Goal: Task Accomplishment & Management: Manage account settings

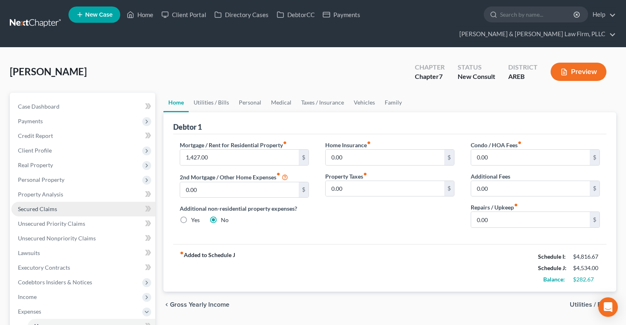
click at [66, 202] on link "Secured Claims" at bounding box center [83, 209] width 144 height 15
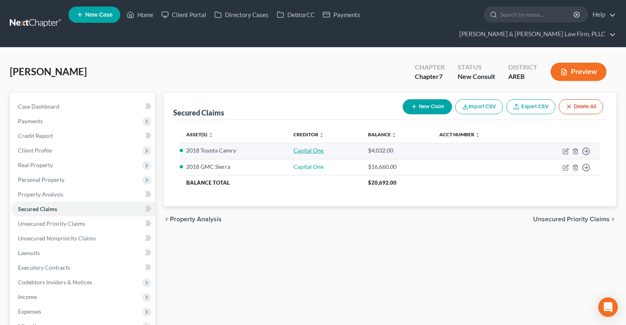
click at [322, 147] on link "Capital One" at bounding box center [308, 150] width 30 height 7
select select "2"
select select "0"
click at [321, 135] on input "451.00" at bounding box center [357, 132] width 81 height 13
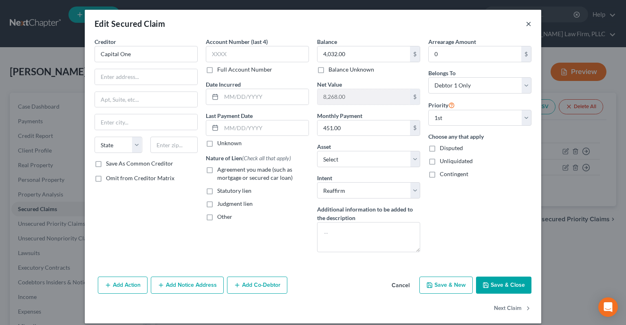
click at [530, 24] on button "×" at bounding box center [528, 24] width 6 height 10
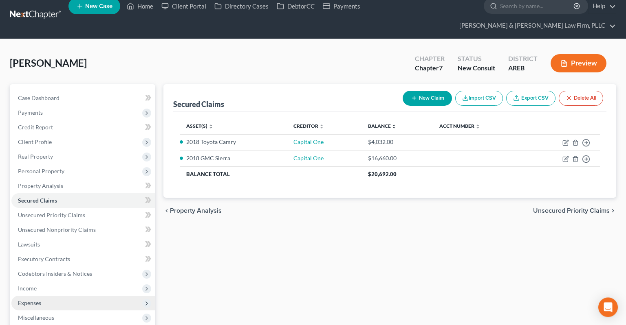
scroll to position [136, 0]
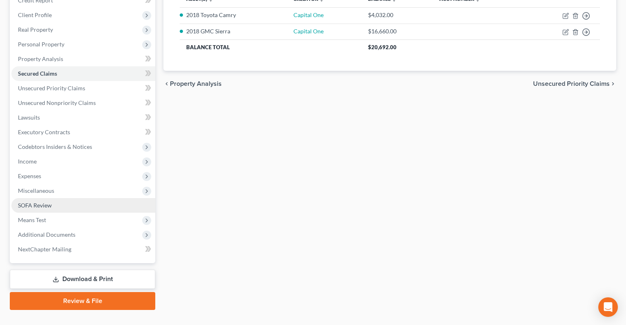
click at [69, 213] on span "Means Test" at bounding box center [83, 220] width 144 height 15
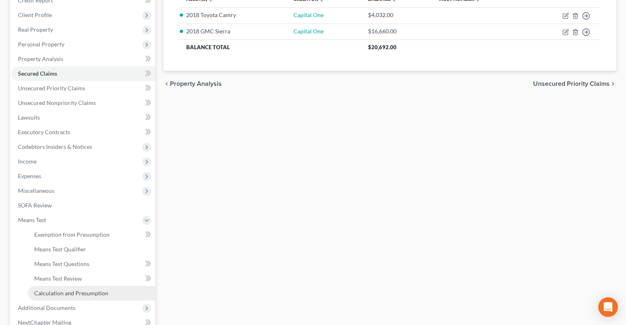
click at [99, 286] on link "Calculation and Presumption" at bounding box center [91, 293] width 127 height 15
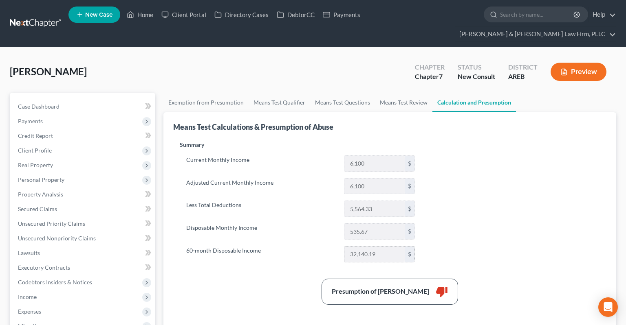
click at [360, 247] on input "32,140.19" at bounding box center [374, 254] width 60 height 15
drag, startPoint x: 89, startPoint y: 90, endPoint x: 109, endPoint y: 110, distance: 27.9
click at [89, 99] on link "Case Dashboard" at bounding box center [83, 106] width 144 height 15
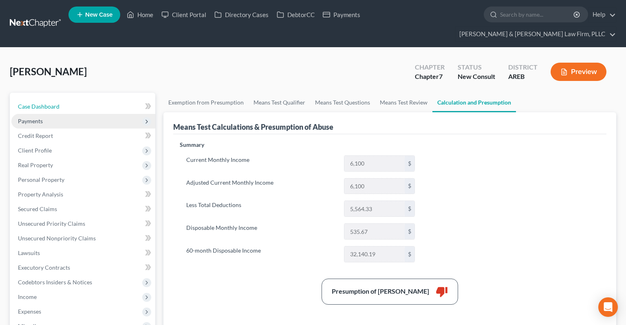
select select "5"
select select "3"
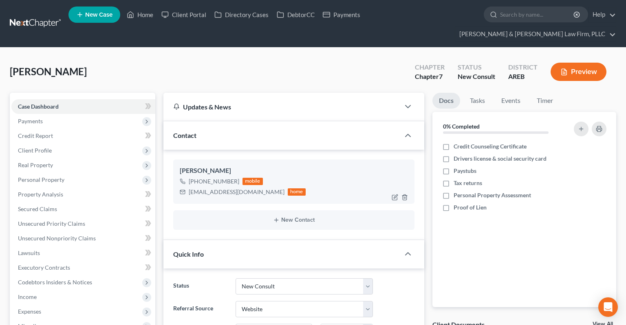
click at [199, 166] on div "Bernadette Martin" at bounding box center [294, 171] width 228 height 10
drag, startPoint x: 199, startPoint y: 155, endPoint x: 220, endPoint y: 155, distance: 21.2
click at [220, 166] on div "Bernadette Martin" at bounding box center [294, 171] width 228 height 10
click at [208, 193] on ng-include "Bernadette Martin +1 (501) 590-5331 mobile bernadette_martin92@yahoo.com home N…" at bounding box center [293, 195] width 241 height 70
click at [207, 188] on div "bernadette_martin92@yahoo.com" at bounding box center [237, 192] width 96 height 8
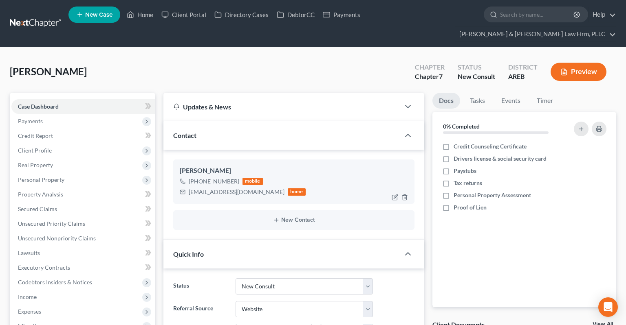
drag, startPoint x: 226, startPoint y: 180, endPoint x: 265, endPoint y: 180, distance: 38.7
click at [265, 188] on div "bernadette_martin92@yahoo.com" at bounding box center [237, 192] width 96 height 8
copy div "bernadette_martin92@yahoo.com"
click at [149, 20] on link "Home" at bounding box center [140, 14] width 35 height 15
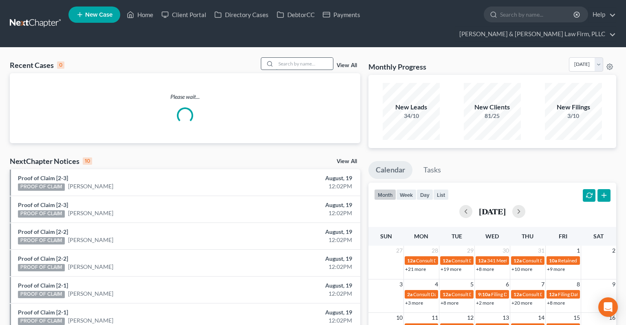
click at [299, 58] on input "search" at bounding box center [304, 64] width 57 height 12
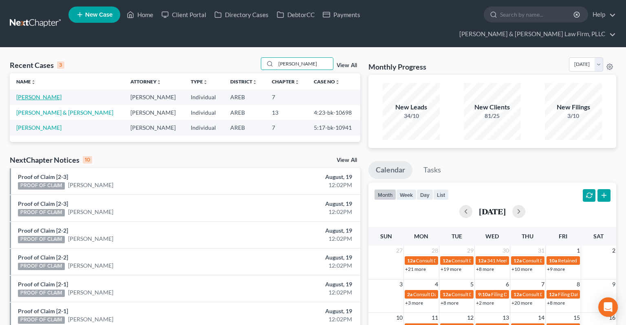
type input "mason"
click at [47, 94] on link "[PERSON_NAME]" at bounding box center [38, 97] width 45 height 7
select select "6"
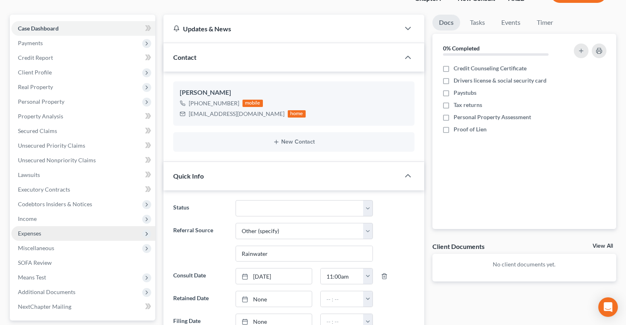
scroll to position [86, 0]
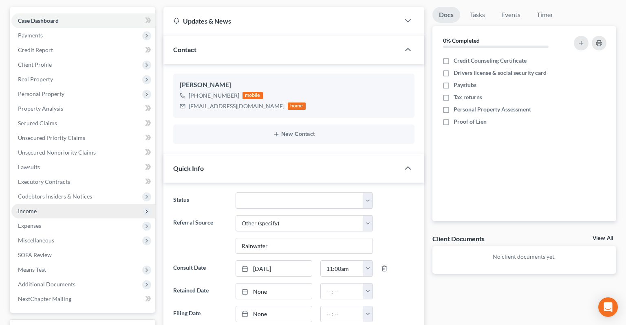
click at [81, 204] on span "Income" at bounding box center [83, 211] width 144 height 15
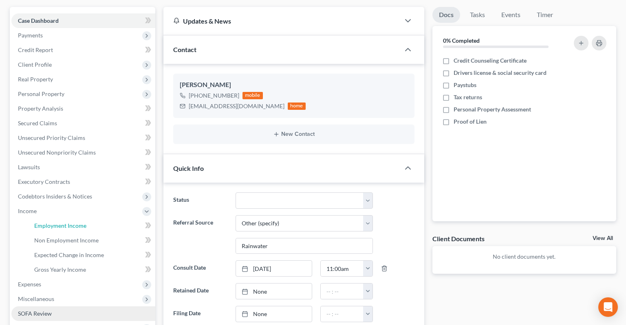
click at [98, 219] on link "Employment Income" at bounding box center [91, 226] width 127 height 15
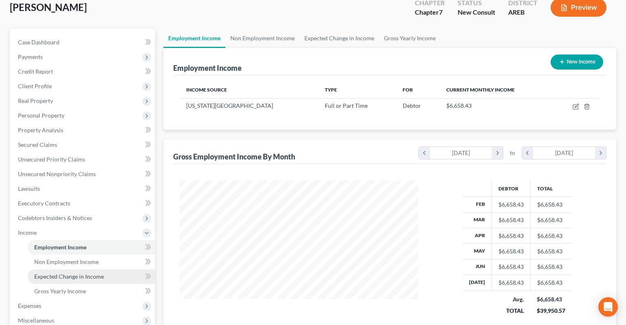
scroll to position [129, 0]
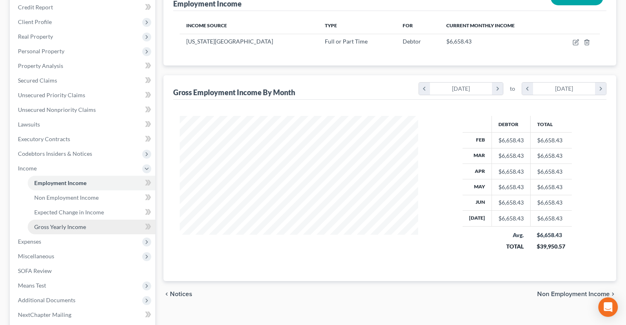
click at [64, 279] on span "Means Test" at bounding box center [83, 286] width 144 height 15
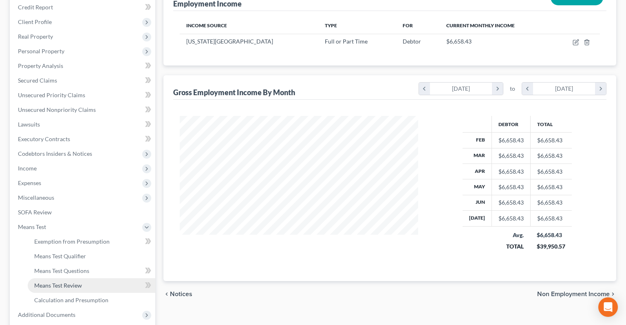
drag, startPoint x: 106, startPoint y: 271, endPoint x: 116, endPoint y: 262, distance: 13.8
click at [106, 279] on link "Means Test Review" at bounding box center [91, 286] width 127 height 15
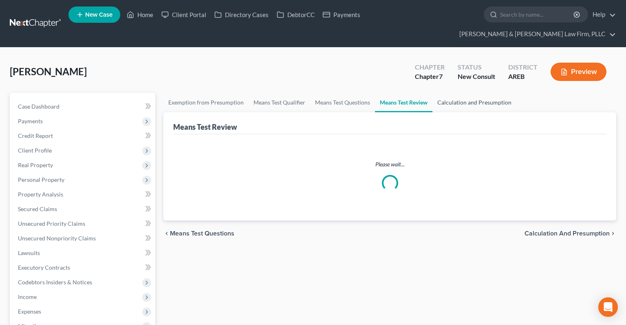
click at [441, 93] on link "Calculation and Presumption" at bounding box center [474, 103] width 84 height 20
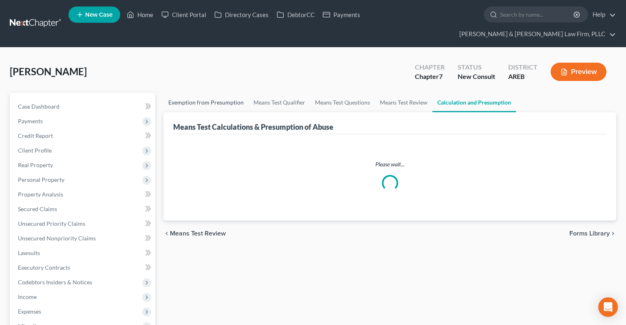
click at [186, 93] on link "Exemption from Presumption" at bounding box center [205, 103] width 85 height 20
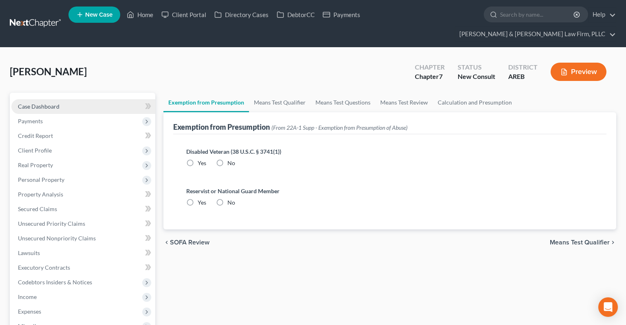
click at [83, 99] on link "Case Dashboard" at bounding box center [83, 106] width 144 height 15
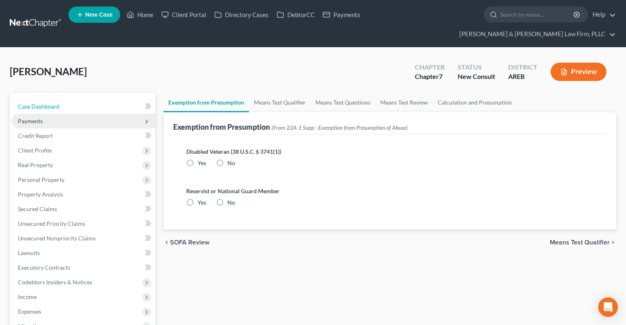
select select "6"
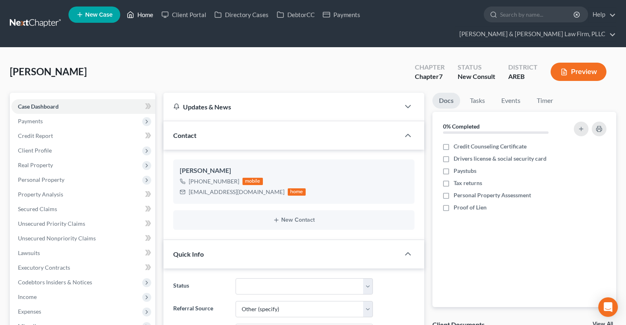
click at [143, 18] on link "Home" at bounding box center [140, 14] width 35 height 15
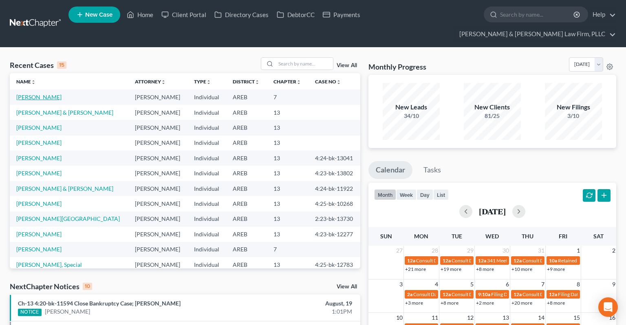
click at [51, 94] on link "[PERSON_NAME]" at bounding box center [38, 97] width 45 height 7
select select "6"
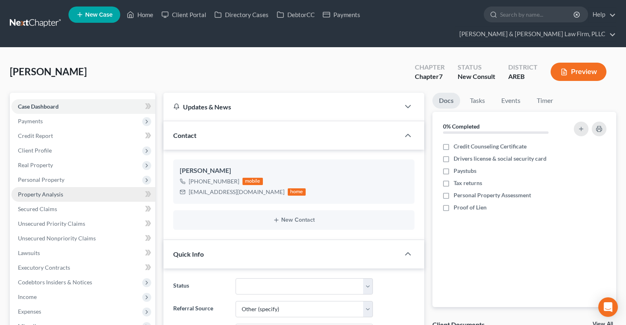
scroll to position [129, 0]
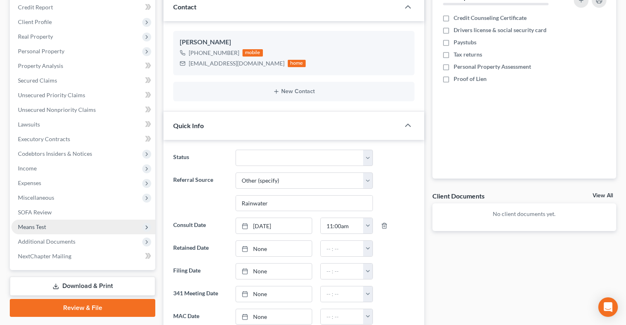
click at [103, 220] on span "Means Test" at bounding box center [83, 227] width 144 height 15
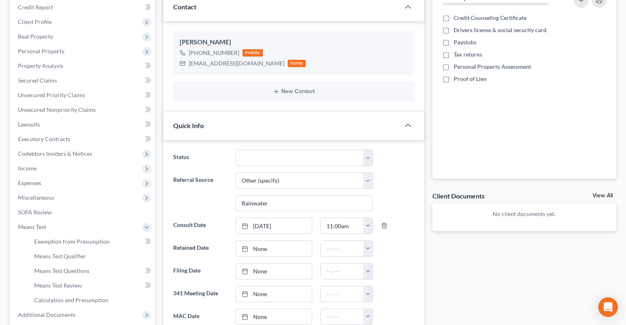
scroll to position [172, 0]
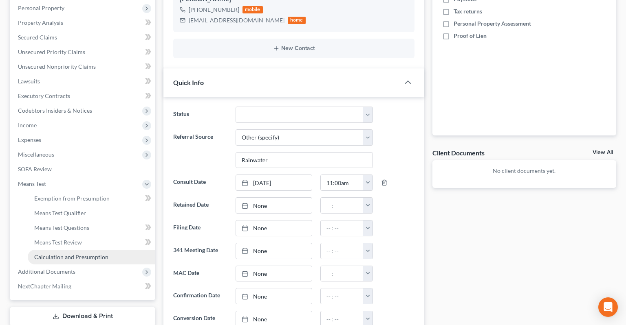
click at [103, 254] on span "Calculation and Presumption" at bounding box center [71, 257] width 74 height 7
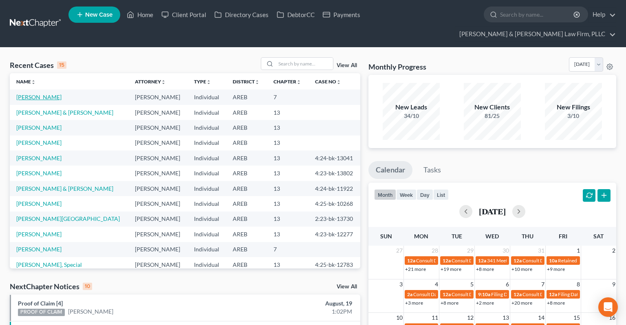
click at [41, 94] on link "[PERSON_NAME]" at bounding box center [38, 97] width 45 height 7
select select "6"
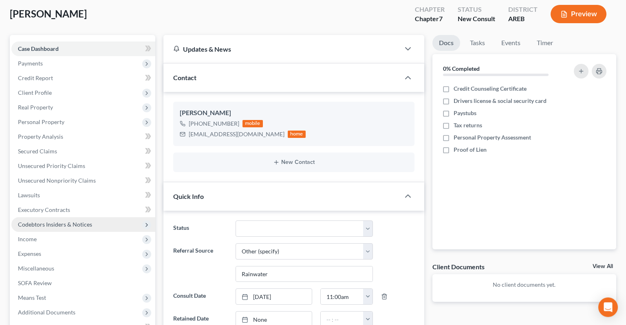
scroll to position [129, 0]
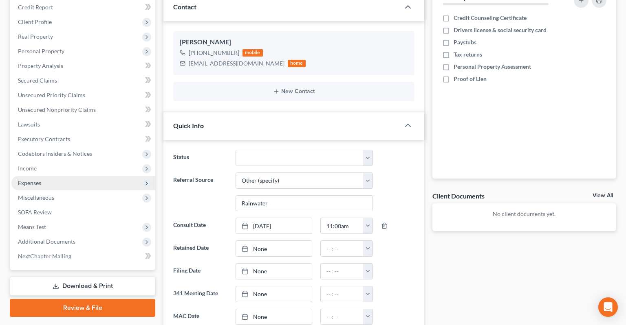
click at [90, 176] on span "Expenses" at bounding box center [83, 183] width 144 height 15
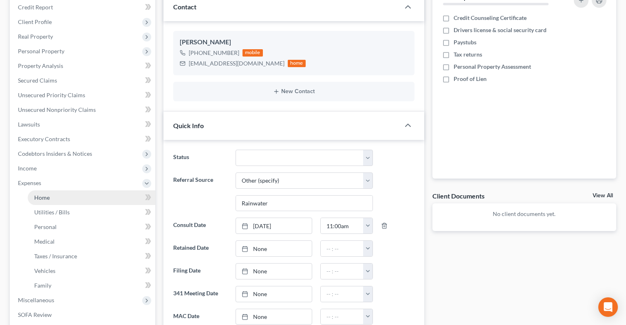
click at [88, 191] on link "Home" at bounding box center [91, 198] width 127 height 15
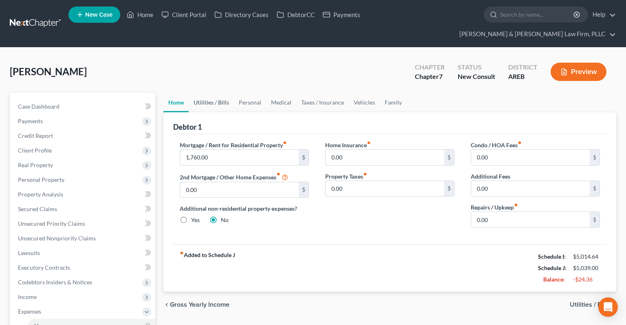
click at [213, 93] on link "Utilities / Bills" at bounding box center [211, 103] width 45 height 20
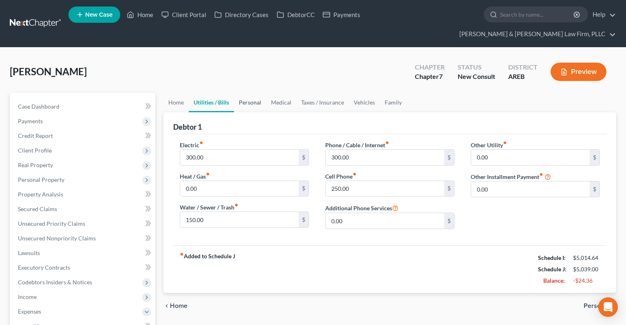
click at [252, 93] on link "Personal" at bounding box center [250, 103] width 32 height 20
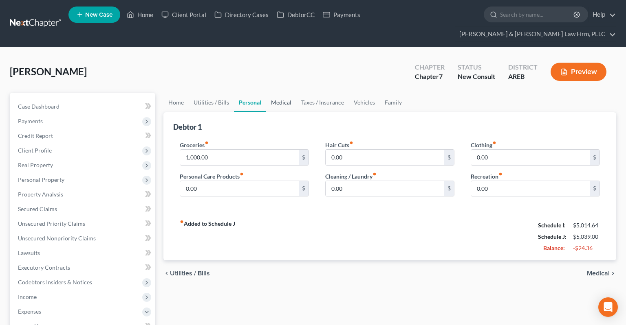
click at [284, 93] on link "Medical" at bounding box center [281, 103] width 30 height 20
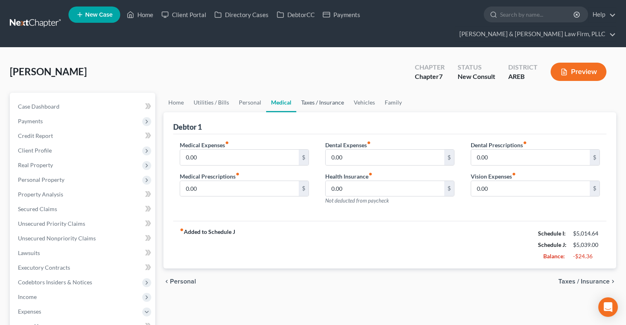
click at [325, 93] on link "Taxes / Insurance" at bounding box center [322, 103] width 53 height 20
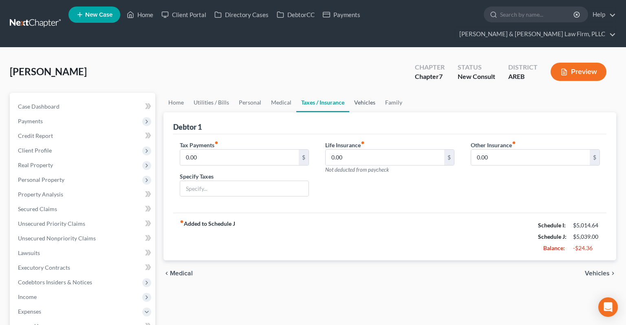
click at [357, 93] on link "Vehicles" at bounding box center [364, 103] width 31 height 20
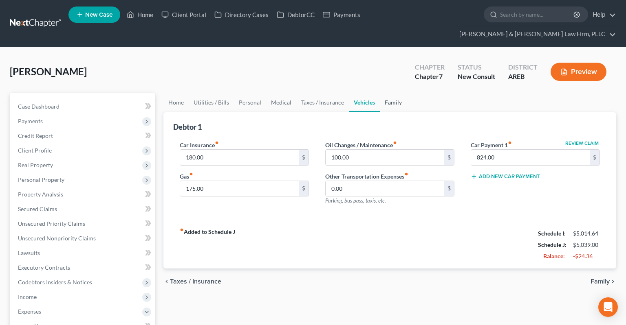
click at [395, 93] on link "Family" at bounding box center [393, 103] width 27 height 20
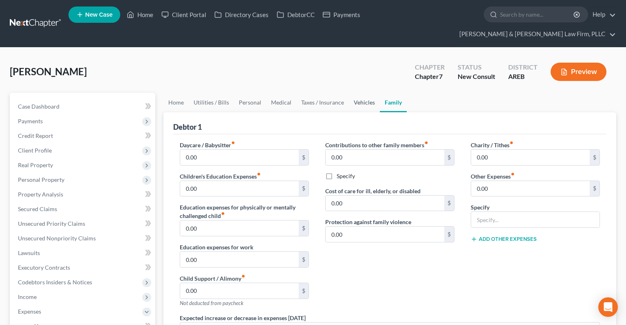
click at [368, 93] on link "Vehicles" at bounding box center [364, 103] width 31 height 20
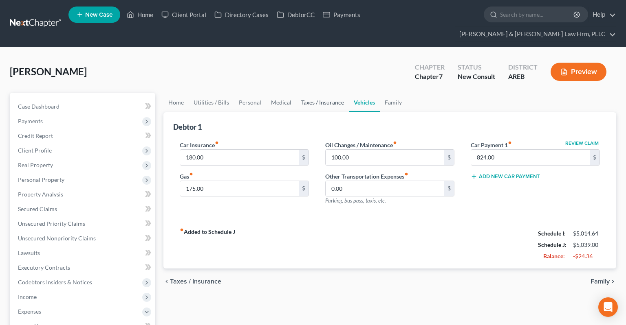
click at [334, 93] on link "Taxes / Insurance" at bounding box center [322, 103] width 53 height 20
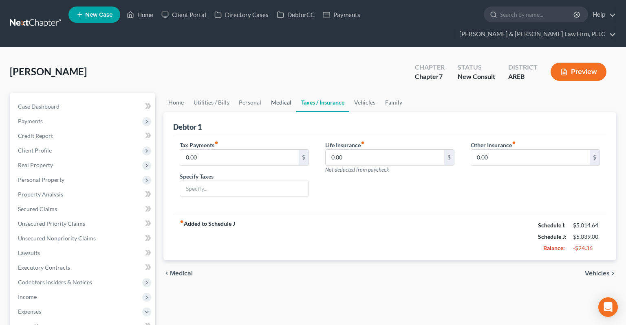
click at [286, 93] on link "Medical" at bounding box center [281, 103] width 30 height 20
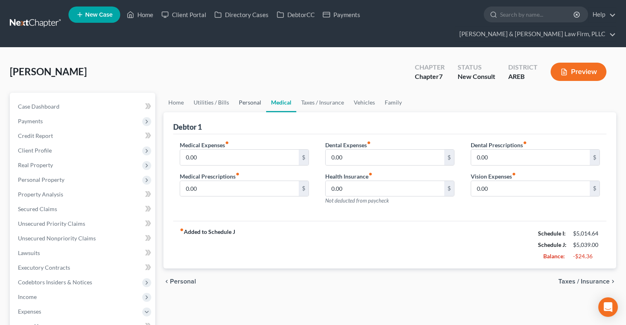
click at [249, 93] on link "Personal" at bounding box center [250, 103] width 32 height 20
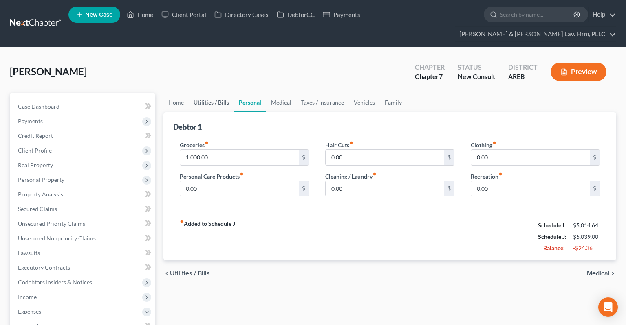
click at [217, 93] on link "Utilities / Bills" at bounding box center [211, 103] width 45 height 20
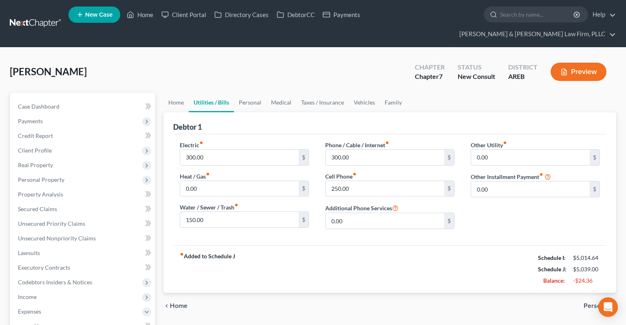
click at [162, 93] on div "Home Utilities / Bills Personal Medical Taxes / Insurance Vehicles Family Debto…" at bounding box center [389, 321] width 461 height 456
click at [167, 93] on link "Home" at bounding box center [175, 103] width 25 height 20
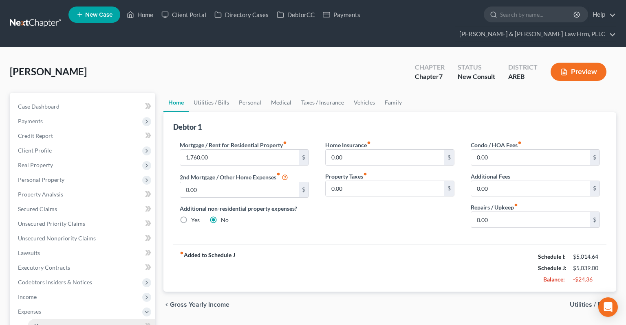
scroll to position [172, 0]
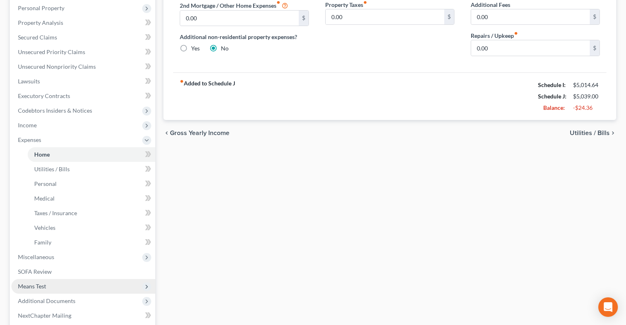
click at [65, 279] on span "Means Test" at bounding box center [83, 286] width 144 height 15
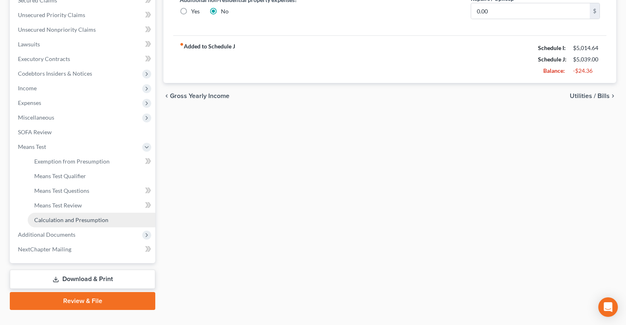
click at [94, 217] on span "Calculation and Presumption" at bounding box center [71, 220] width 74 height 7
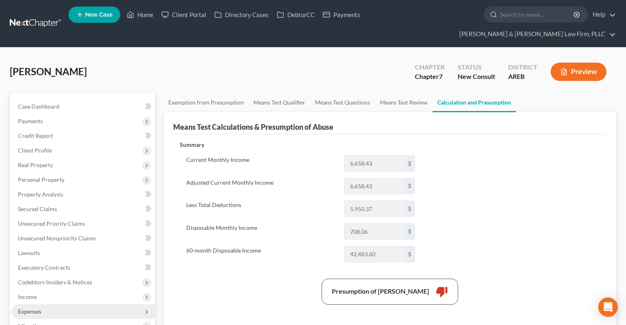
click at [119, 305] on span "Expenses" at bounding box center [83, 312] width 144 height 15
click at [106, 319] on link "Home" at bounding box center [91, 326] width 127 height 15
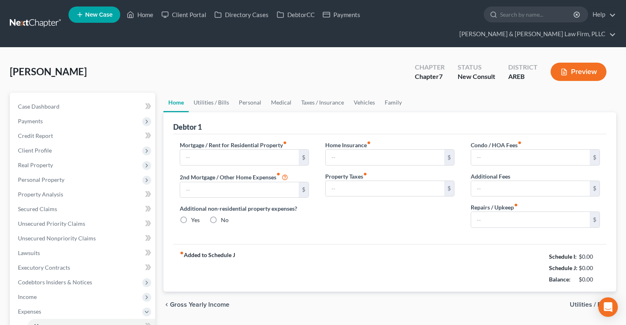
type input "1,760.00"
type input "0.00"
radio input "true"
type input "0.00"
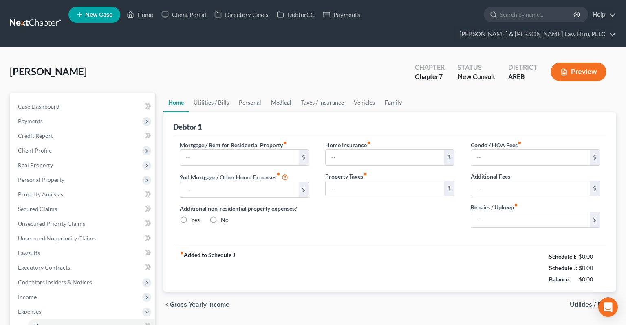
type input "0.00"
click at [216, 93] on link "Utilities / Bills" at bounding box center [211, 103] width 45 height 20
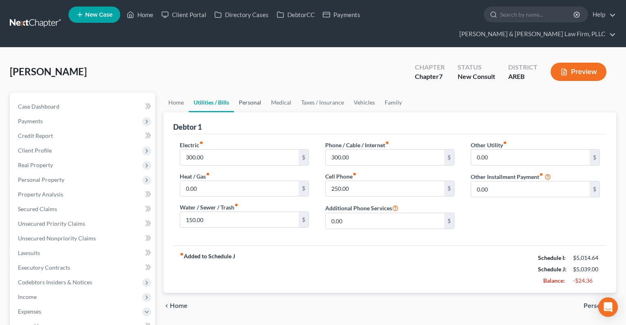
click at [255, 93] on link "Personal" at bounding box center [250, 103] width 32 height 20
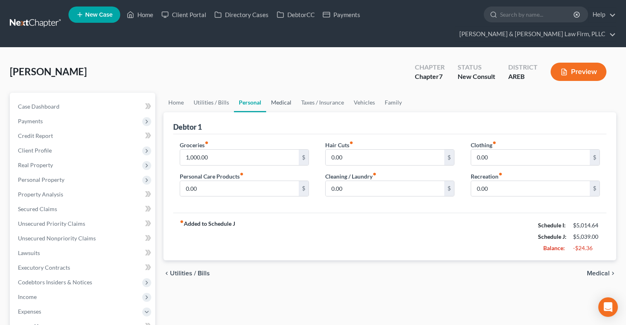
click at [286, 94] on link "Medical" at bounding box center [281, 103] width 30 height 20
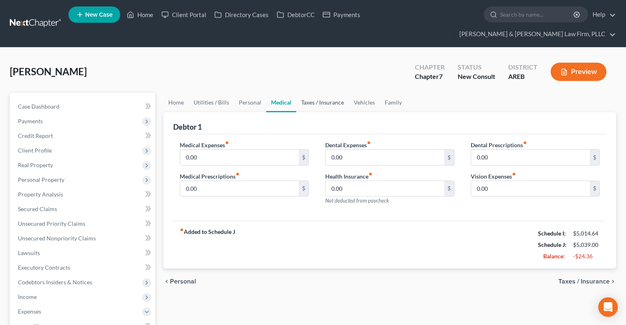
click at [330, 93] on link "Taxes / Insurance" at bounding box center [322, 103] width 53 height 20
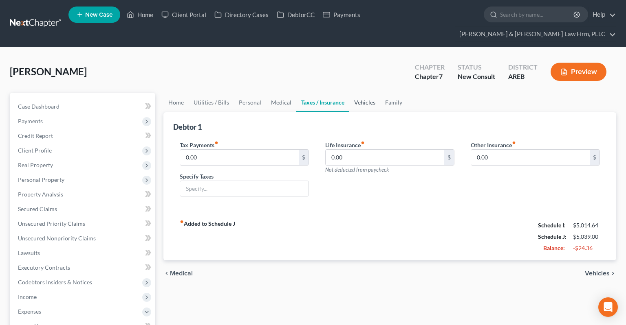
click at [368, 93] on link "Vehicles" at bounding box center [364, 103] width 31 height 20
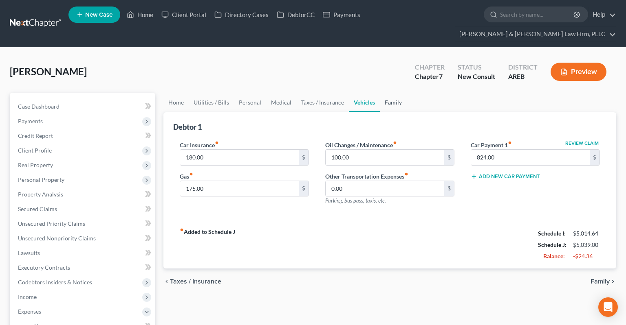
click at [394, 93] on link "Family" at bounding box center [393, 103] width 27 height 20
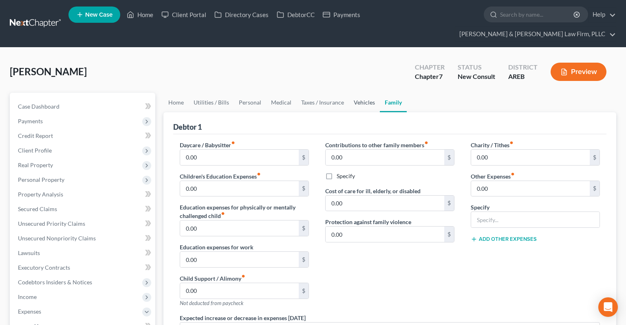
click at [367, 93] on link "Vehicles" at bounding box center [364, 103] width 31 height 20
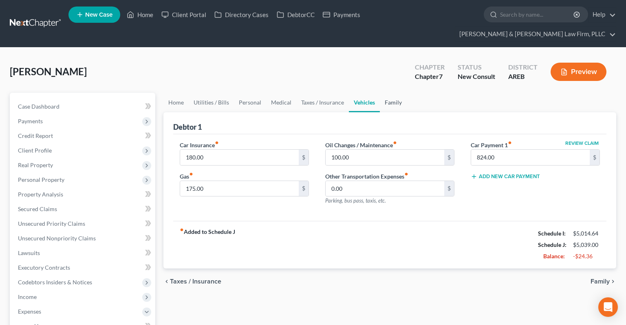
click at [385, 93] on link "Family" at bounding box center [393, 103] width 27 height 20
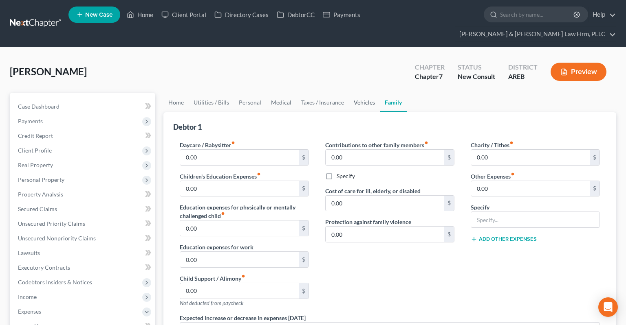
click at [351, 93] on link "Vehicles" at bounding box center [364, 103] width 31 height 20
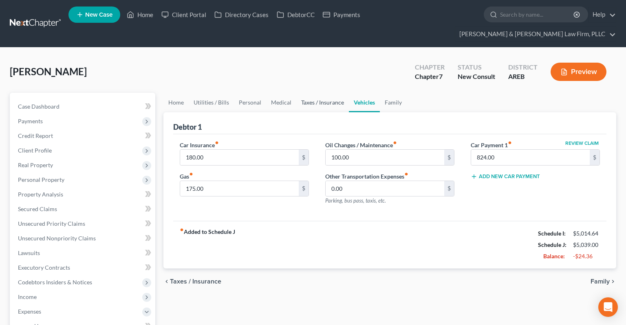
click at [331, 93] on link "Taxes / Insurance" at bounding box center [322, 103] width 53 height 20
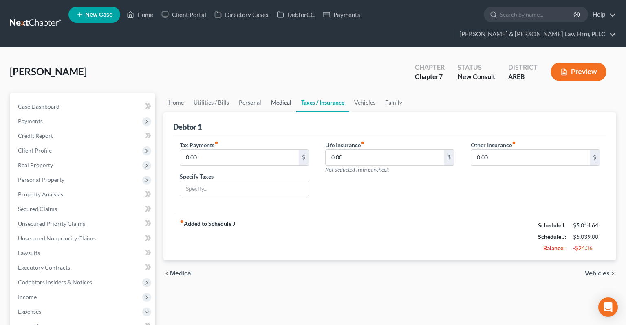
click at [283, 93] on link "Medical" at bounding box center [281, 103] width 30 height 20
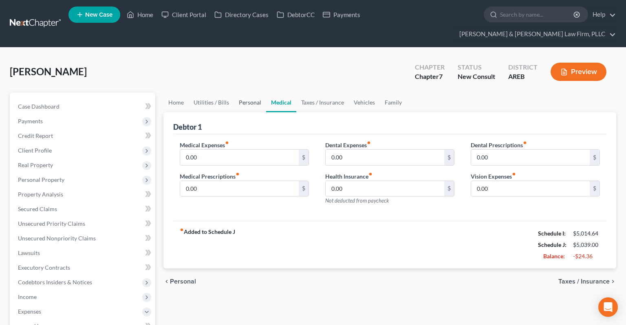
click at [240, 93] on link "Personal" at bounding box center [250, 103] width 32 height 20
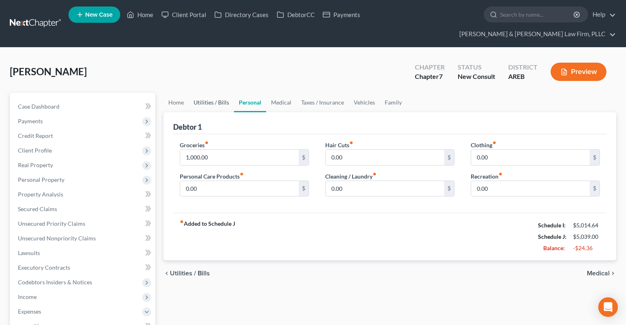
click at [222, 94] on link "Utilities / Bills" at bounding box center [211, 103] width 45 height 20
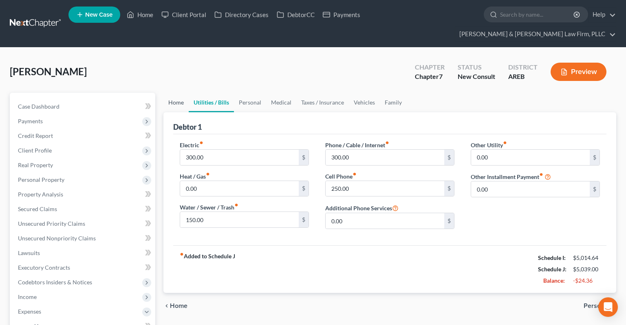
click at [186, 94] on link "Home" at bounding box center [175, 103] width 25 height 20
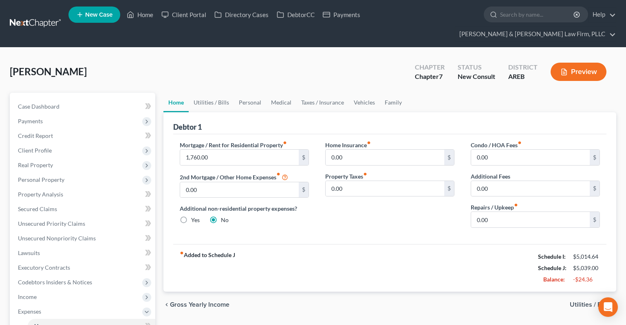
click at [175, 93] on link "Home" at bounding box center [175, 103] width 25 height 20
click at [226, 93] on link "Utilities / Bills" at bounding box center [211, 103] width 45 height 20
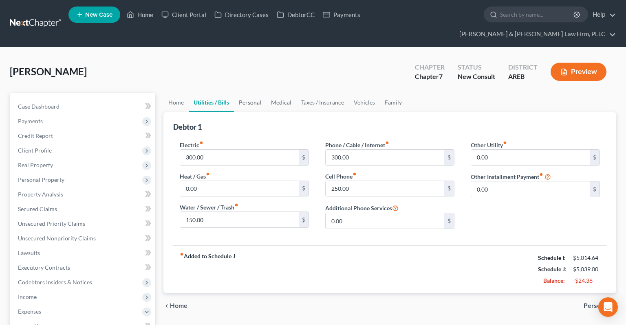
click at [247, 93] on link "Personal" at bounding box center [250, 103] width 32 height 20
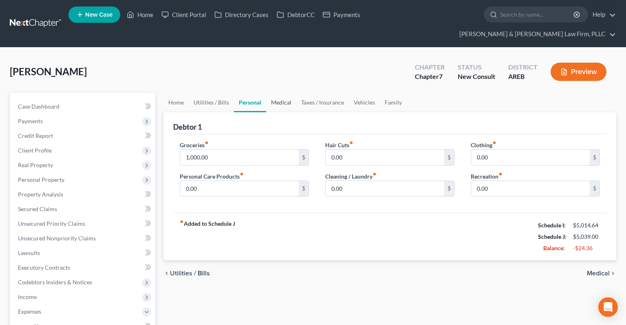
click at [283, 93] on link "Medical" at bounding box center [281, 103] width 30 height 20
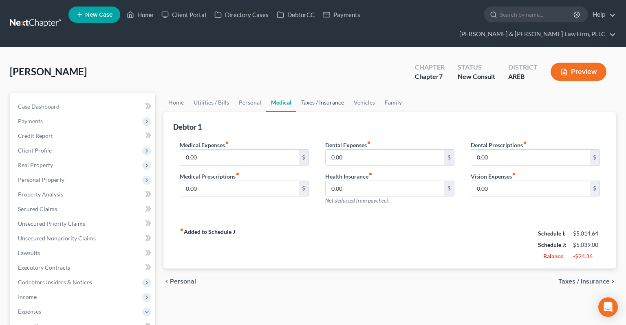
click at [318, 93] on link "Taxes / Insurance" at bounding box center [322, 103] width 53 height 20
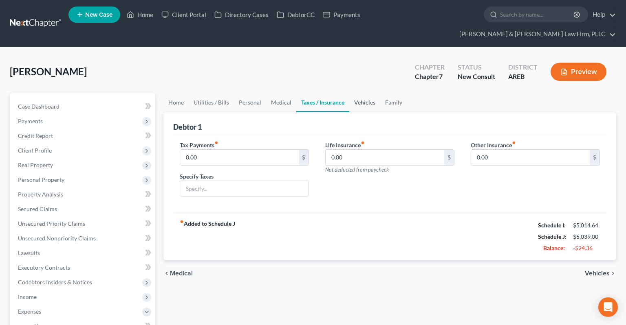
click at [353, 93] on link "Vehicles" at bounding box center [364, 103] width 31 height 20
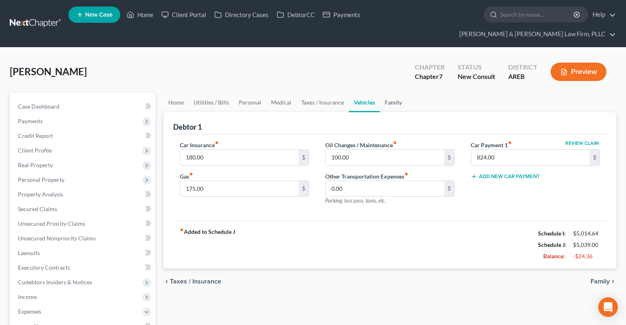
click at [385, 93] on link "Family" at bounding box center [393, 103] width 27 height 20
click at [384, 93] on link "Family" at bounding box center [393, 103] width 27 height 20
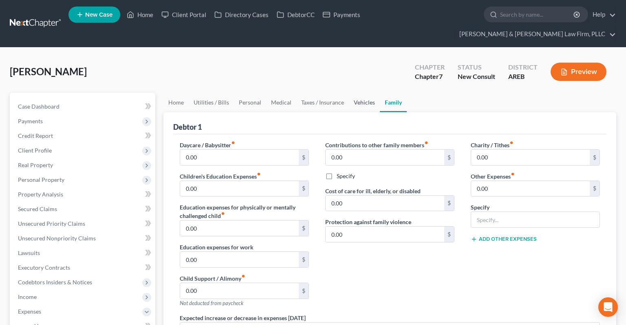
click at [369, 93] on link "Vehicles" at bounding box center [364, 103] width 31 height 20
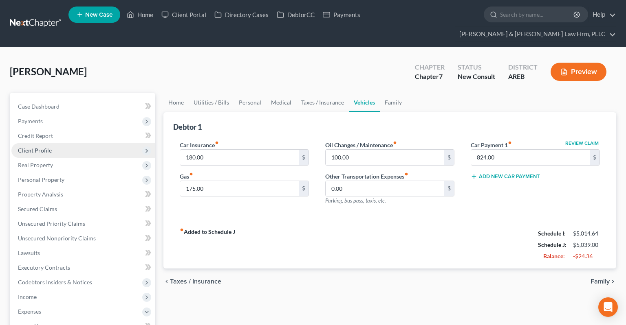
click at [65, 143] on span "Client Profile" at bounding box center [83, 150] width 144 height 15
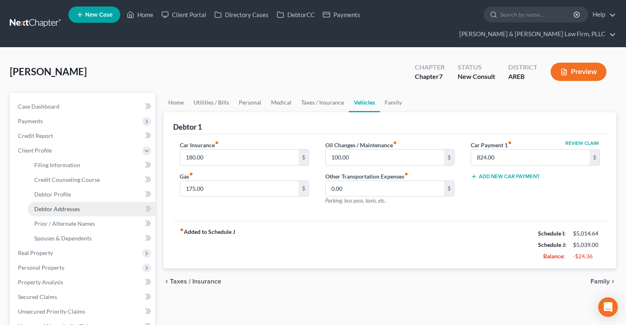
click at [82, 202] on link "Debtor Addresses" at bounding box center [91, 209] width 127 height 15
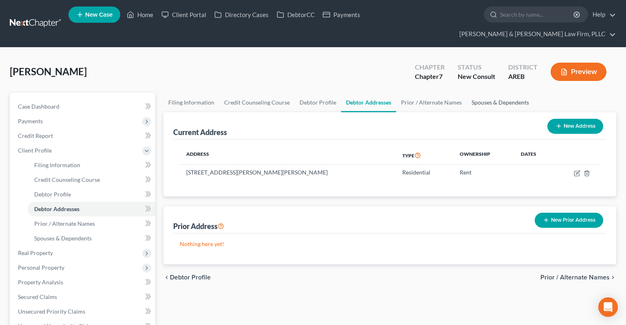
click at [497, 93] on link "Spouses & Dependents" at bounding box center [499, 103] width 67 height 20
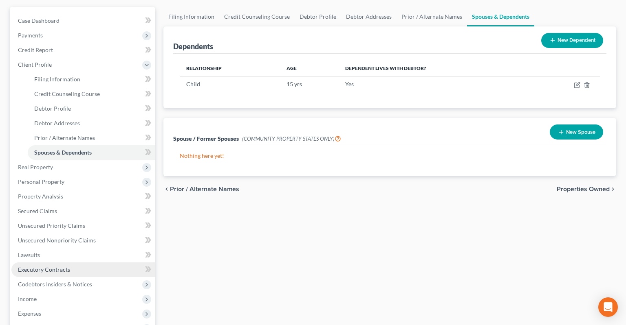
scroll to position [172, 0]
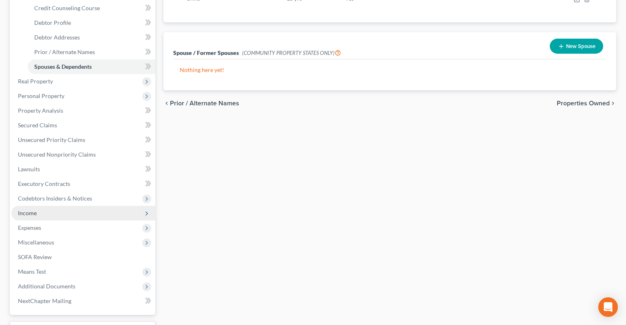
click at [84, 206] on span "Income" at bounding box center [83, 213] width 144 height 15
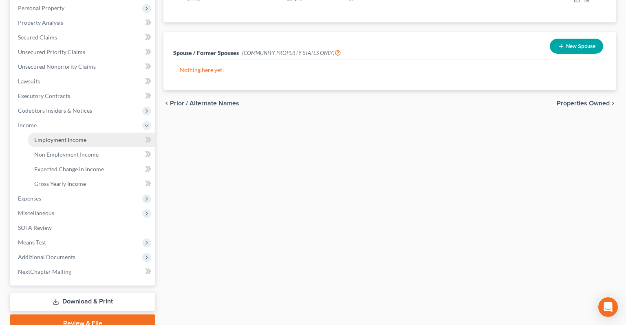
click at [102, 133] on link "Employment Income" at bounding box center [91, 140] width 127 height 15
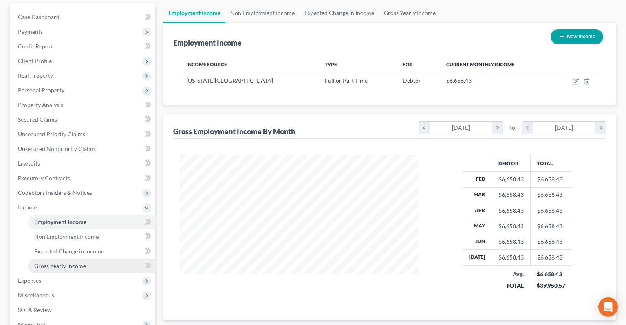
scroll to position [172, 0]
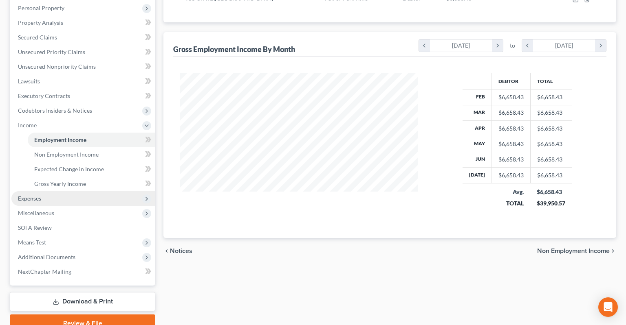
click at [99, 191] on span "Expenses" at bounding box center [83, 198] width 144 height 15
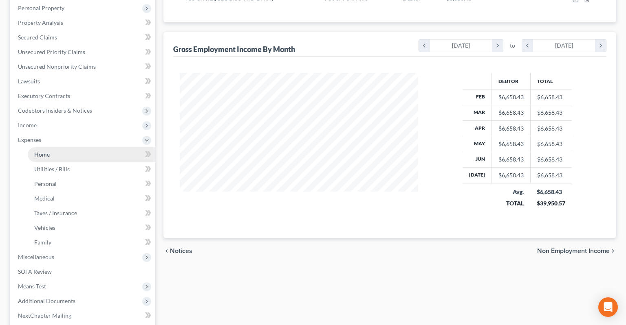
click at [105, 147] on link "Home" at bounding box center [91, 154] width 127 height 15
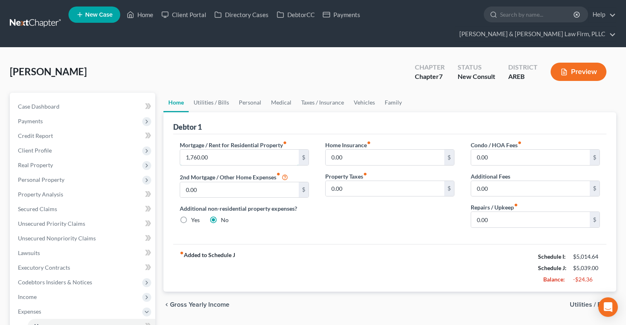
drag, startPoint x: 211, startPoint y: 143, endPoint x: 169, endPoint y: 138, distance: 41.9
click at [180, 150] on input "1,760.00" at bounding box center [239, 157] width 119 height 15
drag, startPoint x: 237, startPoint y: 146, endPoint x: 196, endPoint y: 136, distance: 42.3
click at [180, 150] on input "1,760.00" at bounding box center [239, 157] width 119 height 15
click at [357, 248] on div "fiber_manual_record Added to Schedule J Schedule I: $5,014.64 Schedule J: $5,03…" at bounding box center [389, 268] width 433 height 48
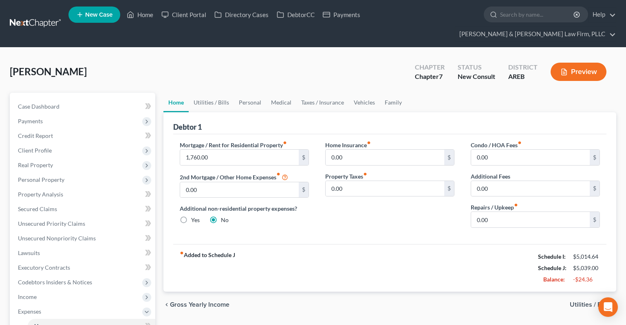
drag, startPoint x: 386, startPoint y: 217, endPoint x: 398, endPoint y: 211, distance: 13.5
click at [387, 216] on div "Home Insurance fiber_manual_record 0.00 $ Property Taxes fiber_manual_record 0.…" at bounding box center [389, 188] width 145 height 94
click at [225, 93] on link "Utilities / Bills" at bounding box center [211, 103] width 45 height 20
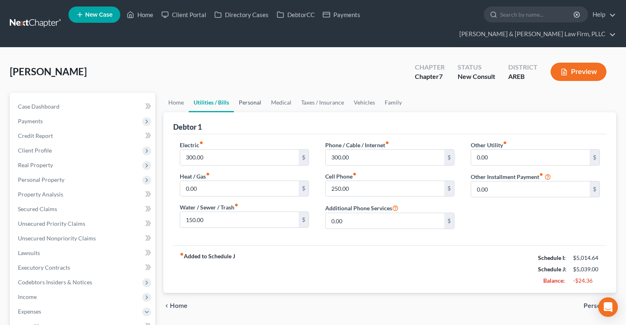
click at [254, 93] on link "Personal" at bounding box center [250, 103] width 32 height 20
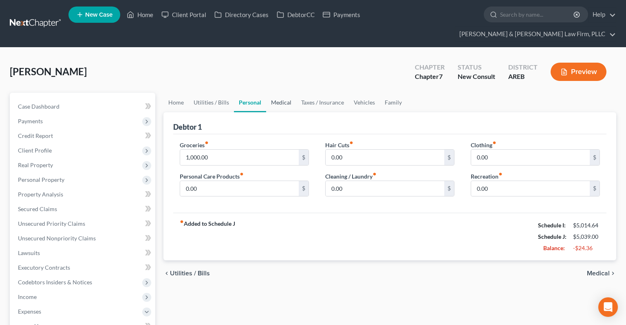
click at [284, 94] on link "Medical" at bounding box center [281, 103] width 30 height 20
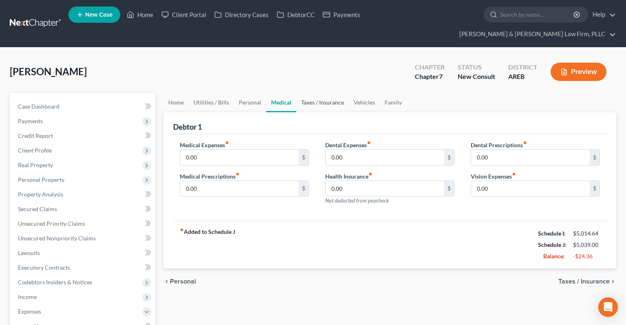
click at [319, 93] on link "Taxes / Insurance" at bounding box center [322, 103] width 53 height 20
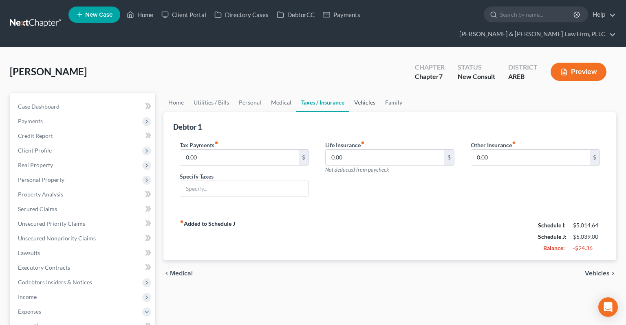
click at [368, 93] on link "Vehicles" at bounding box center [364, 103] width 31 height 20
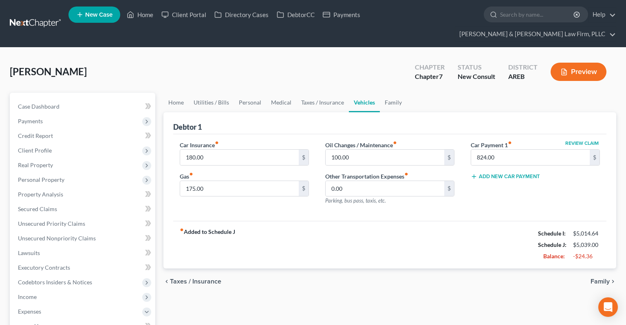
click at [394, 270] on div "chevron_left Taxes / Insurance Family chevron_right" at bounding box center [389, 282] width 452 height 26
drag, startPoint x: 390, startPoint y: 91, endPoint x: 380, endPoint y: 87, distance: 10.2
click at [390, 93] on link "Family" at bounding box center [393, 103] width 27 height 20
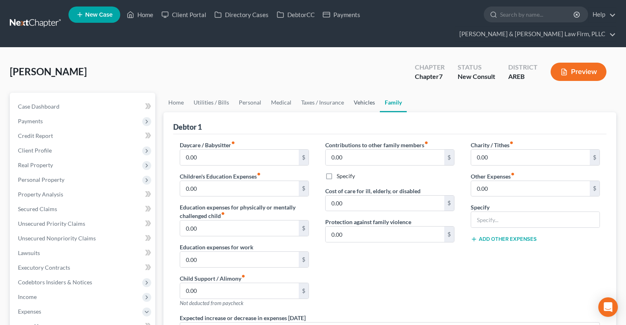
click at [361, 93] on link "Vehicles" at bounding box center [364, 103] width 31 height 20
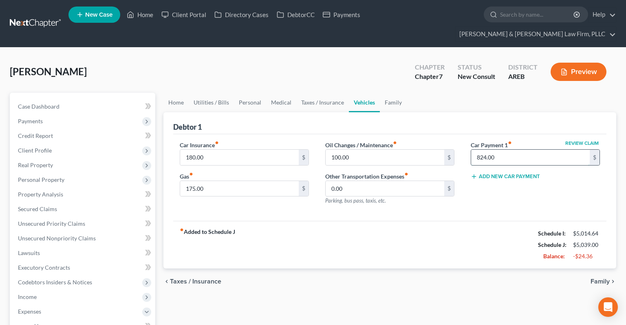
click at [503, 150] on input "824.00" at bounding box center [530, 157] width 119 height 15
click at [175, 93] on link "Home" at bounding box center [175, 103] width 25 height 20
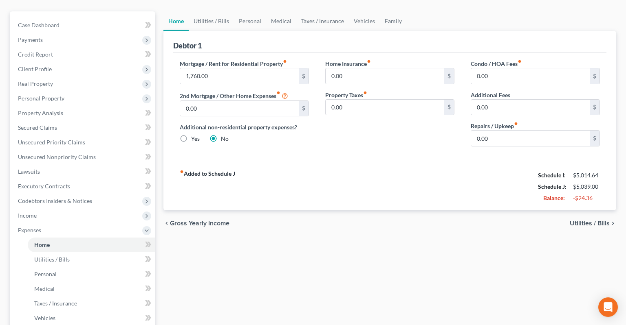
scroll to position [86, 0]
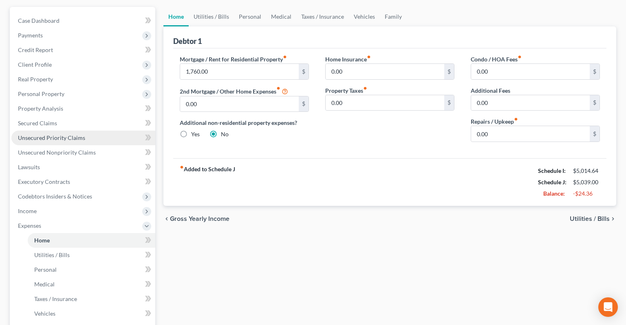
click at [52, 134] on span "Unsecured Priority Claims" at bounding box center [51, 137] width 67 height 7
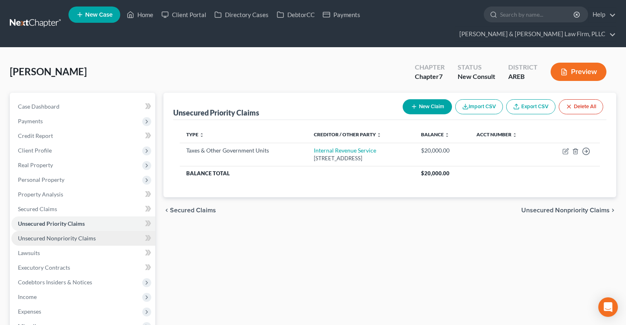
click at [77, 231] on link "Unsecured Nonpriority Claims" at bounding box center [83, 238] width 144 height 15
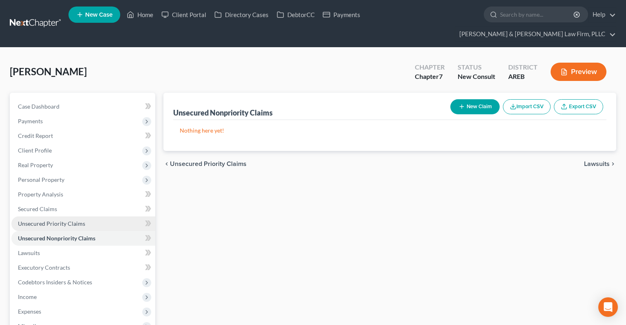
click at [71, 217] on link "Unsecured Priority Claims" at bounding box center [83, 224] width 144 height 15
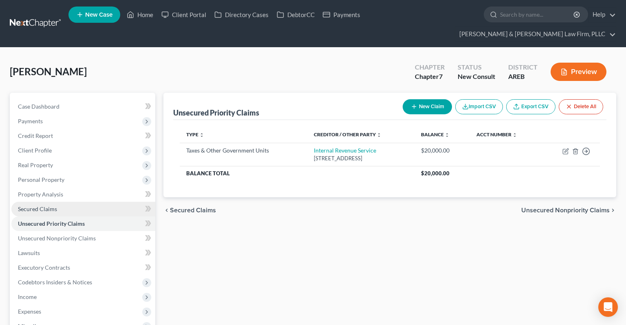
click at [71, 202] on link "Secured Claims" at bounding box center [83, 209] width 144 height 15
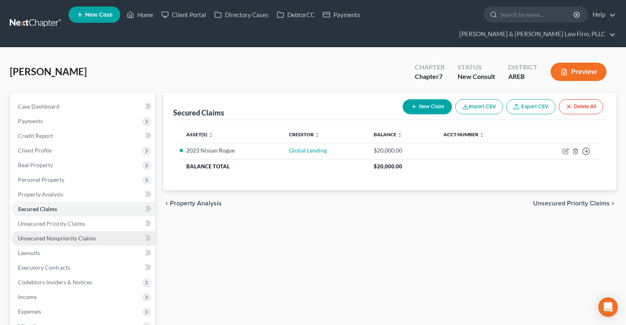
click at [81, 231] on link "Unsecured Nonpriority Claims" at bounding box center [83, 238] width 144 height 15
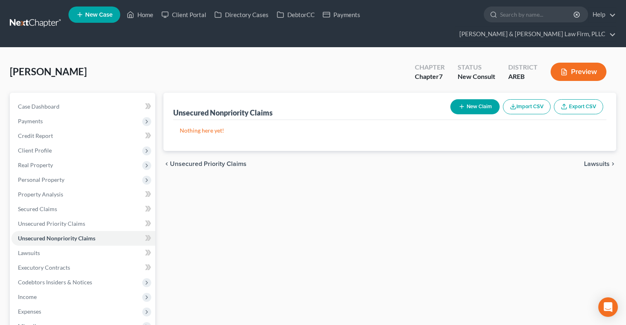
click at [459, 99] on button "New Claim" at bounding box center [474, 106] width 49 height 15
select select "0"
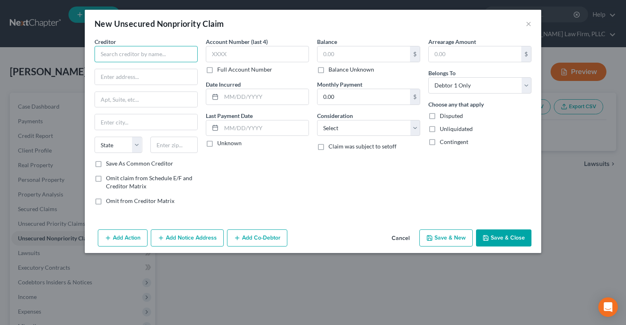
click at [146, 50] on input "text" at bounding box center [145, 54] width 103 height 16
type input "All general unsecured debts"
click at [349, 55] on input "text" at bounding box center [363, 53] width 92 height 15
type input "1"
click at [126, 56] on input "All general unsecured debts" at bounding box center [145, 54] width 103 height 16
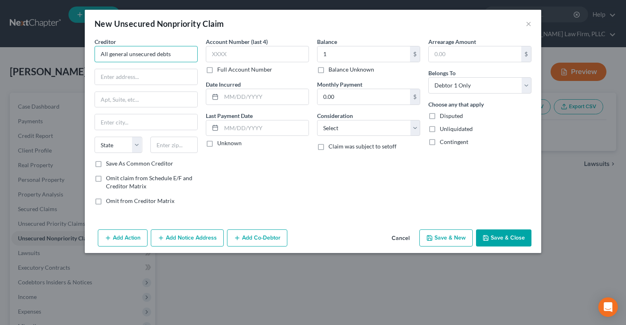
click at [125, 58] on input "All general unsecured debts" at bounding box center [145, 54] width 103 height 16
click at [121, 56] on input "All general unsecured debts" at bounding box center [145, 54] width 103 height 16
type input "All nonpriority unsecured debts"
click at [332, 60] on input "1" at bounding box center [363, 53] width 92 height 15
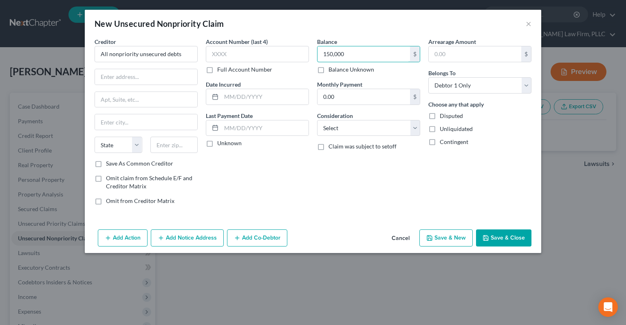
type input "150,000"
click at [501, 241] on button "Save & Close" at bounding box center [503, 238] width 55 height 17
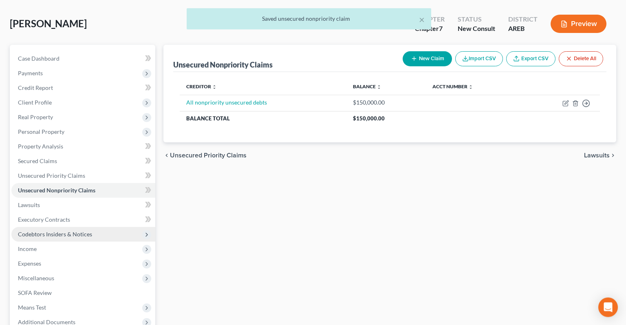
scroll to position [86, 0]
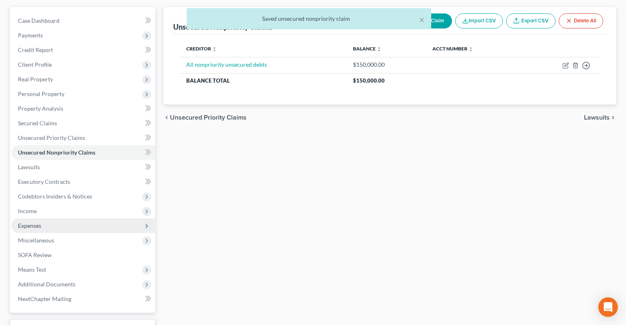
click at [67, 219] on span "Expenses" at bounding box center [83, 226] width 144 height 15
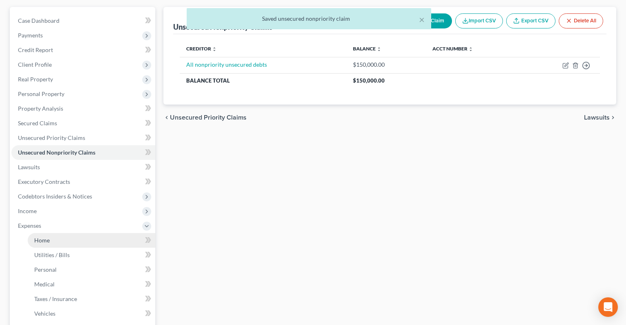
click at [88, 233] on link "Home" at bounding box center [91, 240] width 127 height 15
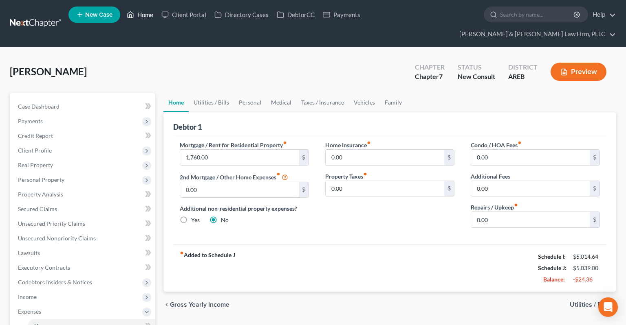
click at [144, 13] on link "Home" at bounding box center [140, 14] width 35 height 15
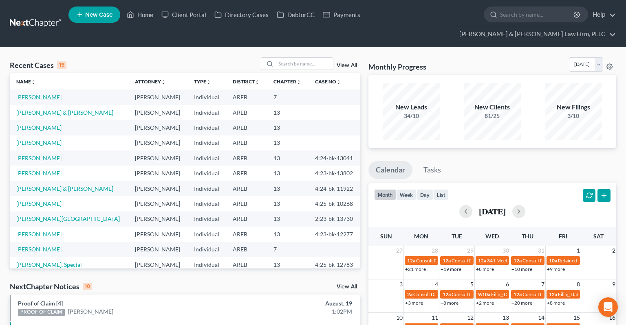
click at [45, 94] on link "[PERSON_NAME]" at bounding box center [38, 97] width 45 height 7
select select "6"
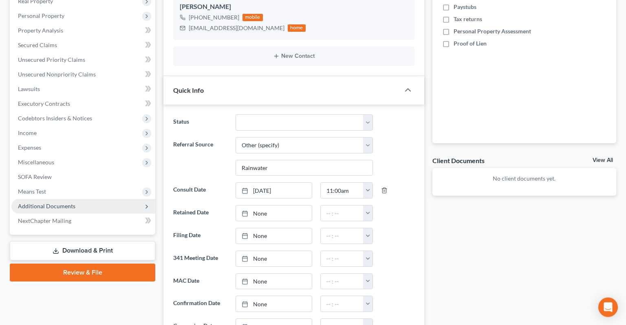
scroll to position [258, 0]
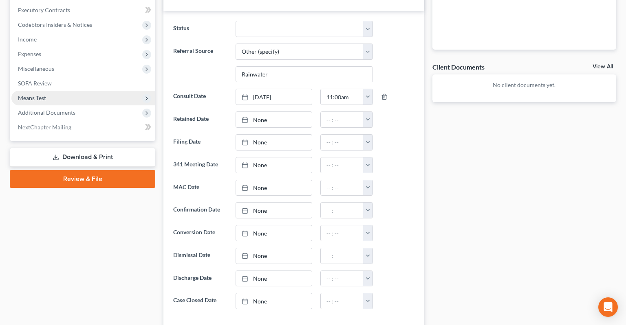
click at [100, 91] on span "Means Test" at bounding box center [83, 98] width 144 height 15
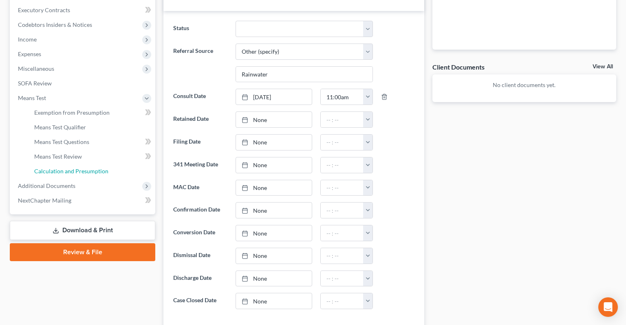
drag, startPoint x: 100, startPoint y: 158, endPoint x: 281, endPoint y: 92, distance: 193.0
click at [100, 168] on span "Calculation and Presumption" at bounding box center [71, 171] width 74 height 7
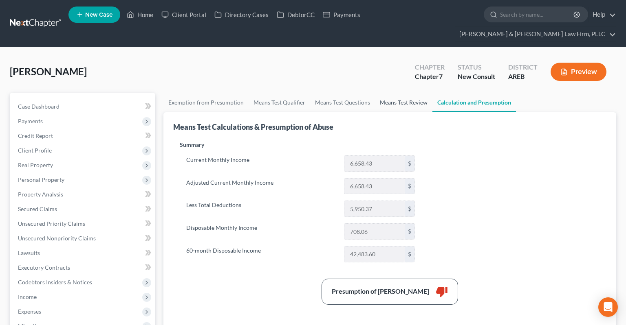
click at [408, 93] on link "Means Test Review" at bounding box center [403, 103] width 57 height 20
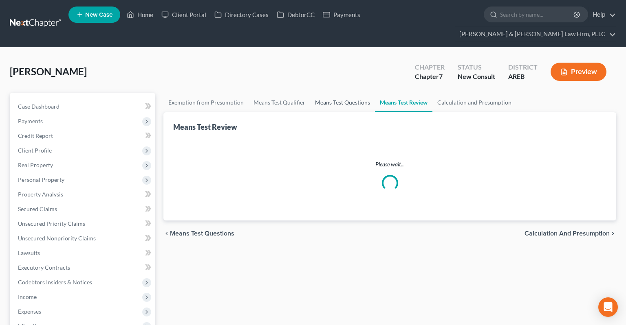
click at [354, 93] on link "Means Test Questions" at bounding box center [342, 103] width 65 height 20
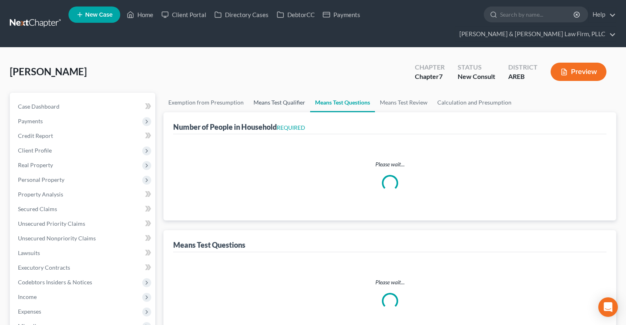
select select "1"
select select "60"
select select "2"
select select "0"
select select "1"
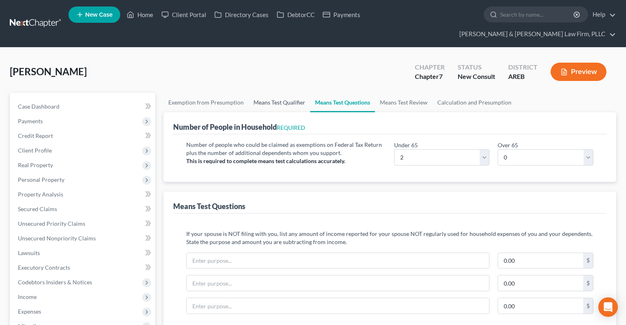
click at [295, 93] on link "Means Test Qualifier" at bounding box center [278, 103] width 61 height 20
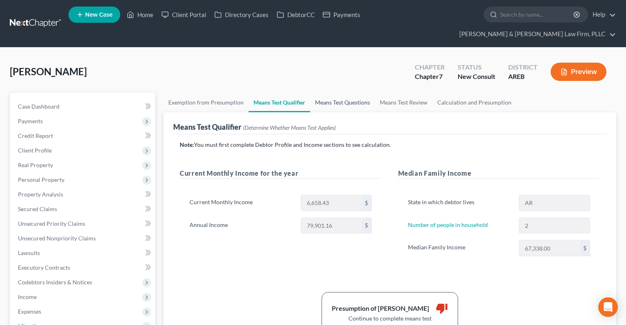
click at [321, 93] on link "Means Test Questions" at bounding box center [342, 103] width 65 height 20
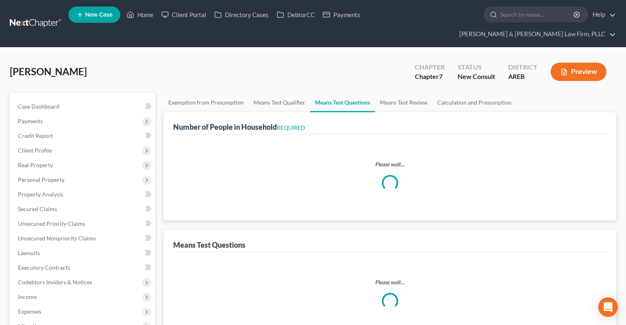
select select "1"
select select "60"
select select "2"
select select "0"
select select "1"
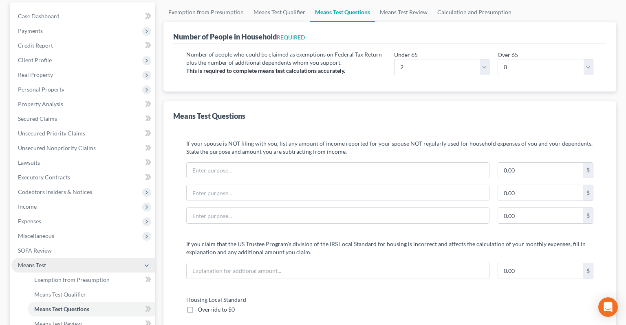
scroll to position [129, 0]
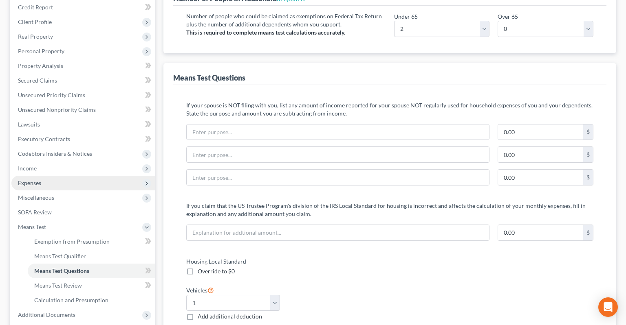
click at [56, 176] on span "Expenses" at bounding box center [83, 183] width 144 height 15
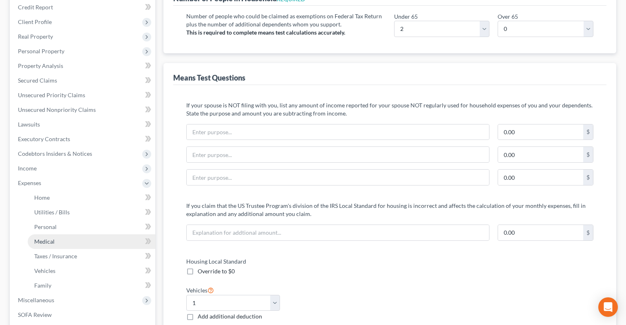
click at [70, 235] on link "Medical" at bounding box center [91, 242] width 127 height 15
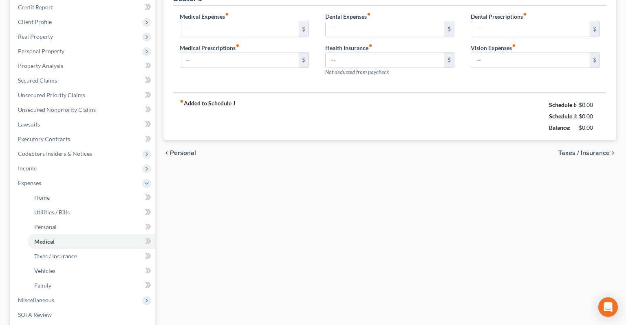
type input "0.00"
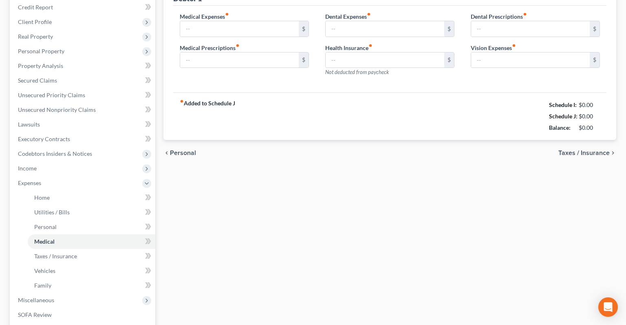
type input "0.00"
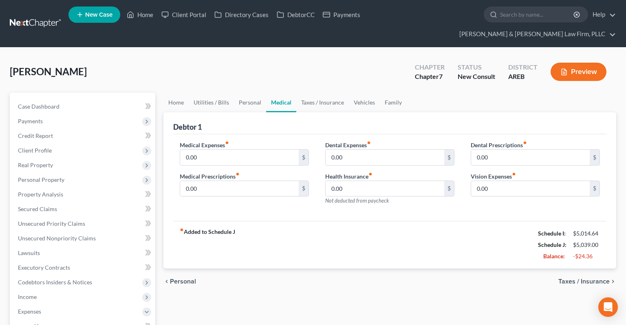
click at [369, 272] on div "chevron_left Personal Taxes / Insurance chevron_right" at bounding box center [389, 282] width 452 height 26
click at [71, 202] on link "Secured Claims" at bounding box center [83, 209] width 144 height 15
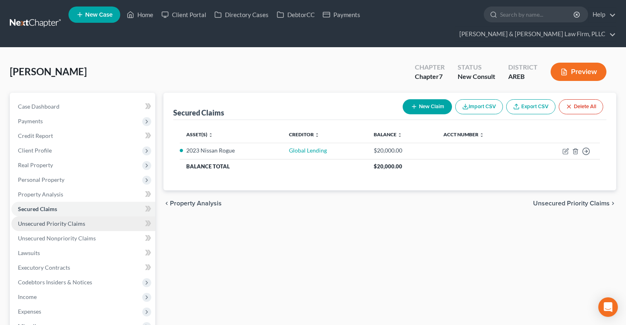
click at [96, 217] on link "Unsecured Priority Claims" at bounding box center [83, 224] width 144 height 15
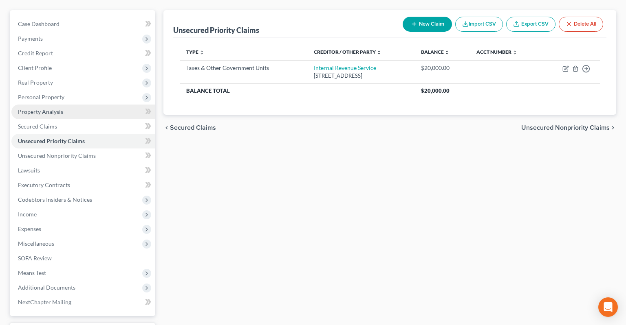
scroll to position [129, 0]
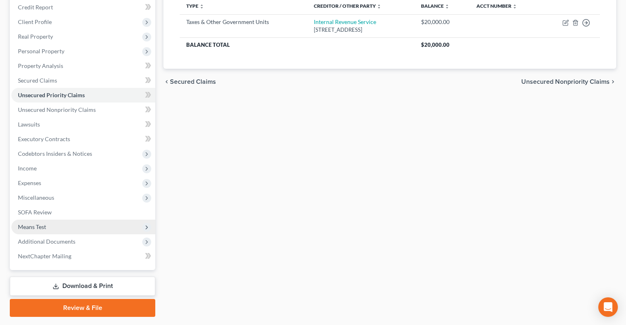
click at [90, 220] on span "Means Test" at bounding box center [83, 227] width 144 height 15
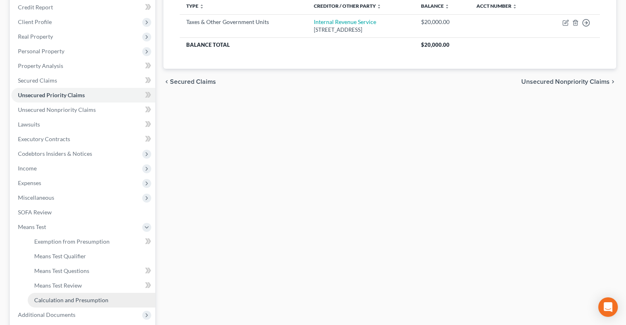
click at [103, 297] on span "Calculation and Presumption" at bounding box center [71, 300] width 74 height 7
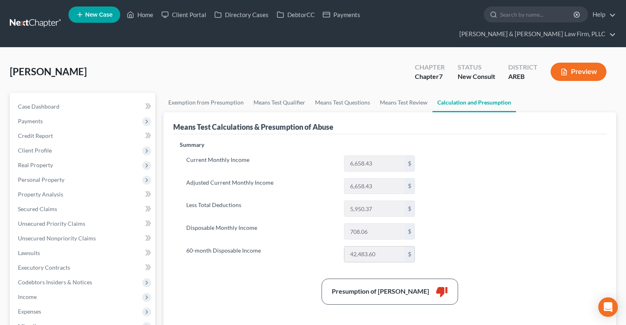
drag, startPoint x: 351, startPoint y: 239, endPoint x: 380, endPoint y: 234, distance: 29.8
click at [380, 247] on input "42,483.60" at bounding box center [374, 254] width 60 height 15
click at [272, 66] on div "[PERSON_NAME] Upgraded Chapter Chapter 7 Status New Consult District AREB Previ…" at bounding box center [313, 74] width 606 height 35
click at [509, 160] on div "Summary Current Monthly Income 6,658.43 $ Adjusted Current Monthly Income 6,658…" at bounding box center [390, 265] width 428 height 248
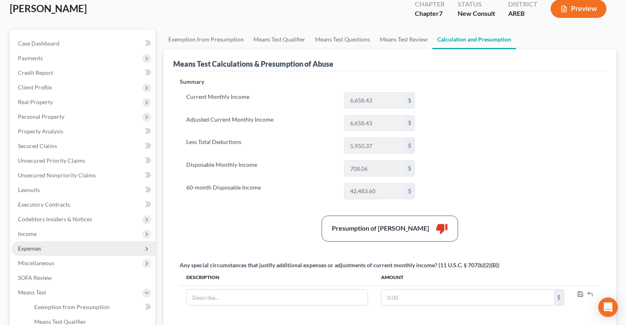
scroll to position [86, 0]
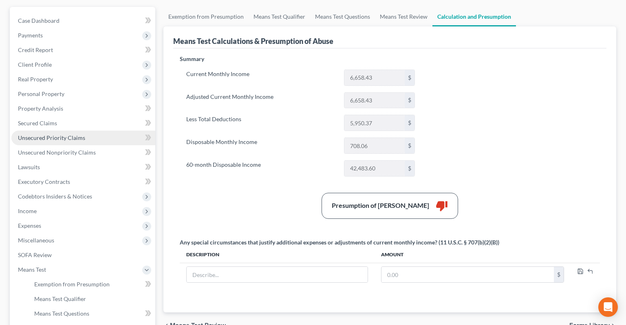
click at [89, 131] on link "Unsecured Priority Claims" at bounding box center [83, 138] width 144 height 15
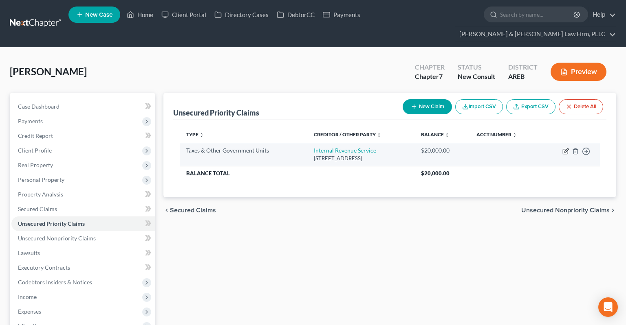
click at [566, 148] on icon "button" at bounding box center [565, 151] width 7 height 7
select select "0"
select select "39"
select select "3"
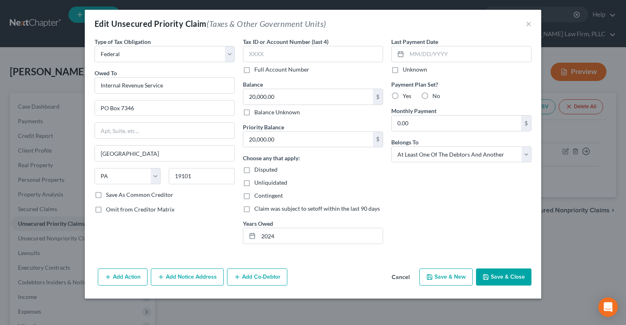
click at [395, 275] on button "Cancel" at bounding box center [400, 278] width 31 height 16
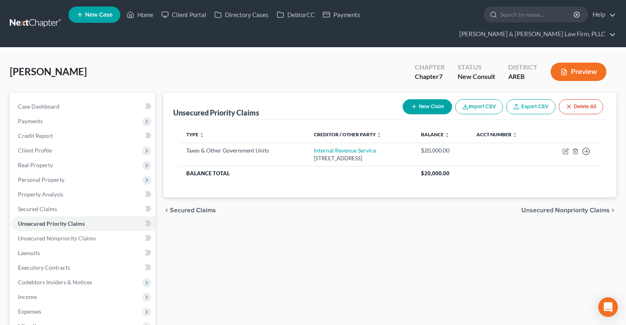
click at [345, 221] on div "Unsecured Priority Claims New Claim Import CSV Export CSV Delete All Type expan…" at bounding box center [389, 269] width 461 height 353
click at [237, 222] on div "Unsecured Priority Claims New Claim Import CSV Export CSV Delete All Type expan…" at bounding box center [389, 269] width 461 height 353
click at [95, 217] on link "Unsecured Priority Claims" at bounding box center [83, 224] width 144 height 15
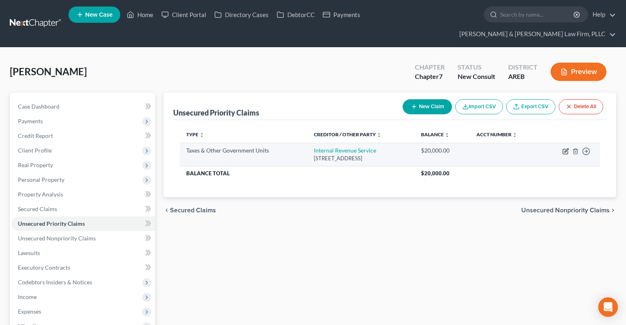
click at [563, 148] on icon "button" at bounding box center [565, 151] width 7 height 7
select select "0"
select select "39"
select select "3"
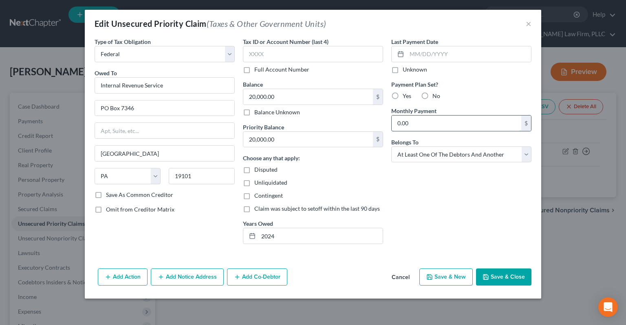
click at [433, 127] on input "0.00" at bounding box center [456, 123] width 130 height 15
click at [407, 277] on button "Cancel" at bounding box center [400, 278] width 31 height 16
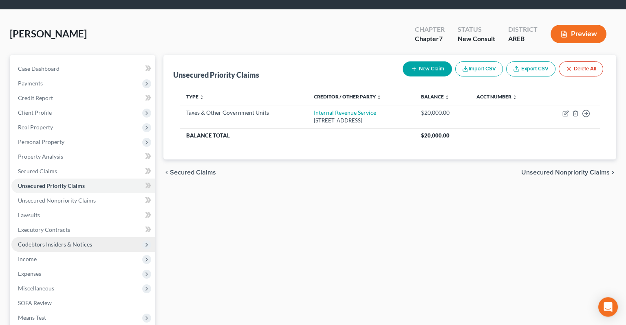
scroll to position [86, 0]
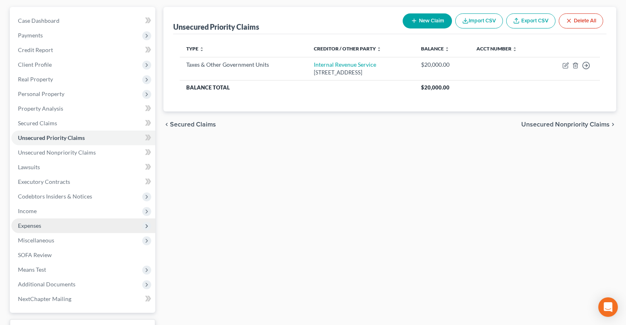
click at [69, 219] on span "Expenses" at bounding box center [83, 226] width 144 height 15
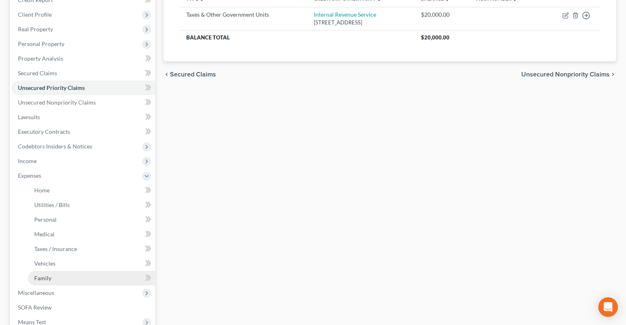
scroll to position [172, 0]
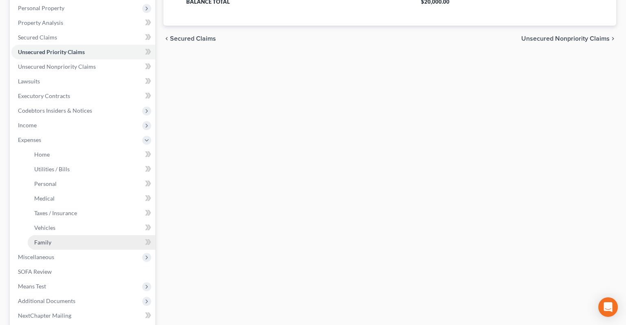
click at [96, 235] on link "Family" at bounding box center [91, 242] width 127 height 15
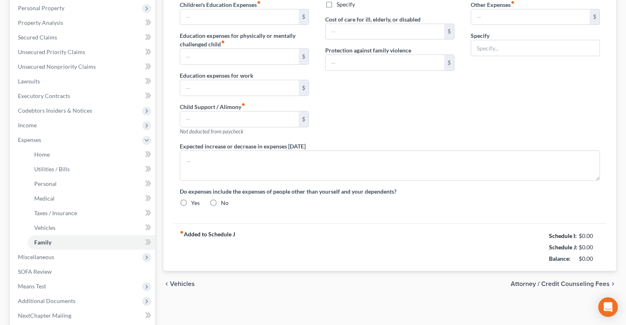
type input "0.00"
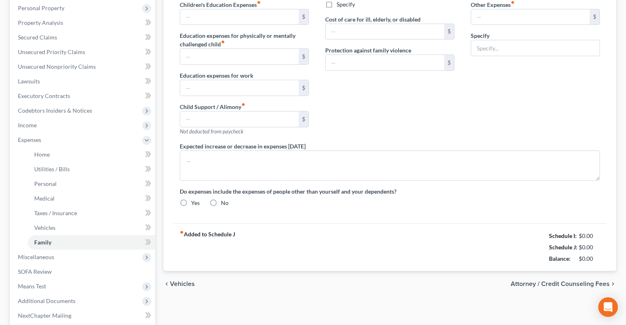
type input "0.00"
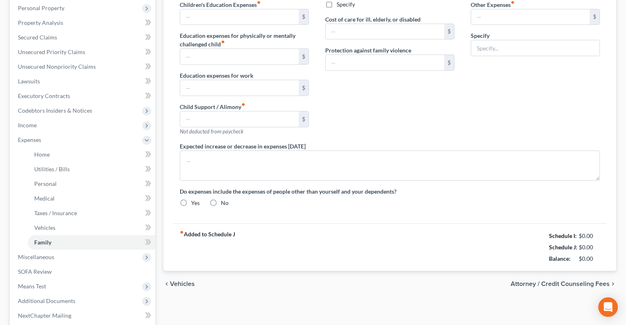
radio input "true"
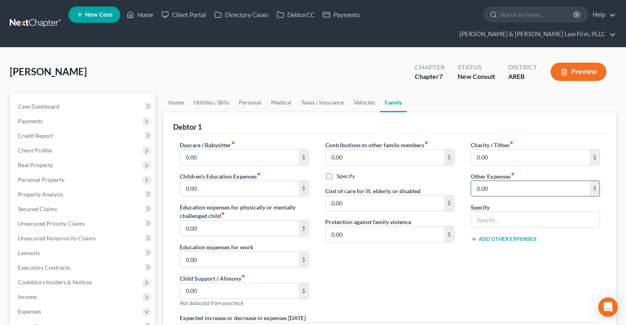
click at [517, 181] on input "0.00" at bounding box center [530, 188] width 119 height 15
click at [356, 93] on link "Vehicles" at bounding box center [364, 103] width 31 height 20
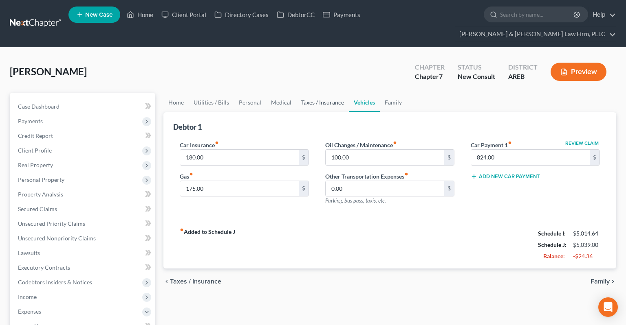
drag, startPoint x: 319, startPoint y: 87, endPoint x: 308, endPoint y: 92, distance: 12.2
click at [318, 93] on link "Taxes / Insurance" at bounding box center [322, 103] width 53 height 20
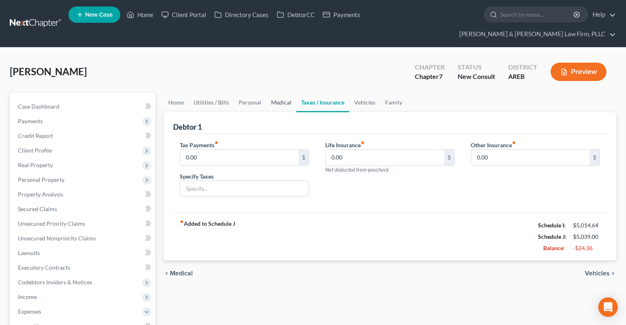
click at [288, 93] on link "Medical" at bounding box center [281, 103] width 30 height 20
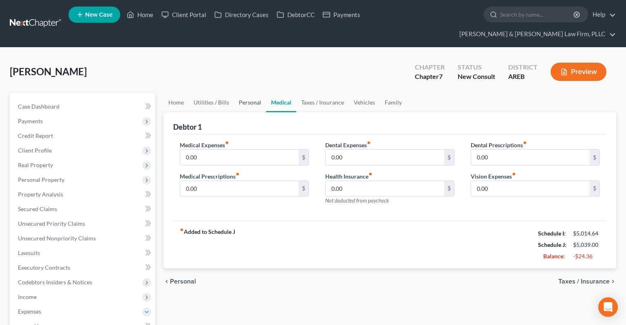
click at [248, 93] on link "Personal" at bounding box center [250, 103] width 32 height 20
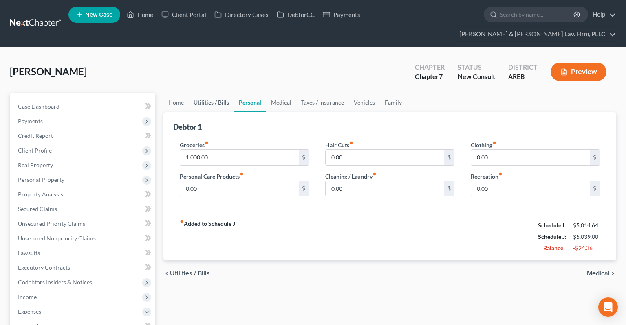
click at [224, 93] on link "Utilities / Bills" at bounding box center [211, 103] width 45 height 20
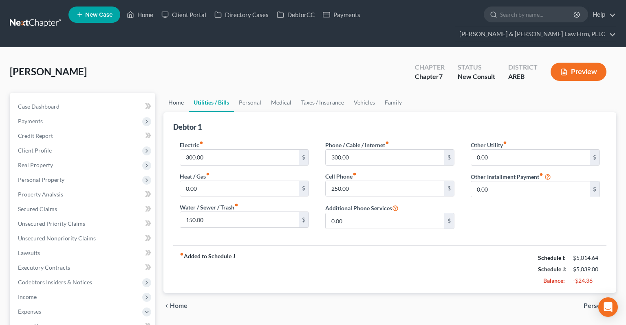
click at [180, 93] on link "Home" at bounding box center [175, 103] width 25 height 20
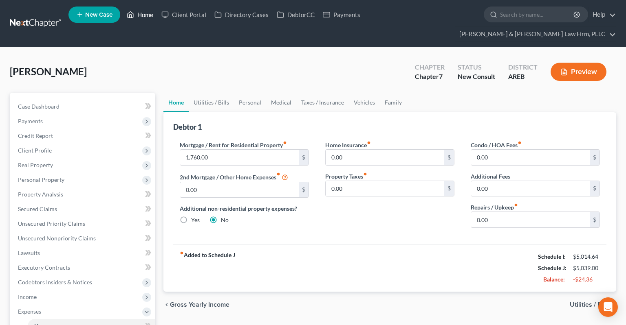
click at [146, 15] on link "Home" at bounding box center [140, 14] width 35 height 15
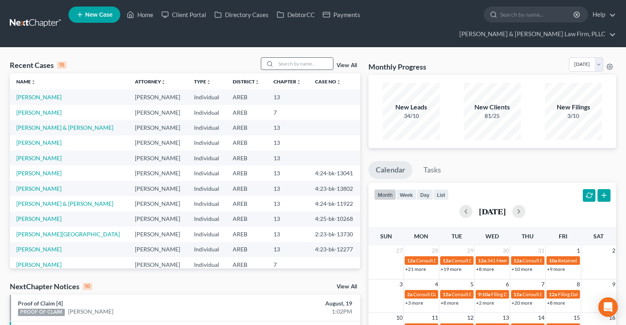
click at [298, 58] on input "search" at bounding box center [304, 64] width 57 height 12
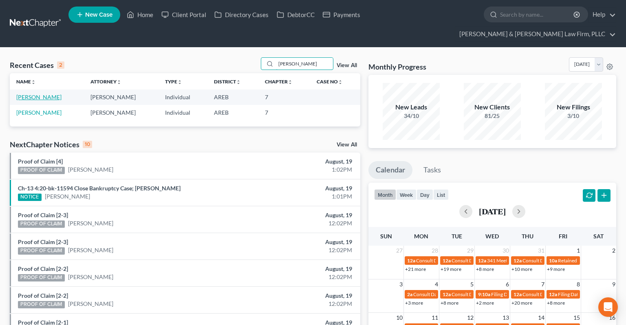
type input "[PERSON_NAME]"
click at [41, 94] on link "[PERSON_NAME]" at bounding box center [38, 97] width 45 height 7
select select "2"
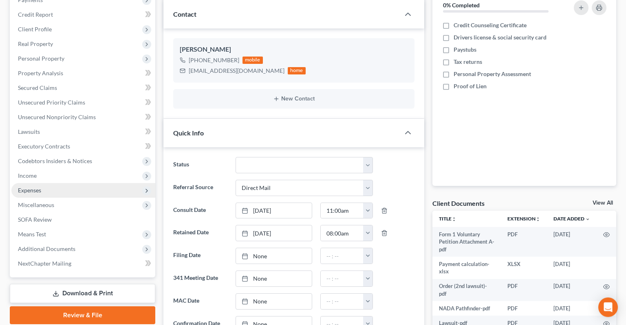
scroll to position [129, 0]
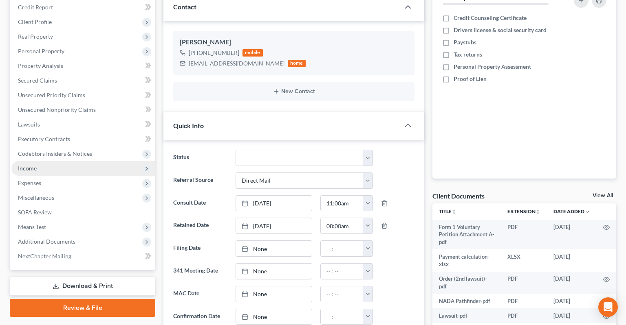
click at [77, 161] on span "Income" at bounding box center [83, 168] width 144 height 15
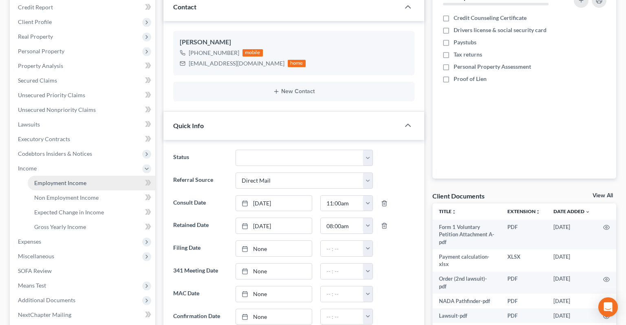
click at [116, 176] on link "Employment Income" at bounding box center [91, 183] width 127 height 15
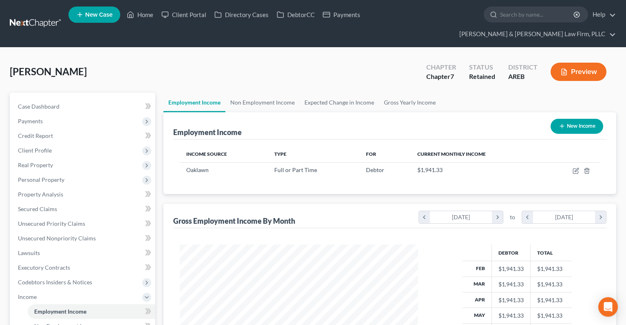
scroll to position [145, 254]
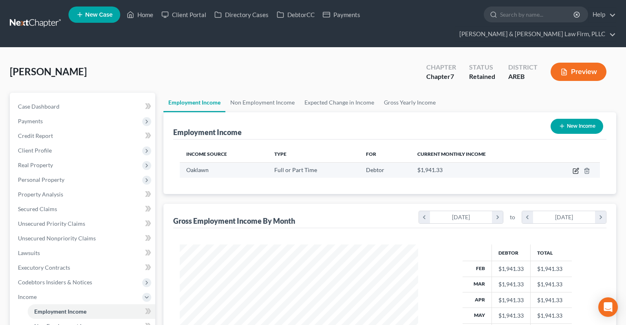
click at [575, 168] on icon "button" at bounding box center [575, 171] width 7 height 7
select select "0"
select select "2"
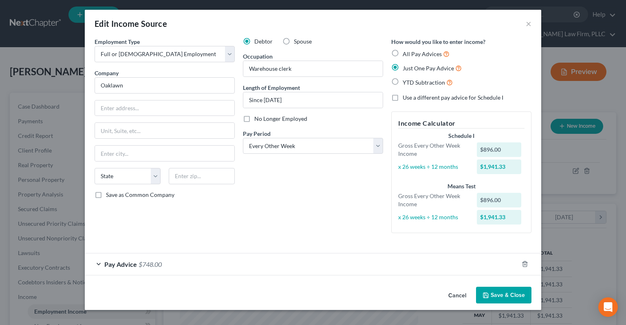
click at [228, 267] on div "Pay Advice $748.00" at bounding box center [301, 265] width 433 height 22
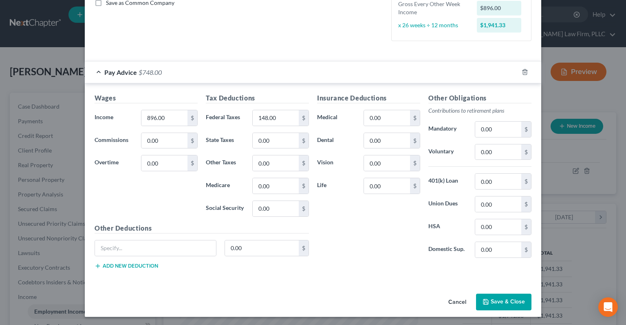
scroll to position [0, 0]
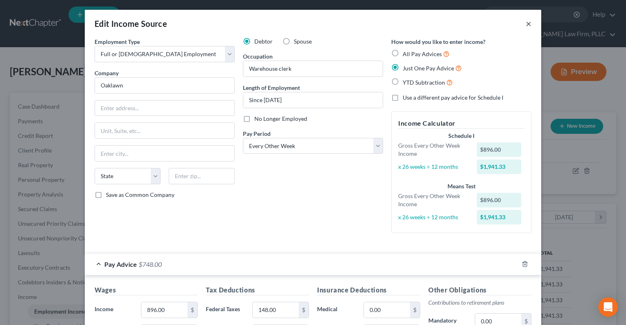
click at [527, 24] on button "×" at bounding box center [528, 24] width 6 height 10
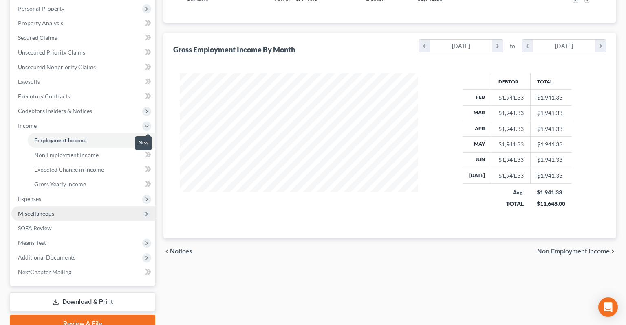
scroll to position [172, 0]
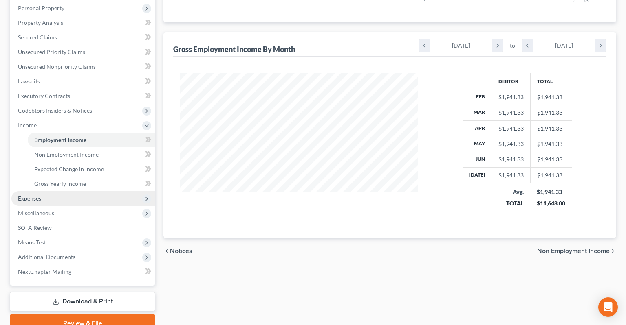
click at [66, 191] on span "Expenses" at bounding box center [83, 198] width 144 height 15
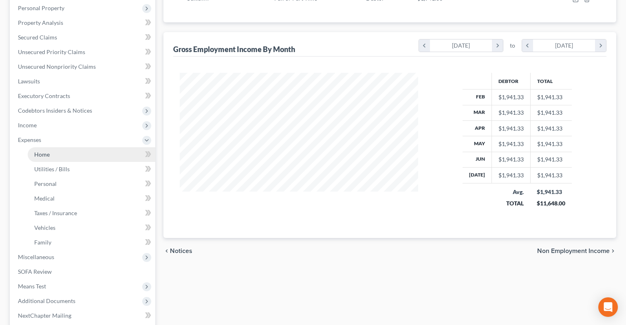
click at [63, 147] on link "Home" at bounding box center [91, 154] width 127 height 15
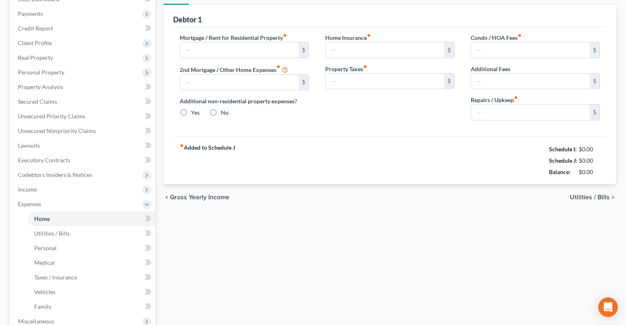
type input "0.00"
radio input "true"
type input "0.00"
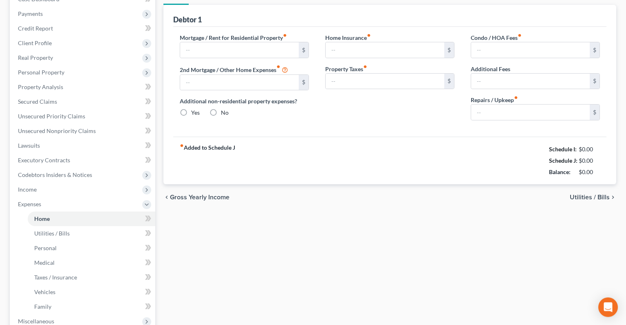
type input "0.00"
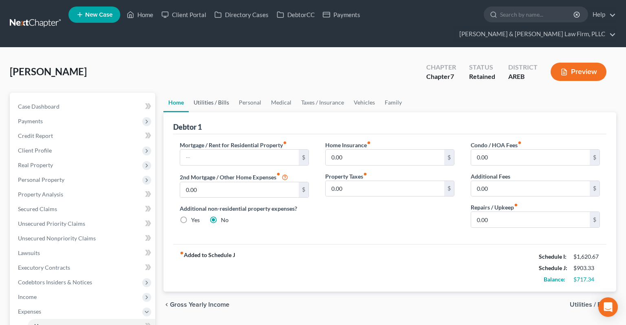
click at [195, 93] on link "Utilities / Bills" at bounding box center [211, 103] width 45 height 20
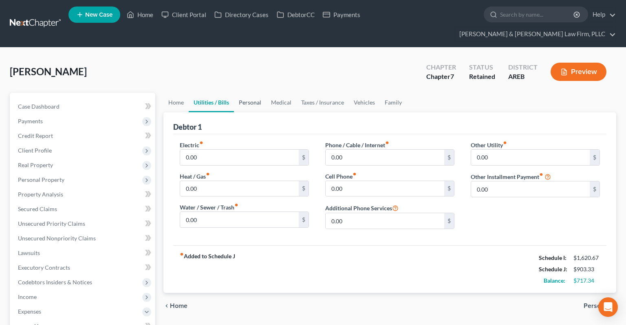
click at [250, 93] on link "Personal" at bounding box center [250, 103] width 32 height 20
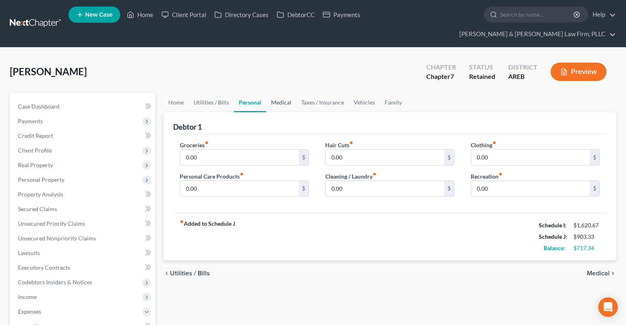
click at [287, 93] on link "Medical" at bounding box center [281, 103] width 30 height 20
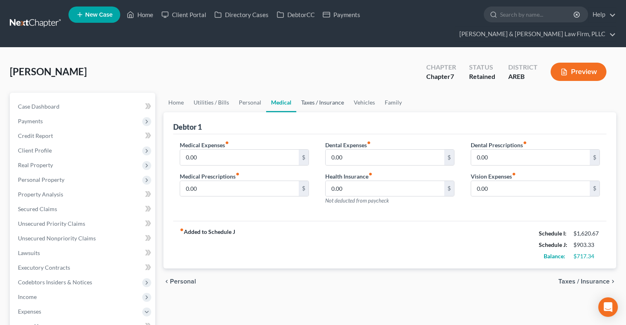
click at [307, 96] on link "Taxes / Insurance" at bounding box center [322, 103] width 53 height 20
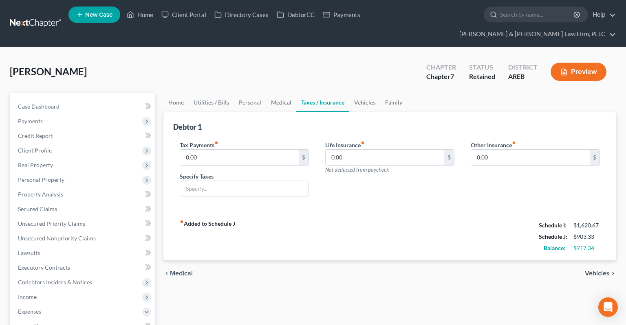
click at [332, 94] on link "Taxes / Insurance" at bounding box center [322, 103] width 53 height 20
drag, startPoint x: 368, startPoint y: 93, endPoint x: 382, endPoint y: 90, distance: 14.5
click at [369, 93] on link "Vehicles" at bounding box center [364, 103] width 31 height 20
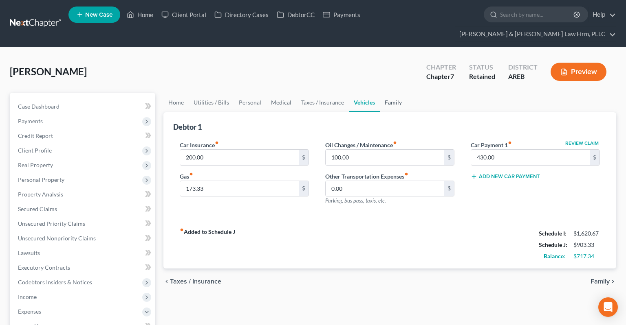
click at [394, 93] on link "Family" at bounding box center [393, 103] width 27 height 20
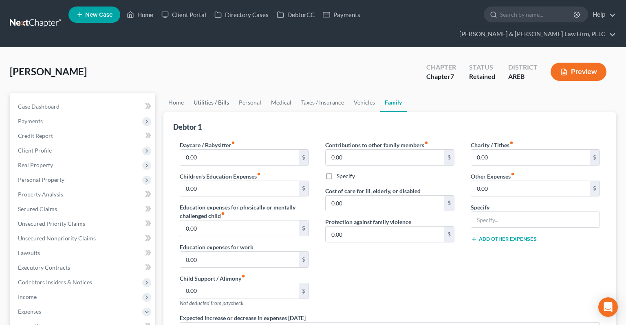
click at [202, 93] on link "Utilities / Bills" at bounding box center [211, 103] width 45 height 20
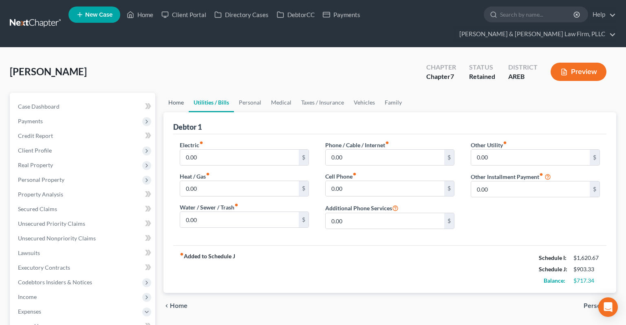
click at [180, 93] on link "Home" at bounding box center [175, 103] width 25 height 20
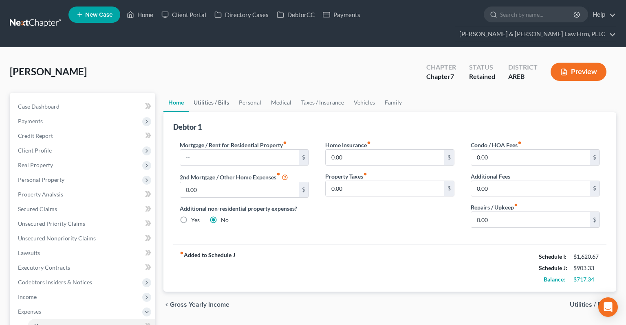
click at [215, 94] on link "Utilities / Bills" at bounding box center [211, 103] width 45 height 20
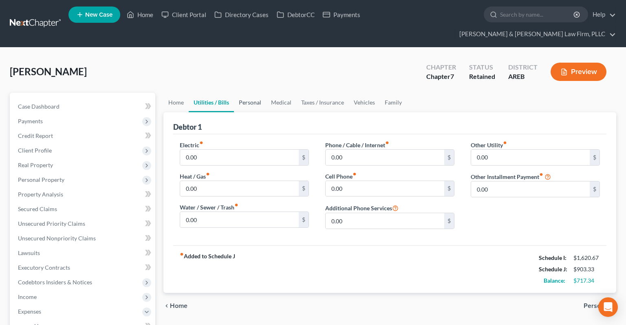
click at [252, 93] on link "Personal" at bounding box center [250, 103] width 32 height 20
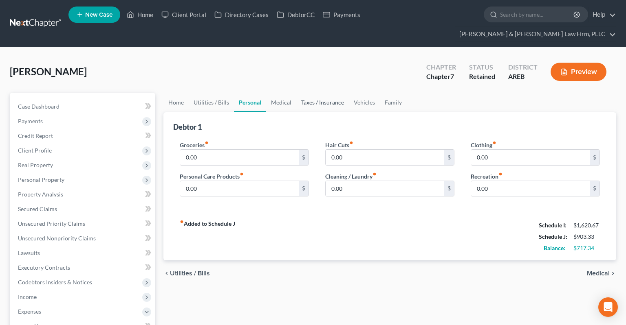
click at [296, 96] on link "Taxes / Insurance" at bounding box center [322, 103] width 53 height 20
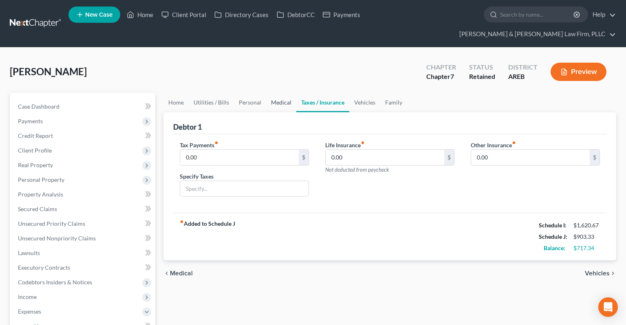
click at [284, 95] on link "Medical" at bounding box center [281, 103] width 30 height 20
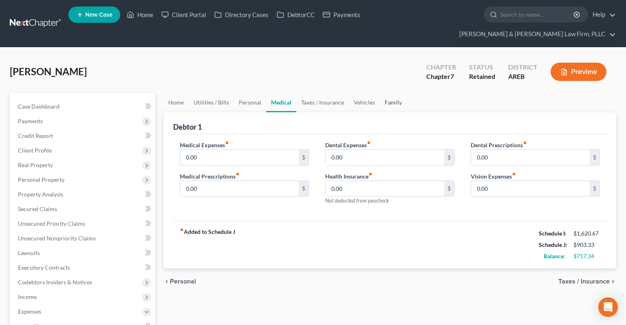
click at [396, 93] on link "Family" at bounding box center [393, 103] width 27 height 20
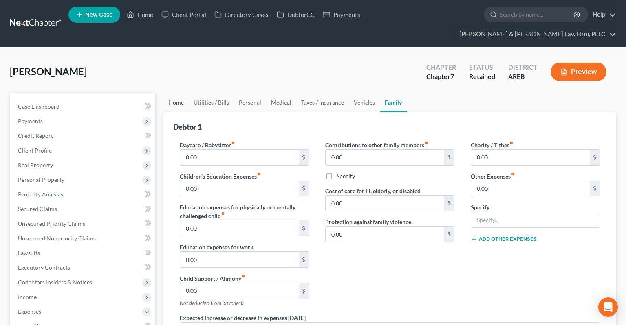
click at [175, 96] on link "Home" at bounding box center [175, 103] width 25 height 20
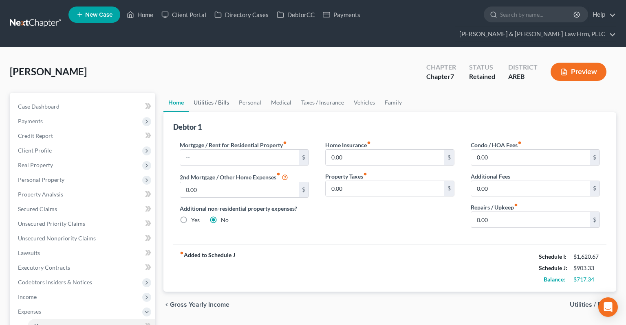
click at [224, 93] on link "Utilities / Bills" at bounding box center [211, 103] width 45 height 20
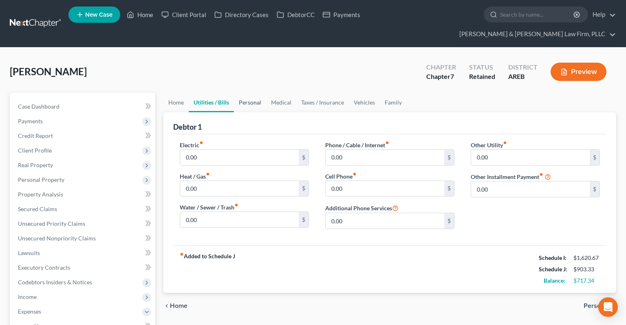
click at [250, 93] on link "Personal" at bounding box center [250, 103] width 32 height 20
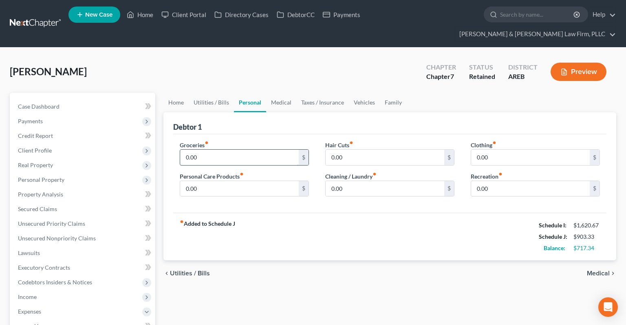
click at [229, 150] on input "0.00" at bounding box center [239, 157] width 119 height 15
click at [217, 150] on input "0.00" at bounding box center [239, 157] width 119 height 15
drag, startPoint x: 166, startPoint y: 144, endPoint x: 157, endPoint y: 145, distance: 8.6
click at [180, 150] on input "0.00" at bounding box center [239, 157] width 119 height 15
type input "325"
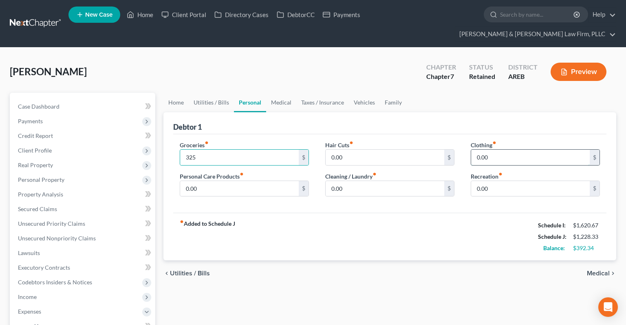
click at [491, 150] on input "0.00" at bounding box center [530, 157] width 119 height 15
type input "100"
click at [258, 181] on input "0.00" at bounding box center [239, 188] width 119 height 15
type input "50"
click at [275, 94] on link "Medical" at bounding box center [281, 103] width 30 height 20
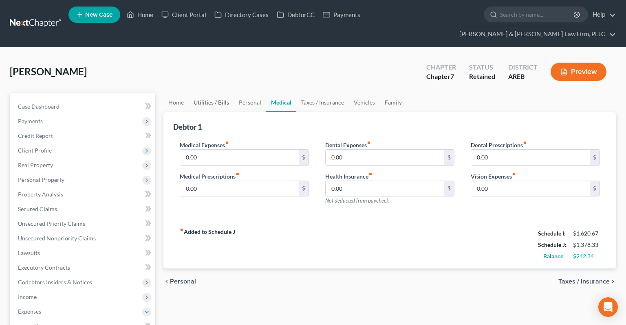
click at [207, 93] on link "Utilities / Bills" at bounding box center [211, 103] width 45 height 20
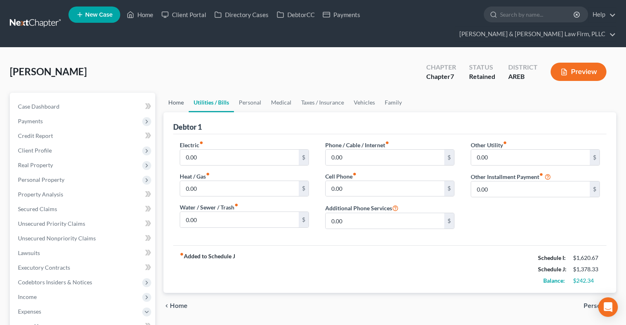
click at [171, 93] on link "Home" at bounding box center [175, 103] width 25 height 20
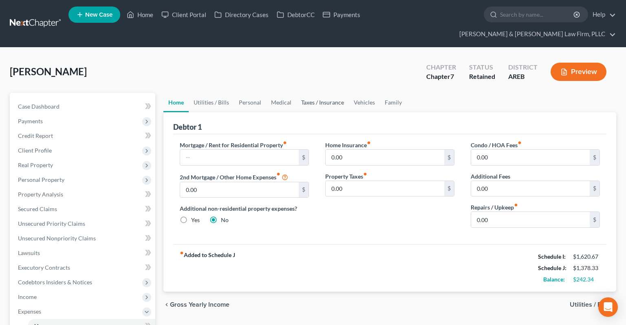
click at [329, 93] on link "Taxes / Insurance" at bounding box center [322, 103] width 53 height 20
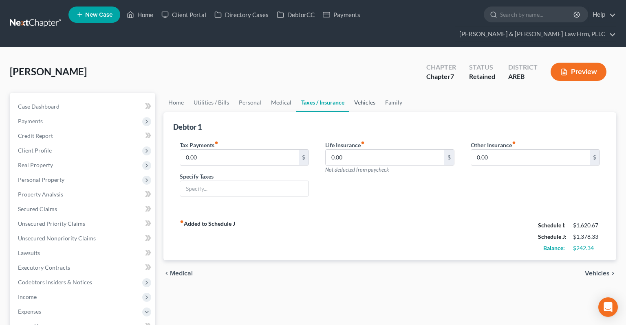
click at [371, 93] on link "Vehicles" at bounding box center [364, 103] width 31 height 20
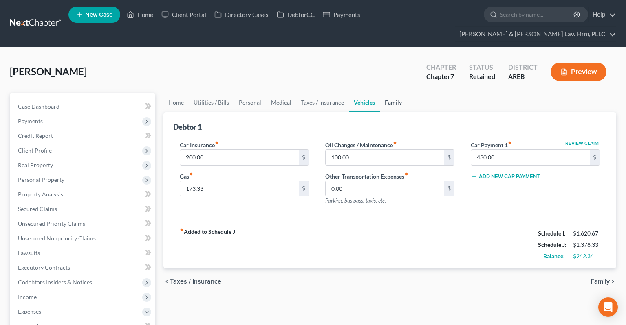
click at [385, 93] on link "Family" at bounding box center [393, 103] width 27 height 20
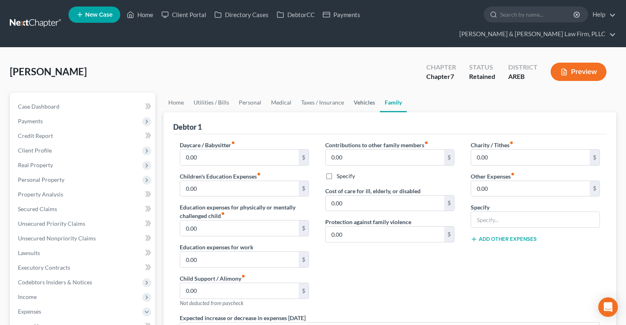
click at [365, 93] on link "Vehicles" at bounding box center [364, 103] width 31 height 20
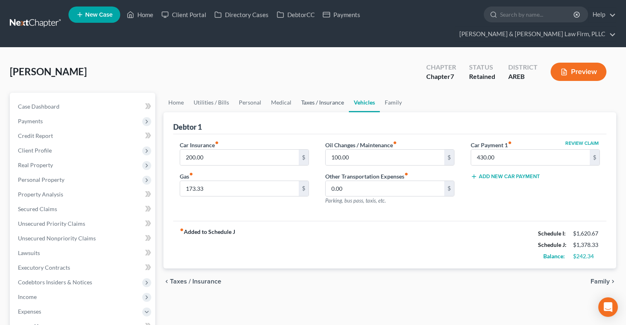
click at [303, 93] on link "Taxes / Insurance" at bounding box center [322, 103] width 53 height 20
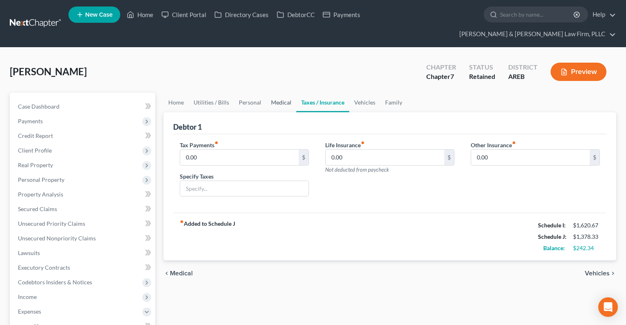
click at [279, 93] on link "Medical" at bounding box center [281, 103] width 30 height 20
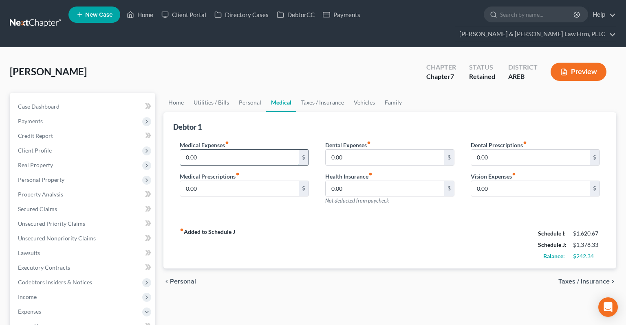
click at [255, 150] on input "0.00" at bounding box center [239, 157] width 119 height 15
click at [244, 150] on input "0.00" at bounding box center [239, 157] width 119 height 15
click at [180, 150] on input "0.00" at bounding box center [239, 157] width 119 height 15
type input "100"
click at [245, 93] on link "Personal" at bounding box center [250, 103] width 32 height 20
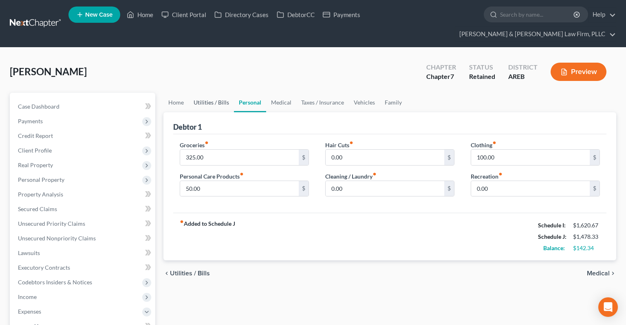
click at [214, 93] on link "Utilities / Bills" at bounding box center [211, 103] width 45 height 20
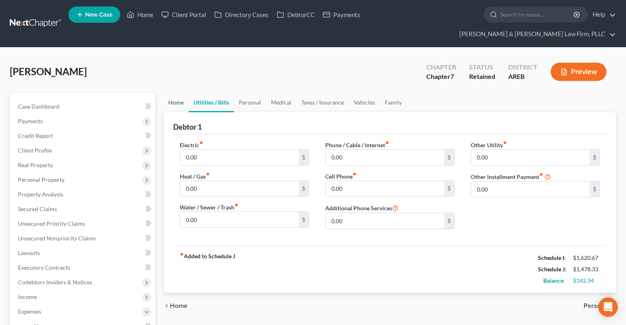
click at [181, 93] on link "Home" at bounding box center [175, 103] width 25 height 20
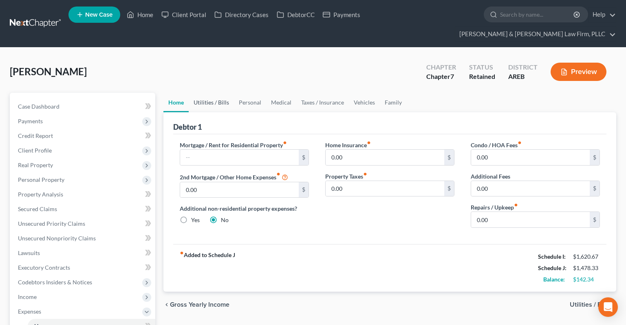
click at [212, 93] on link "Utilities / Bills" at bounding box center [211, 103] width 45 height 20
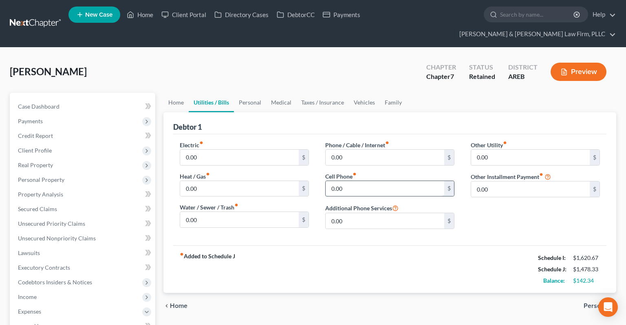
click at [360, 181] on input "0.00" at bounding box center [384, 188] width 119 height 15
click at [253, 93] on link "Personal" at bounding box center [250, 103] width 32 height 20
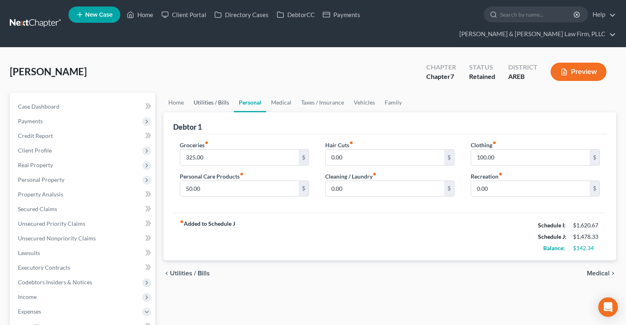
click at [205, 93] on link "Utilities / Bills" at bounding box center [211, 103] width 45 height 20
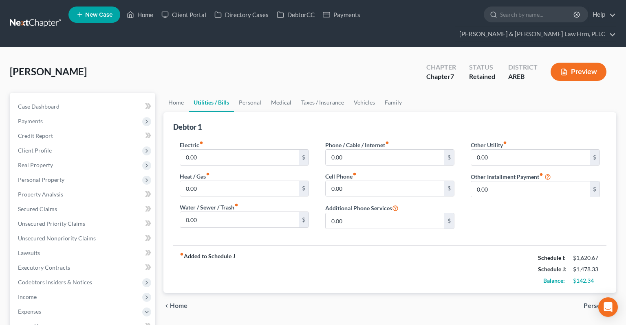
click at [369, 183] on div "Phone / Cable / Internet fiber_manual_record 0.00 $ Cell Phone fiber_manual_rec…" at bounding box center [389, 188] width 145 height 95
drag, startPoint x: 369, startPoint y: 180, endPoint x: 369, endPoint y: 174, distance: 6.1
click at [369, 181] on input "0.00" at bounding box center [384, 188] width 119 height 15
click at [258, 93] on link "Personal" at bounding box center [250, 103] width 32 height 20
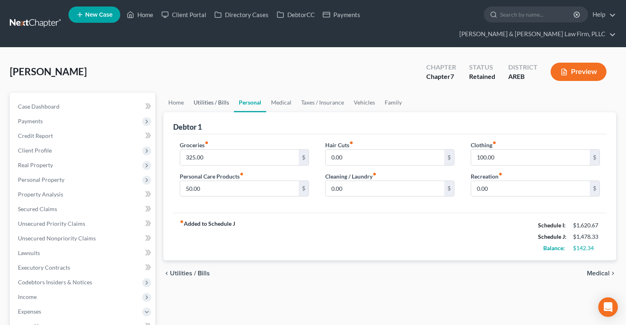
click at [226, 93] on link "Utilities / Bills" at bounding box center [211, 103] width 45 height 20
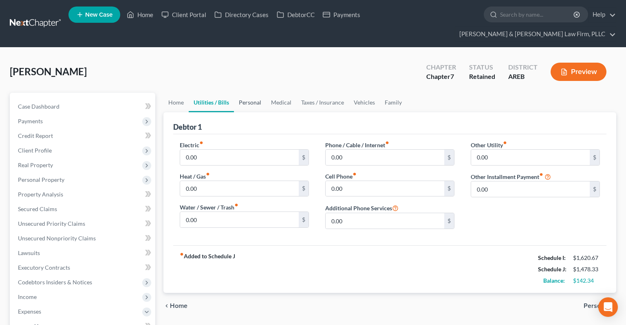
click at [263, 93] on link "Personal" at bounding box center [250, 103] width 32 height 20
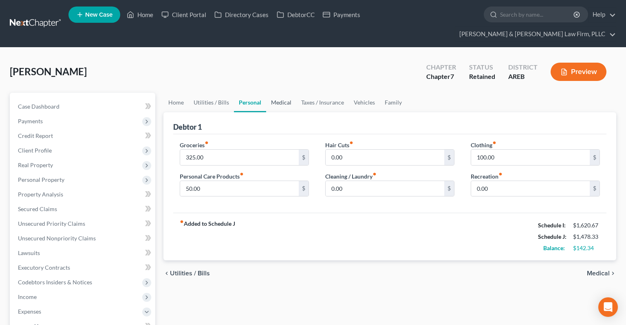
click at [279, 93] on link "Medical" at bounding box center [281, 103] width 30 height 20
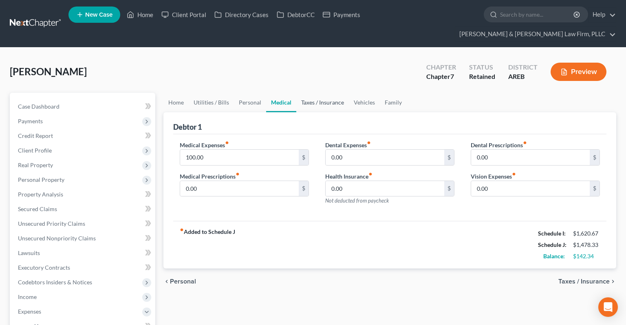
click at [311, 93] on link "Taxes / Insurance" at bounding box center [322, 103] width 53 height 20
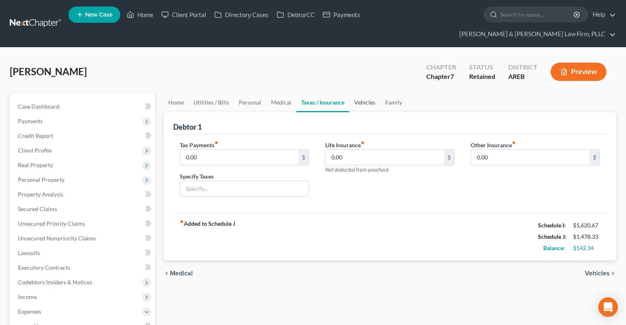
click at [368, 93] on link "Vehicles" at bounding box center [364, 103] width 31 height 20
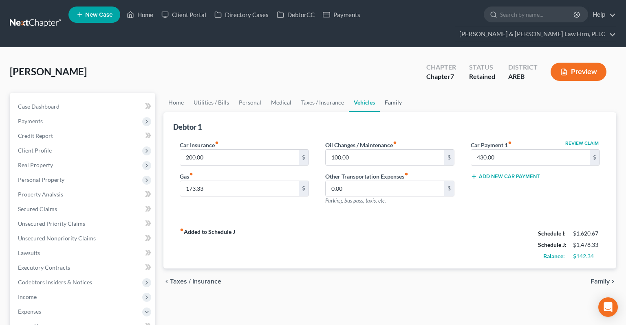
click at [401, 93] on link "Family" at bounding box center [393, 103] width 27 height 20
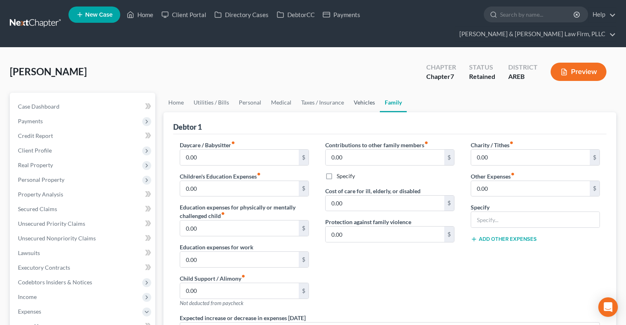
click at [355, 93] on link "Vehicles" at bounding box center [364, 103] width 31 height 20
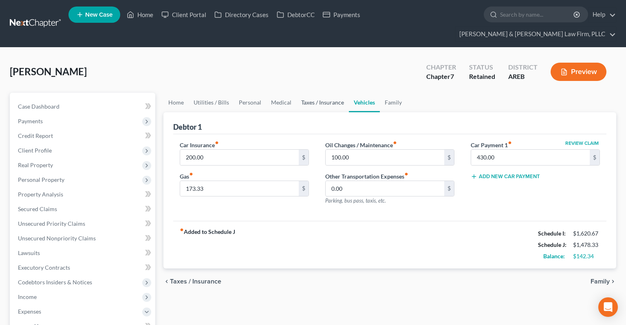
click at [330, 93] on link "Taxes / Insurance" at bounding box center [322, 103] width 53 height 20
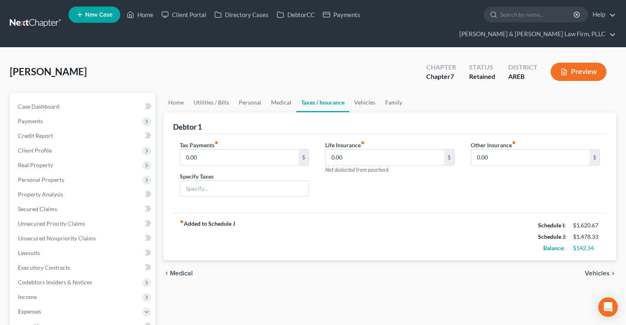
click at [296, 93] on link "Taxes / Insurance" at bounding box center [322, 103] width 53 height 20
drag, startPoint x: 266, startPoint y: 89, endPoint x: 256, endPoint y: 88, distance: 10.3
click at [266, 93] on link "Medical" at bounding box center [281, 103] width 30 height 20
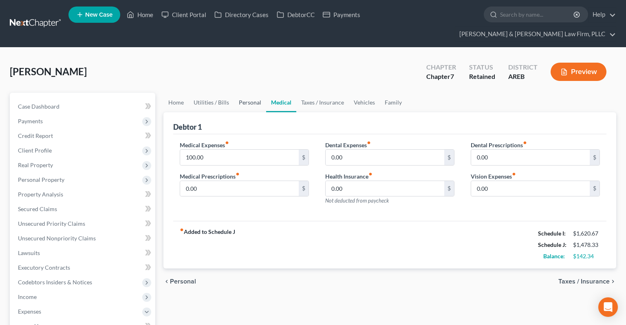
click at [240, 93] on link "Personal" at bounding box center [250, 103] width 32 height 20
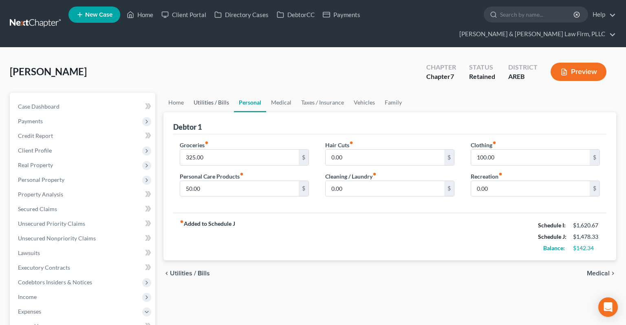
click at [215, 93] on link "Utilities / Bills" at bounding box center [211, 103] width 45 height 20
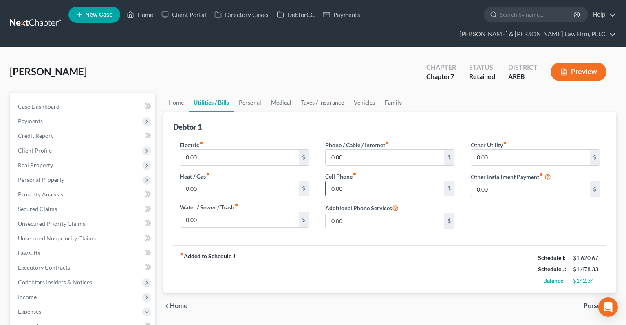
click at [379, 181] on input "0.00" at bounding box center [384, 188] width 119 height 15
type input "50"
click at [248, 93] on link "Personal" at bounding box center [250, 103] width 32 height 20
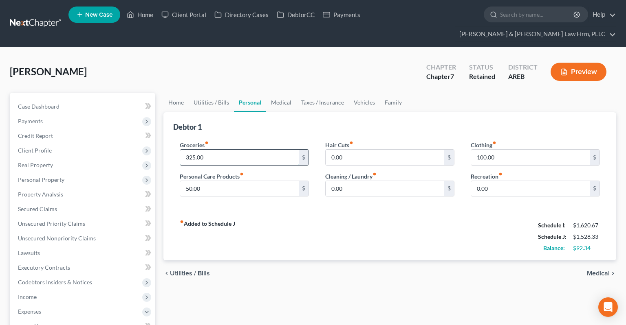
drag, startPoint x: 222, startPoint y: 147, endPoint x: 227, endPoint y: 146, distance: 5.8
click at [223, 150] on input "325.00" at bounding box center [239, 157] width 119 height 15
drag, startPoint x: 182, startPoint y: 135, endPoint x: 143, endPoint y: 138, distance: 38.9
click at [180, 150] on input "500" at bounding box center [239, 157] width 119 height 15
type input "400"
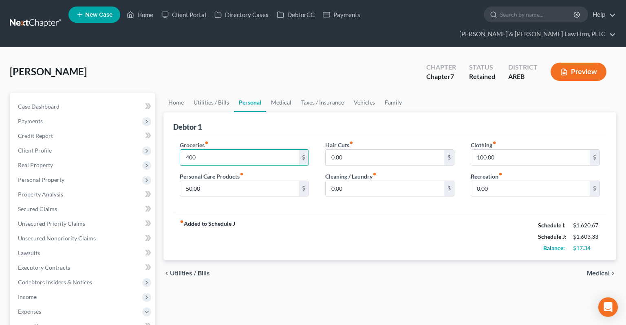
click at [302, 261] on div "chevron_left Utilities / Bills Medical chevron_right" at bounding box center [389, 274] width 452 height 26
click at [217, 93] on link "Utilities / Bills" at bounding box center [211, 103] width 45 height 20
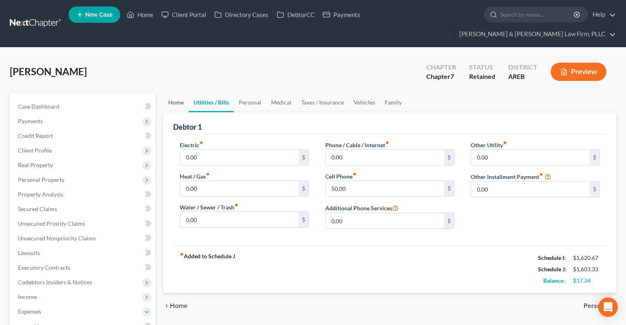
click at [183, 93] on link "Home" at bounding box center [175, 103] width 25 height 20
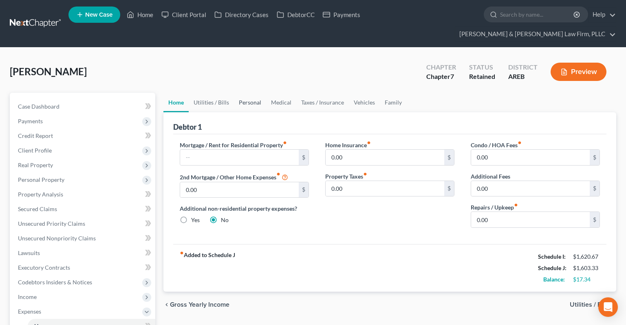
click at [242, 93] on link "Personal" at bounding box center [250, 103] width 32 height 20
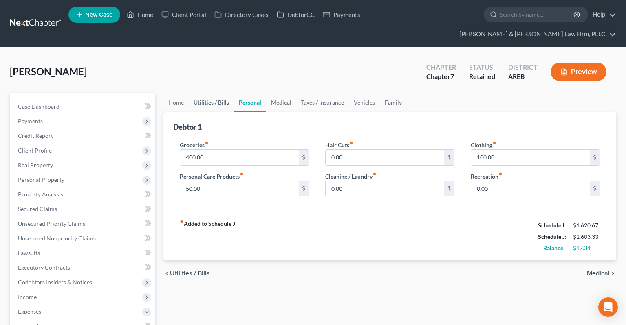
click at [219, 93] on link "Utilities / Bills" at bounding box center [211, 103] width 45 height 20
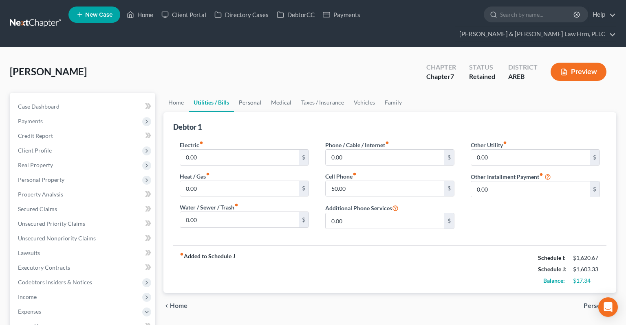
click at [237, 93] on link "Personal" at bounding box center [250, 103] width 32 height 20
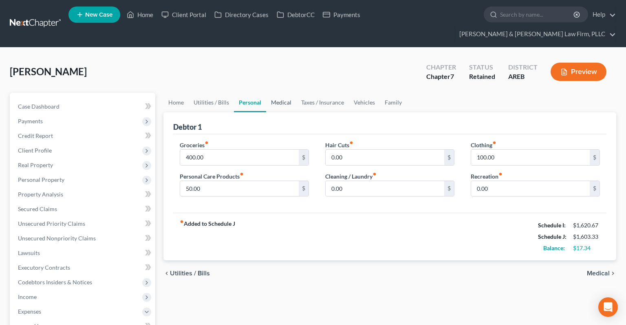
click at [271, 93] on link "Medical" at bounding box center [281, 103] width 30 height 20
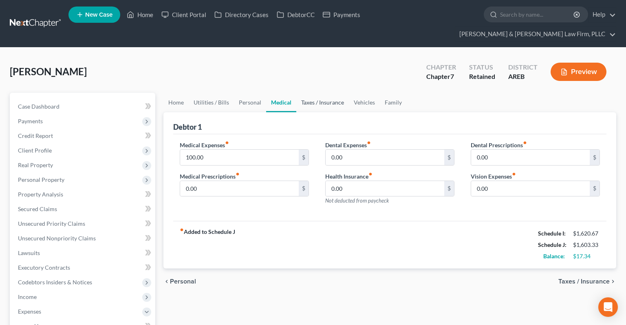
click at [327, 93] on link "Taxes / Insurance" at bounding box center [322, 103] width 53 height 20
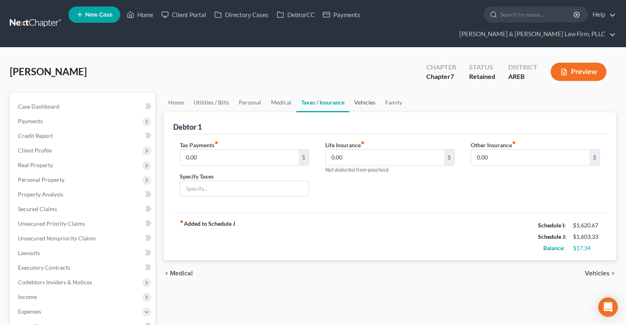
click at [367, 93] on link "Vehicles" at bounding box center [364, 103] width 31 height 20
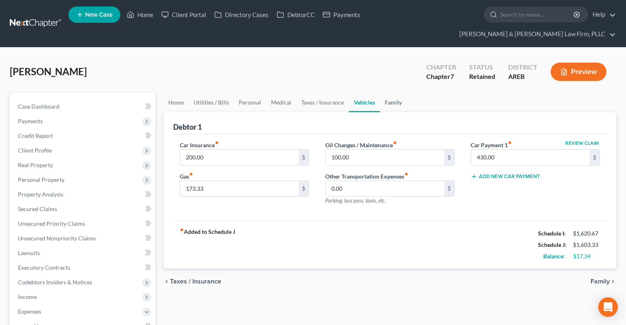
click at [399, 93] on link "Family" at bounding box center [393, 103] width 27 height 20
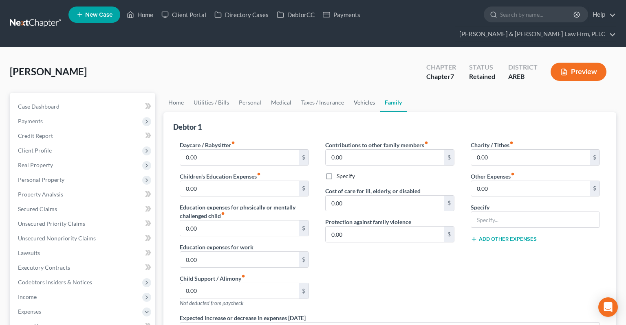
click at [371, 93] on link "Vehicles" at bounding box center [364, 103] width 31 height 20
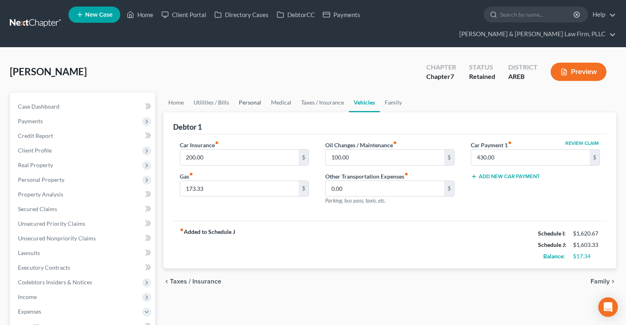
drag, startPoint x: 247, startPoint y: 90, endPoint x: 266, endPoint y: 89, distance: 18.4
click at [247, 93] on link "Personal" at bounding box center [250, 103] width 32 height 20
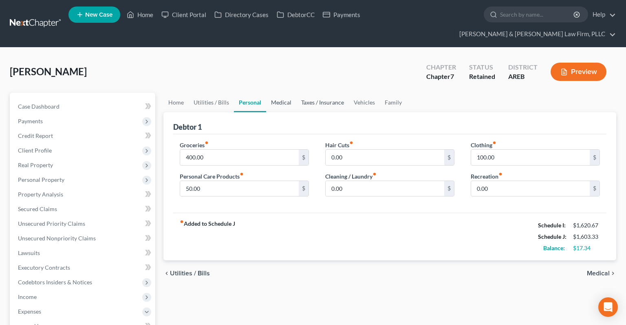
click at [294, 93] on link "Medical" at bounding box center [281, 103] width 30 height 20
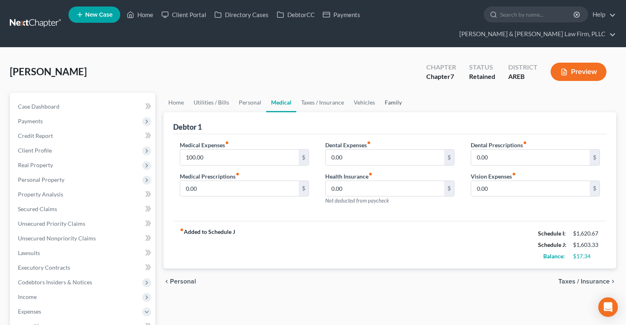
click at [387, 93] on link "Family" at bounding box center [393, 103] width 27 height 20
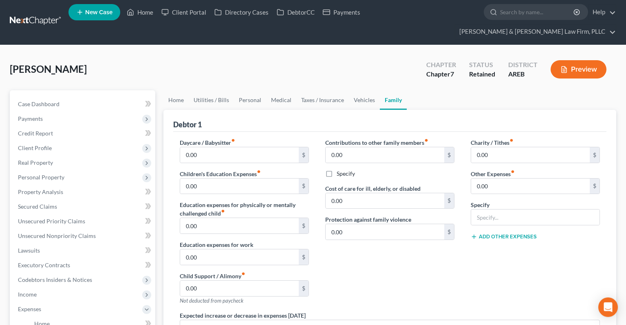
scroll to position [172, 0]
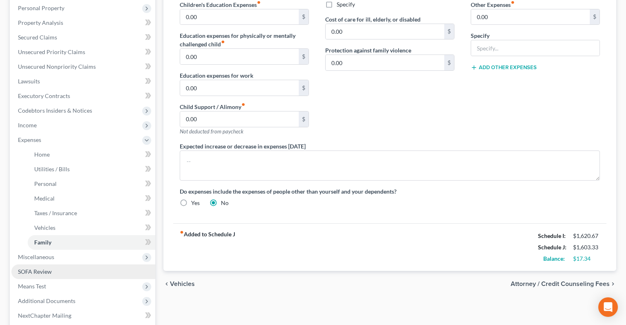
drag, startPoint x: 68, startPoint y: 272, endPoint x: 90, endPoint y: 263, distance: 24.8
click at [71, 279] on span "Means Test" at bounding box center [83, 286] width 144 height 15
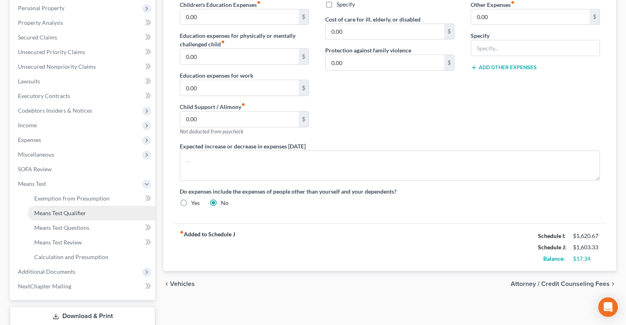
click at [94, 206] on link "Means Test Qualifier" at bounding box center [91, 213] width 127 height 15
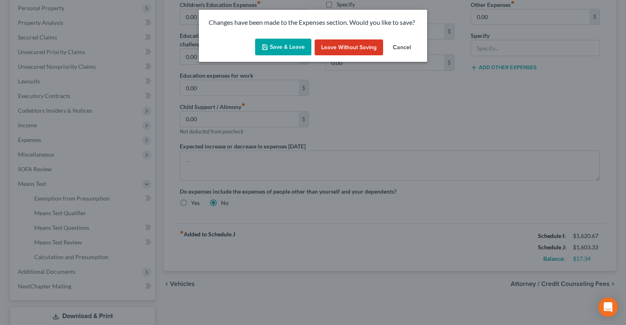
click at [287, 46] on button "Save & Leave" at bounding box center [283, 47] width 56 height 17
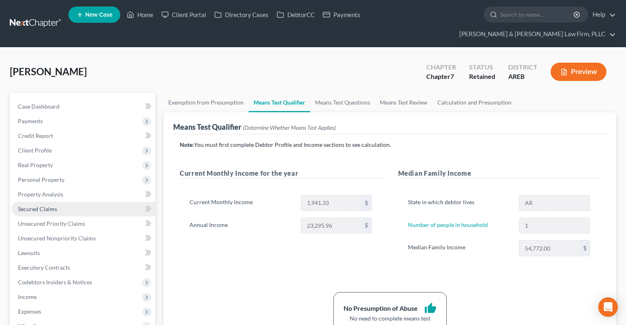
click at [99, 202] on link "Secured Claims" at bounding box center [83, 209] width 144 height 15
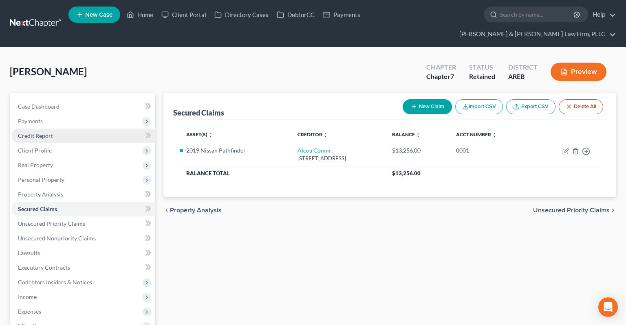
click at [61, 129] on link "Credit Report" at bounding box center [83, 136] width 144 height 15
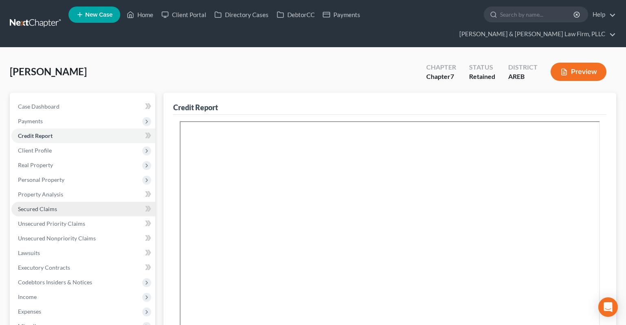
click at [104, 202] on link "Secured Claims" at bounding box center [83, 209] width 144 height 15
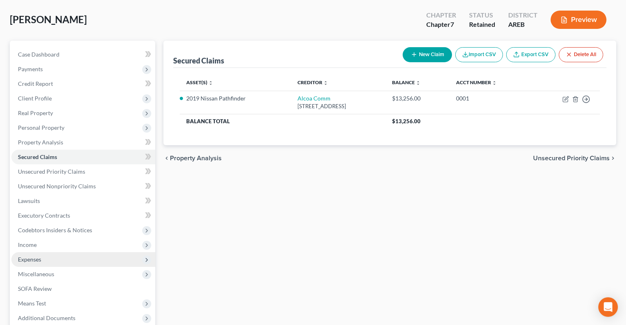
scroll to position [86, 0]
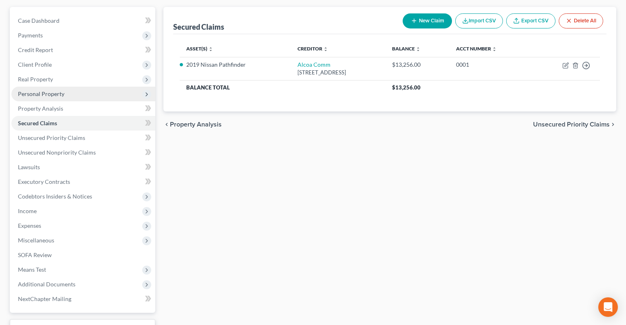
click at [88, 87] on span "Personal Property" at bounding box center [83, 94] width 144 height 15
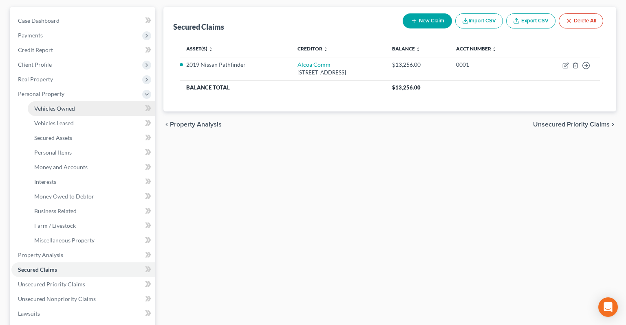
click at [96, 101] on link "Vehicles Owned" at bounding box center [91, 108] width 127 height 15
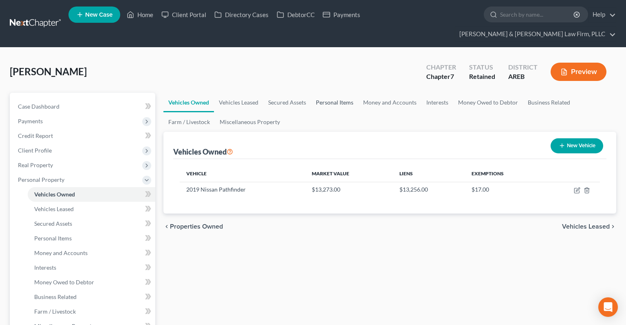
click at [323, 93] on link "Personal Items" at bounding box center [334, 103] width 47 height 20
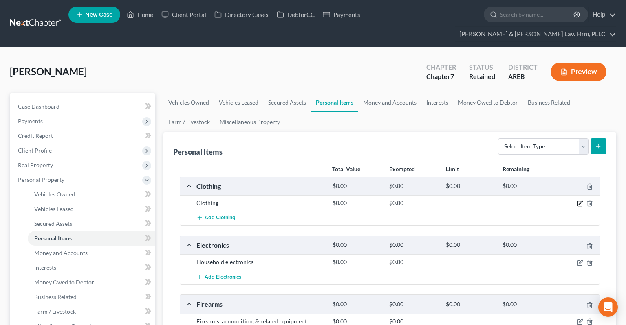
click at [582, 202] on icon "button" at bounding box center [579, 204] width 5 height 5
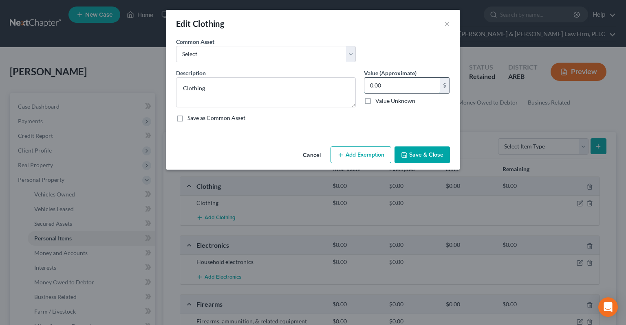
click at [403, 91] on input "0.00" at bounding box center [401, 85] width 75 height 15
type input "100"
click at [384, 157] on button "Add Exemption" at bounding box center [360, 155] width 61 height 17
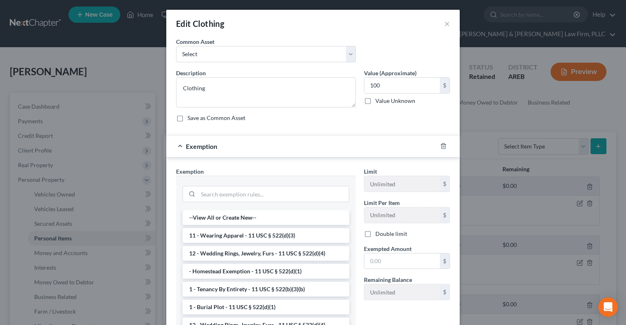
drag, startPoint x: 238, startPoint y: 233, endPoint x: 325, endPoint y: 249, distance: 88.5
click at [238, 234] on li "11 - Wearing Apparel - 11 USC § 522(d)(3)" at bounding box center [265, 235] width 167 height 15
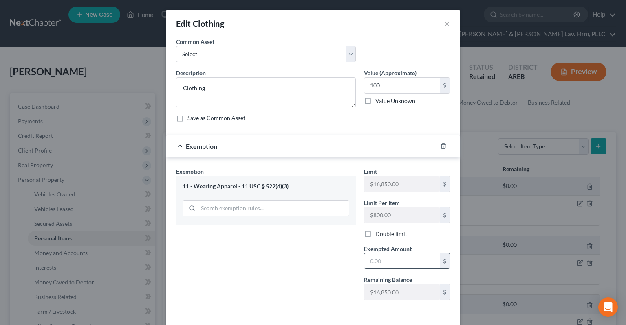
drag, startPoint x: 391, startPoint y: 268, endPoint x: 392, endPoint y: 263, distance: 4.6
click at [391, 265] on input "text" at bounding box center [401, 261] width 75 height 15
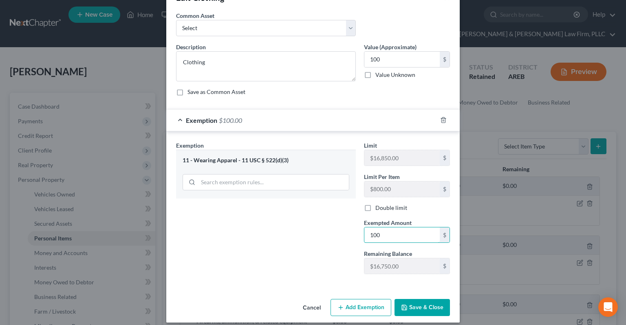
scroll to position [32, 0]
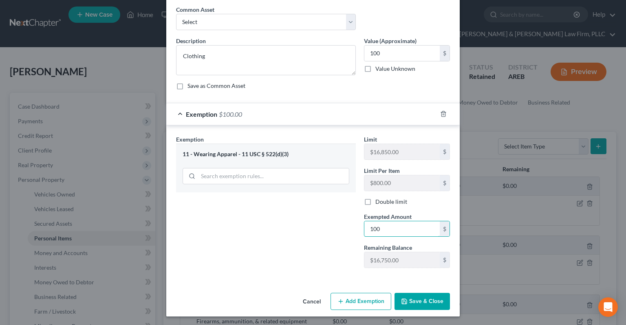
type input "100"
click at [413, 300] on button "Save & Close" at bounding box center [421, 301] width 55 height 17
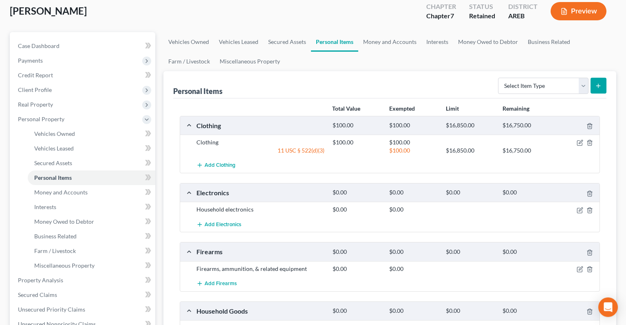
scroll to position [129, 0]
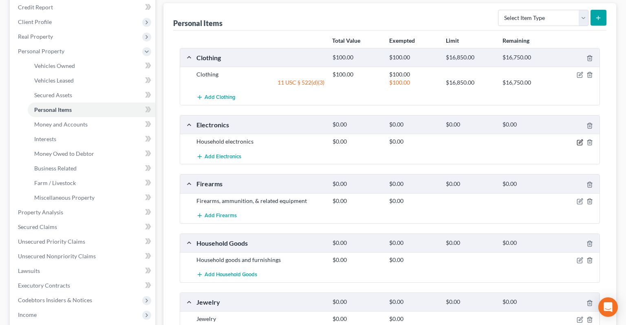
click at [578, 139] on icon "button" at bounding box center [579, 142] width 7 height 7
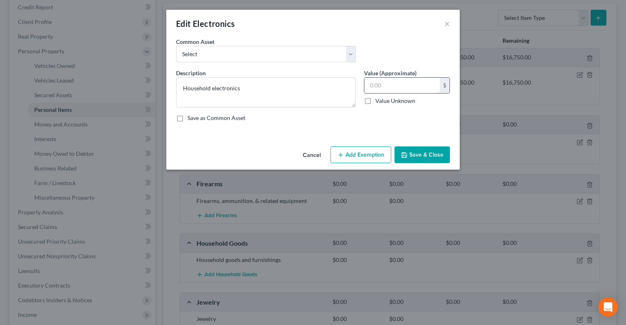
click at [384, 86] on input "text" at bounding box center [401, 85] width 75 height 15
click at [398, 88] on input "text" at bounding box center [401, 85] width 75 height 15
type input "100"
click at [346, 153] on button "Add Exemption" at bounding box center [360, 155] width 61 height 17
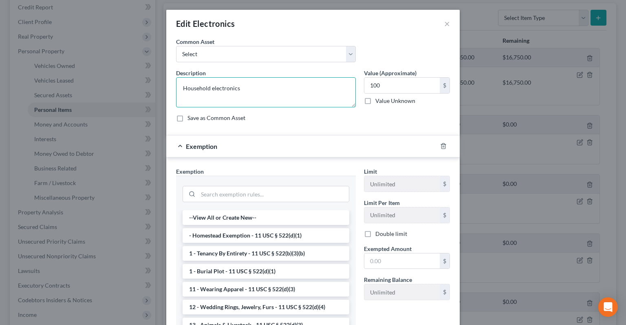
click at [204, 88] on textarea "Household electronics" at bounding box center [266, 92] width 180 height 30
click at [254, 197] on input "search" at bounding box center [273, 194] width 151 height 15
paste input "Household"
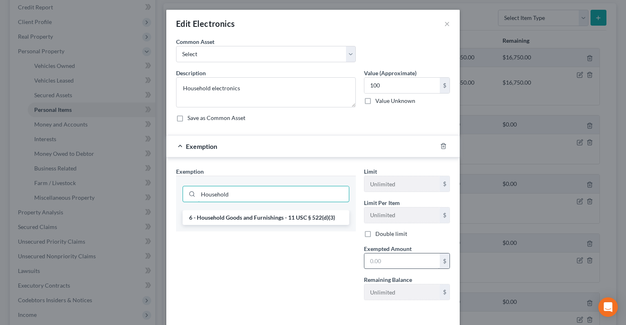
type input "Household"
click at [380, 266] on input "text" at bounding box center [401, 261] width 75 height 15
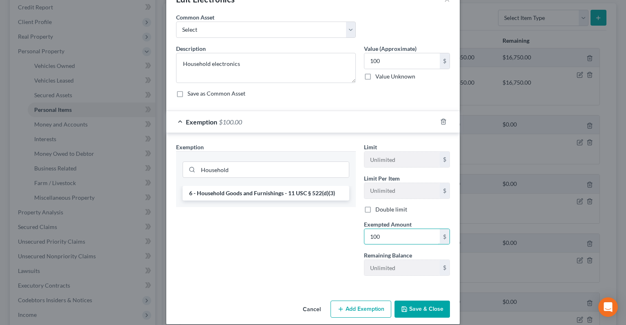
scroll to position [32, 0]
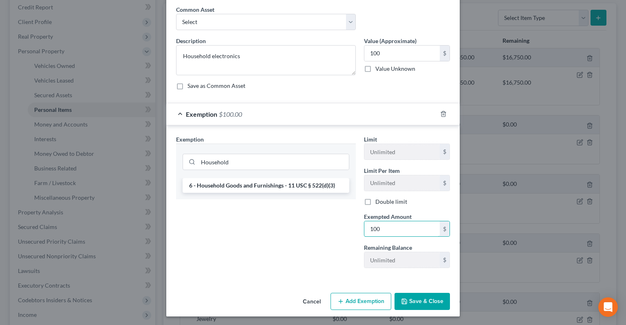
type input "100"
click at [419, 299] on button "Save & Close" at bounding box center [421, 301] width 55 height 17
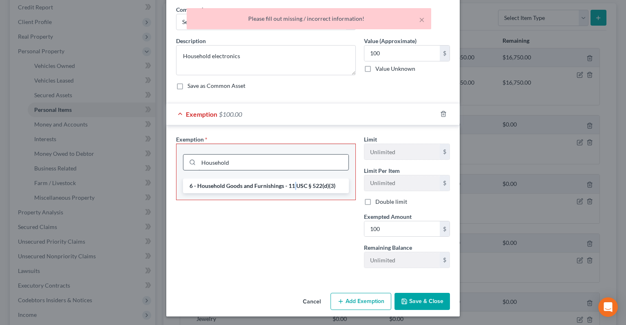
click at [294, 182] on li "6 - Household Goods and Furnishings - 11 USC § 522(d)(3)" at bounding box center [266, 186] width 166 height 15
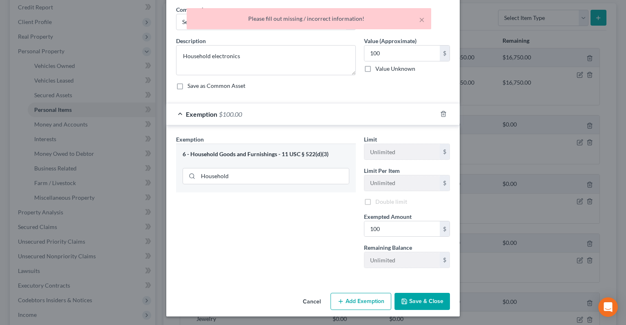
click at [299, 189] on div "6 - Household Goods and Furnishings - 11 USC § 522(d)(3) Household" at bounding box center [266, 168] width 180 height 48
drag, startPoint x: 424, startPoint y: 300, endPoint x: 424, endPoint y: 294, distance: 6.2
click at [424, 302] on button "Save & Close" at bounding box center [421, 301] width 55 height 17
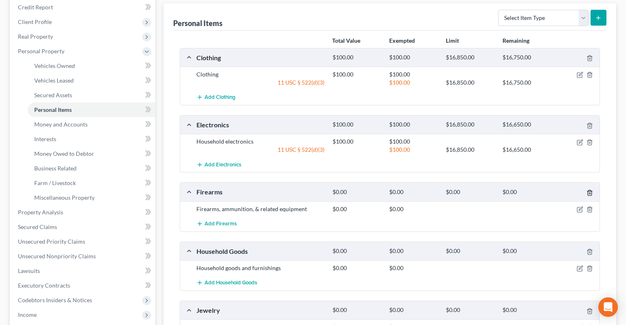
click at [588, 190] on icon "button" at bounding box center [589, 193] width 7 height 7
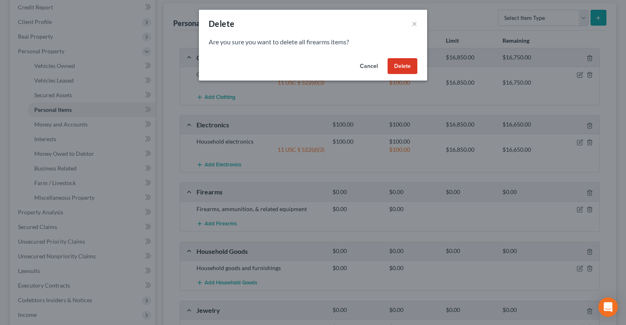
click at [406, 64] on button "Delete" at bounding box center [402, 66] width 30 height 16
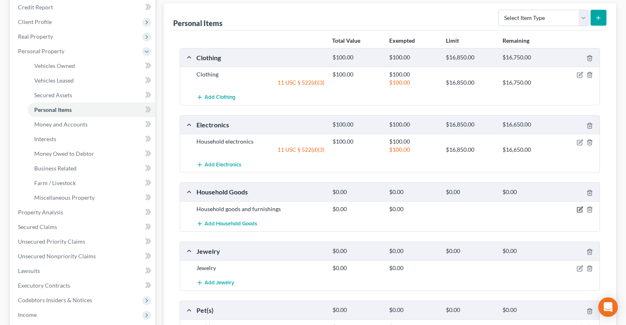
click at [578, 206] on icon "button" at bounding box center [579, 209] width 7 height 7
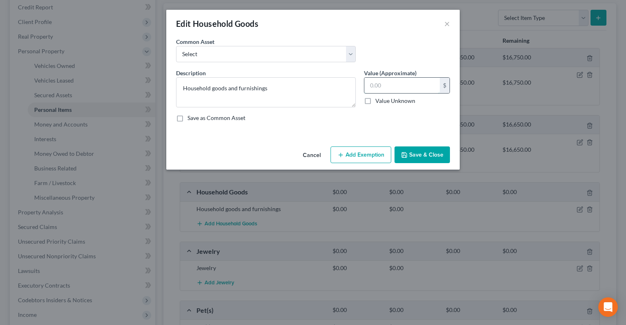
click at [408, 88] on input "text" at bounding box center [401, 85] width 75 height 15
type input "1"
drag, startPoint x: 386, startPoint y: 82, endPoint x: 327, endPoint y: 91, distance: 59.7
click at [364, 87] on input "200" at bounding box center [401, 85] width 75 height 15
type input "200"
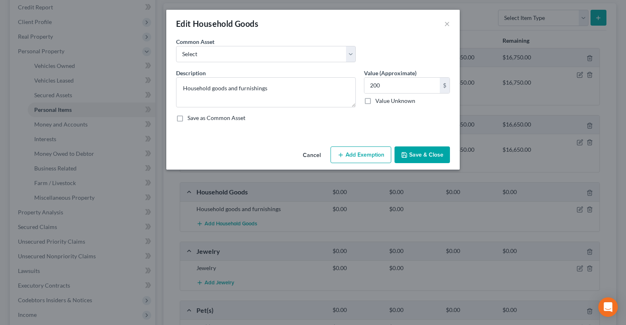
drag, startPoint x: 376, startPoint y: 161, endPoint x: 187, endPoint y: 121, distance: 193.5
click at [376, 160] on button "Add Exemption" at bounding box center [360, 155] width 61 height 17
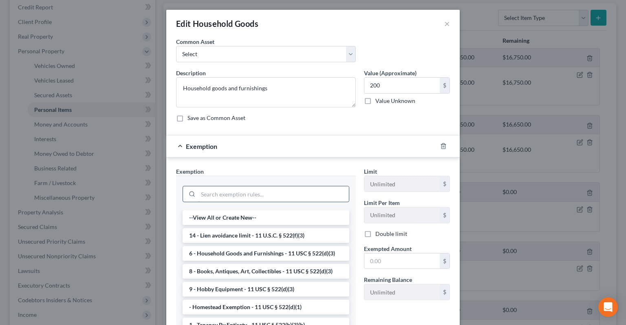
drag, startPoint x: 227, startPoint y: 200, endPoint x: 227, endPoint y: 191, distance: 8.2
click at [227, 198] on input "search" at bounding box center [273, 194] width 151 height 15
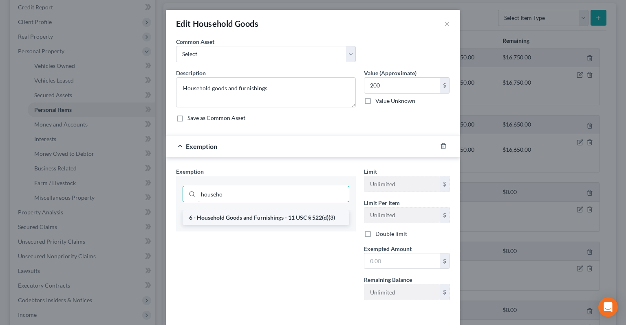
type input "househo"
drag, startPoint x: 228, startPoint y: 216, endPoint x: 294, endPoint y: 241, distance: 70.9
click at [228, 216] on li "6 - Household Goods and Furnishings - 11 USC § 522(d)(3)" at bounding box center [265, 218] width 167 height 15
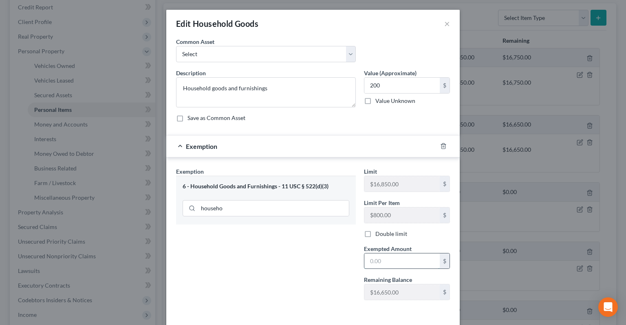
click at [381, 258] on input "text" at bounding box center [401, 261] width 75 height 15
paste input "200"
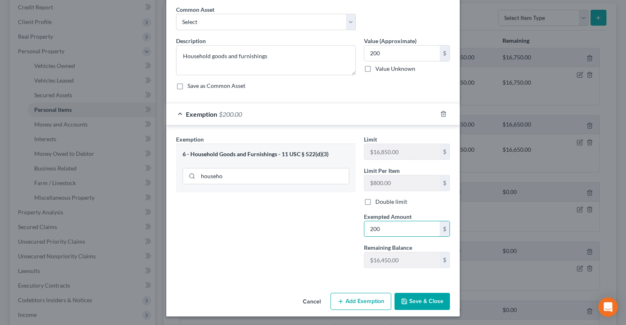
type input "200"
click at [419, 301] on button "Save & Close" at bounding box center [421, 301] width 55 height 17
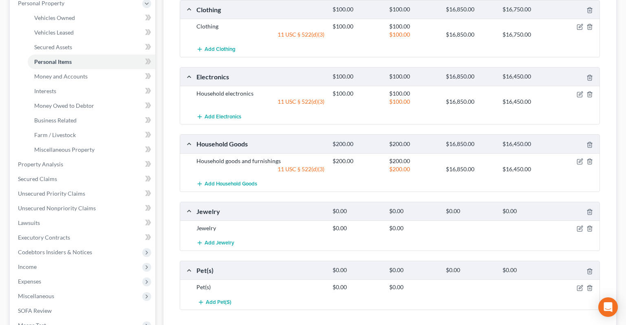
scroll to position [215, 0]
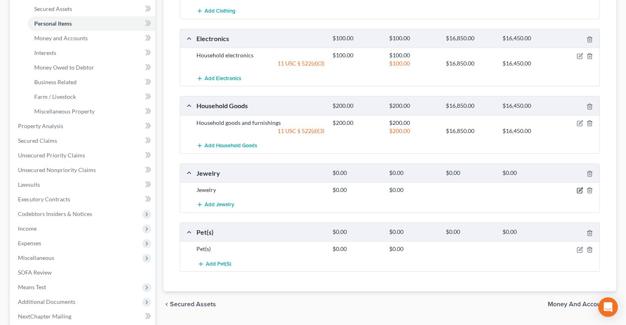
click at [579, 188] on icon "button" at bounding box center [580, 190] width 4 height 4
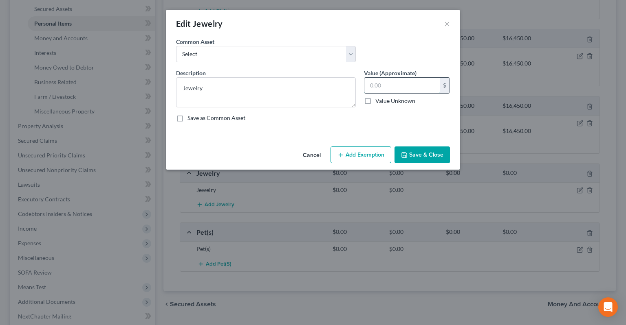
click at [398, 86] on input "text" at bounding box center [401, 85] width 75 height 15
drag, startPoint x: 393, startPoint y: 84, endPoint x: 340, endPoint y: 90, distance: 53.3
click at [364, 90] on input "100" at bounding box center [401, 85] width 75 height 15
drag, startPoint x: 396, startPoint y: 89, endPoint x: 331, endPoint y: 94, distance: 65.8
click at [364, 93] on input "100" at bounding box center [401, 85] width 75 height 15
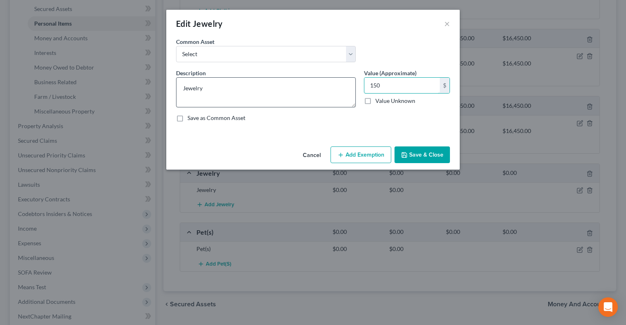
type input "150"
click at [193, 89] on textarea "Jewelry" at bounding box center [266, 92] width 180 height 30
click at [371, 152] on button "Add Exemption" at bounding box center [360, 155] width 61 height 17
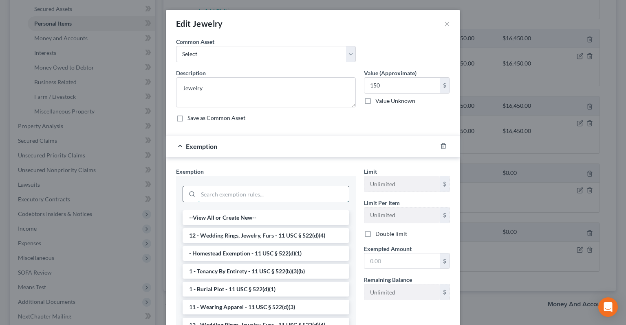
click at [256, 198] on input "search" at bounding box center [273, 194] width 151 height 15
paste input "Jewelry"
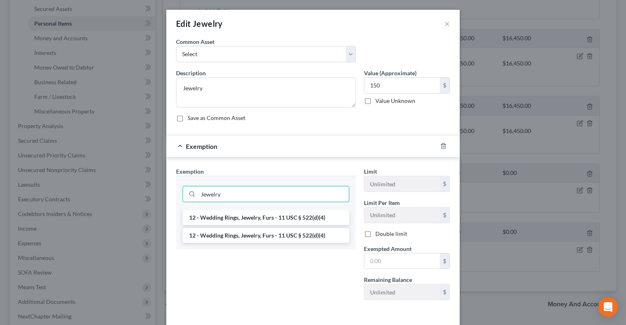
type input "Jewelry"
click at [277, 213] on li "12 - Wedding Rings, Jewelry, Furs - 11 USC § 522(d)(4)" at bounding box center [265, 218] width 167 height 15
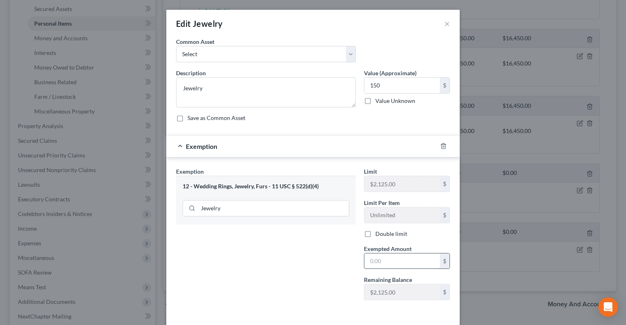
click at [390, 265] on input "text" at bounding box center [401, 261] width 75 height 15
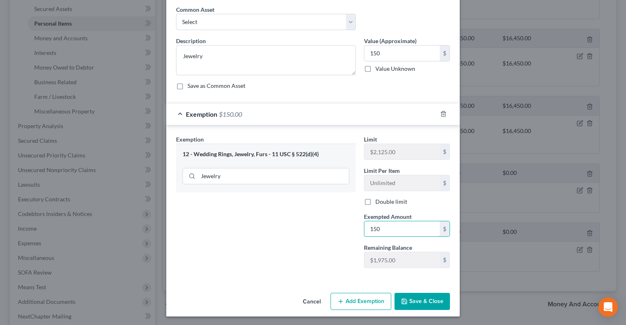
type input "150"
click at [437, 299] on button "Save & Close" at bounding box center [421, 301] width 55 height 17
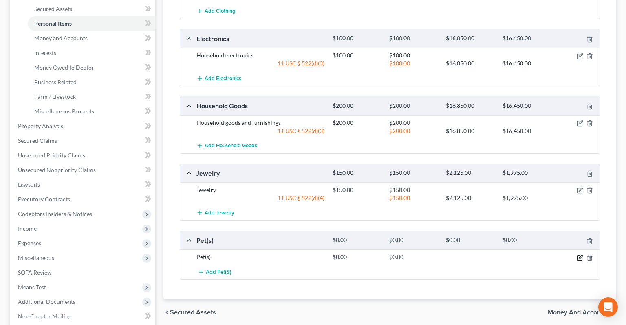
click at [579, 255] on icon "button" at bounding box center [580, 257] width 4 height 4
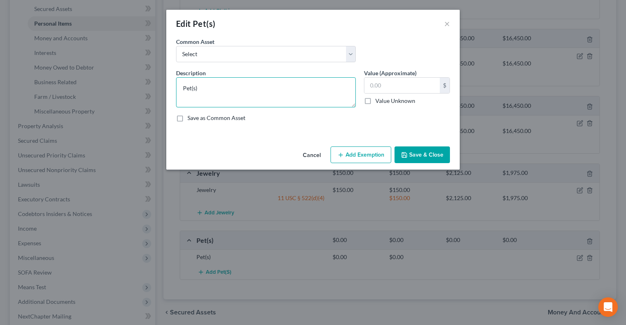
drag, startPoint x: 208, startPoint y: 87, endPoint x: 141, endPoint y: 87, distance: 66.8
click at [176, 87] on textarea "Pet(s)" at bounding box center [266, 92] width 180 height 30
click at [176, 91] on textarea "Pet(s)" at bounding box center [266, 92] width 180 height 30
type textarea "1 dog 1 horse"
drag, startPoint x: 418, startPoint y: 158, endPoint x: 416, endPoint y: 147, distance: 10.8
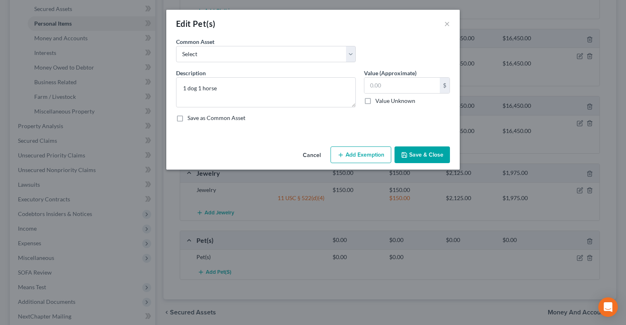
click at [419, 158] on button "Save & Close" at bounding box center [421, 155] width 55 height 17
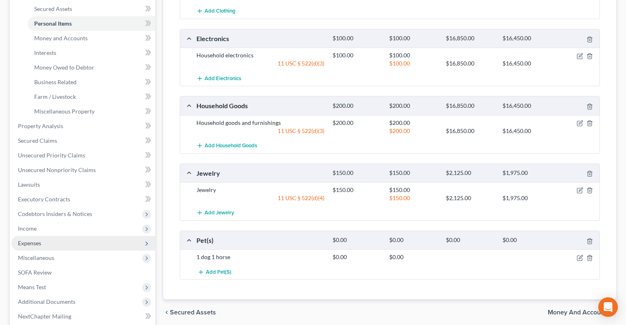
click at [90, 236] on span "Expenses" at bounding box center [83, 243] width 144 height 15
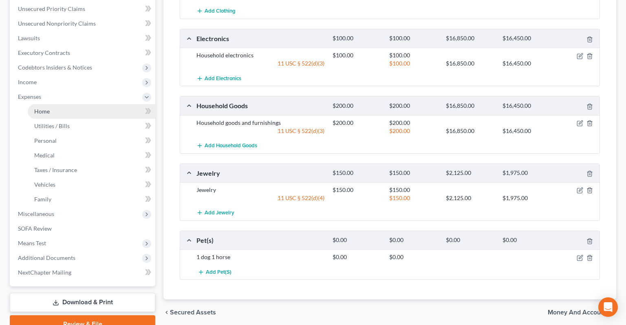
click at [101, 104] on link "Home" at bounding box center [91, 111] width 127 height 15
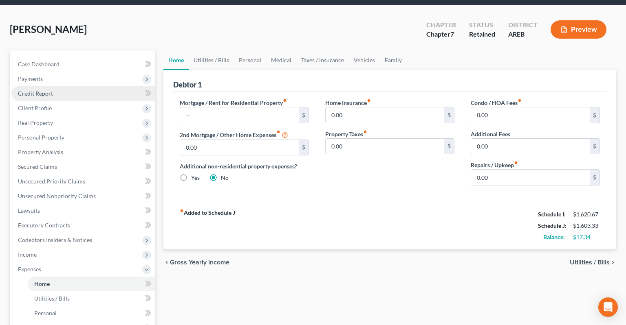
scroll to position [43, 0]
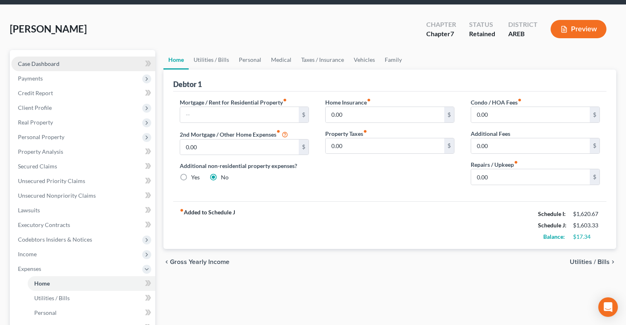
click at [82, 57] on link "Case Dashboard" at bounding box center [83, 64] width 144 height 15
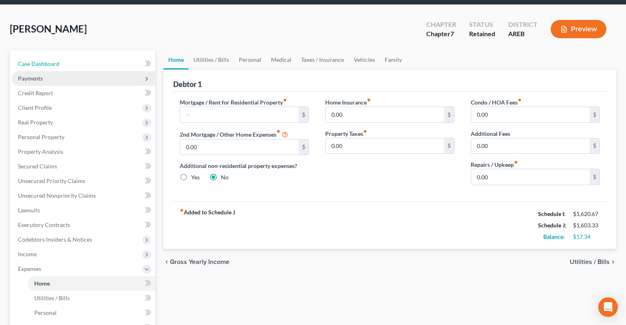
select select "2"
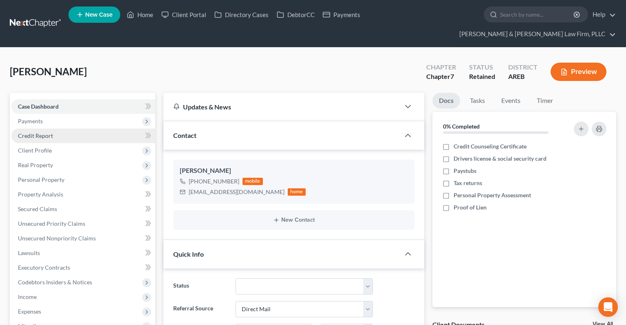
click at [85, 129] on link "Credit Report" at bounding box center [83, 136] width 144 height 15
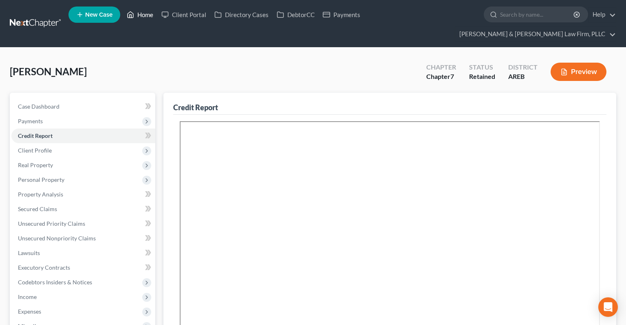
click at [140, 14] on link "Home" at bounding box center [140, 14] width 35 height 15
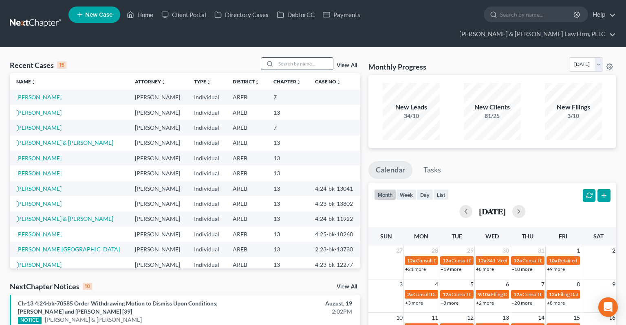
click at [301, 58] on input "search" at bounding box center [304, 64] width 57 height 12
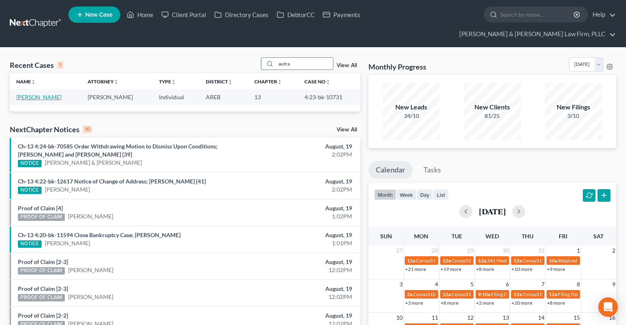
type input "autra"
click at [30, 94] on link "[PERSON_NAME]" at bounding box center [38, 97] width 45 height 7
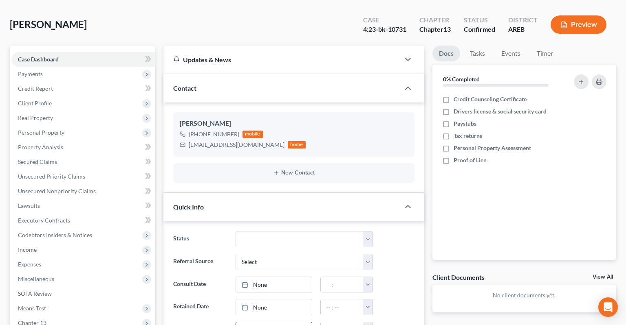
scroll to position [172, 0]
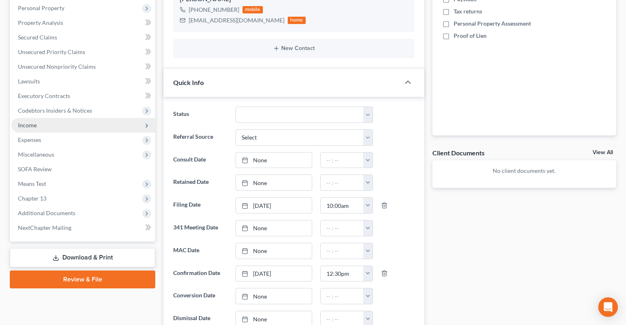
click at [101, 118] on span "Income" at bounding box center [83, 125] width 144 height 15
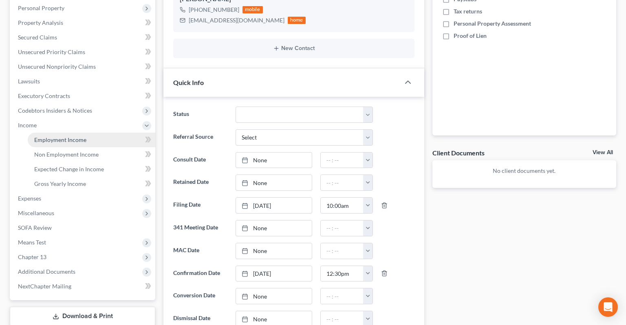
click at [92, 133] on link "Employment Income" at bounding box center [91, 140] width 127 height 15
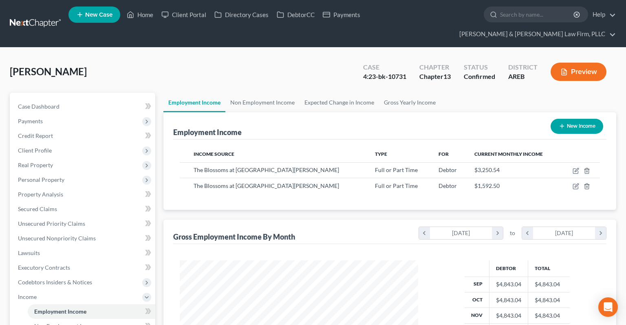
scroll to position [145, 254]
click at [576, 184] on icon "button" at bounding box center [576, 186] width 4 height 4
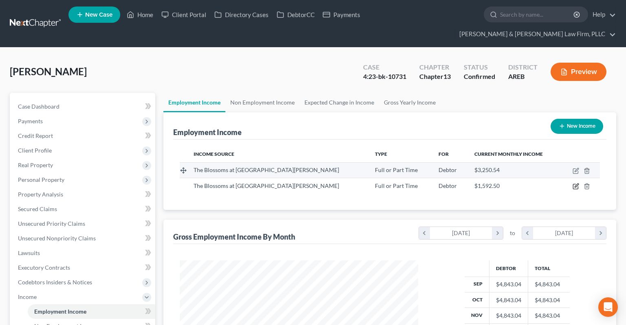
select select "0"
select select "2"
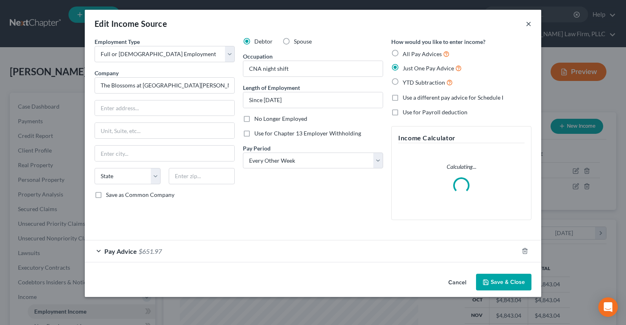
click at [528, 24] on button "×" at bounding box center [528, 24] width 6 height 10
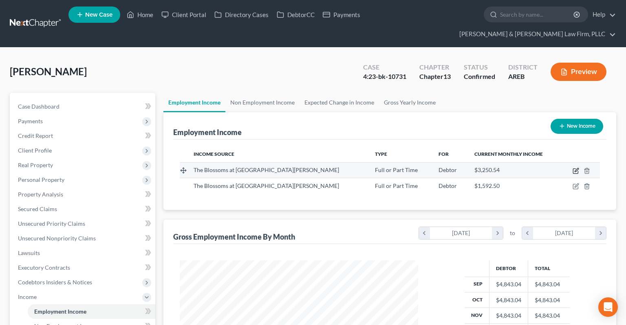
click at [576, 168] on icon "button" at bounding box center [575, 171] width 7 height 7
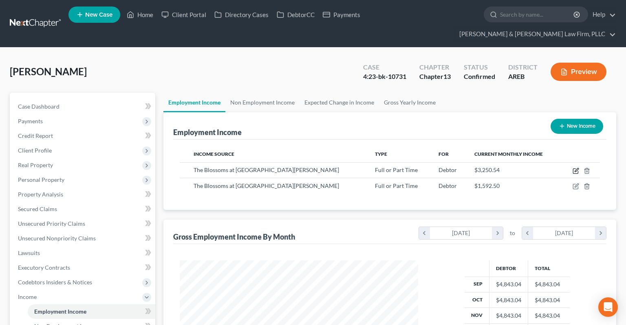
select select "0"
select select "2"
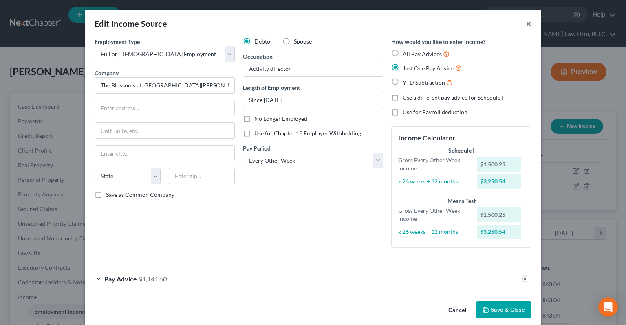
click at [528, 23] on button "×" at bounding box center [528, 24] width 6 height 10
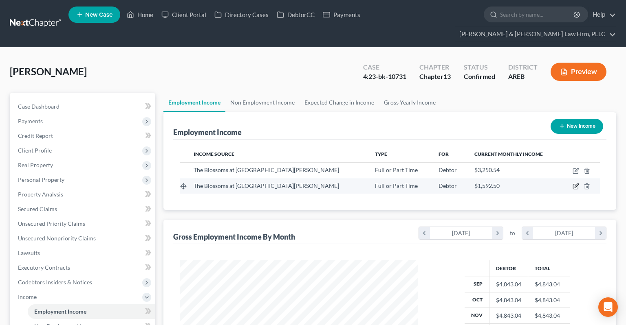
click at [575, 183] on icon "button" at bounding box center [575, 186] width 7 height 7
select select "0"
select select "2"
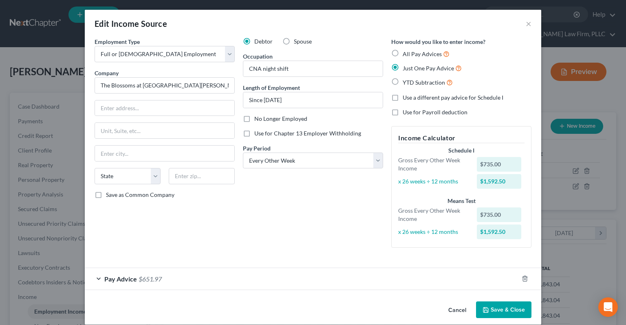
click at [270, 274] on div "Pay Advice $651.97" at bounding box center [301, 279] width 433 height 22
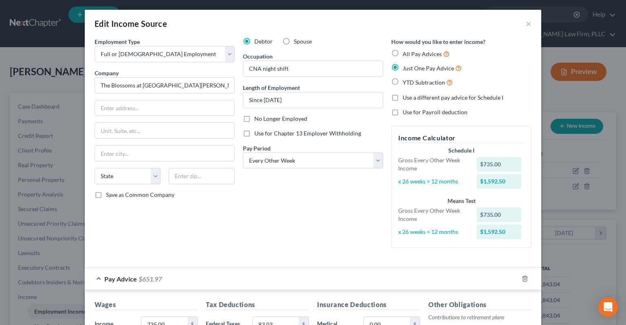
scroll to position [164, 0]
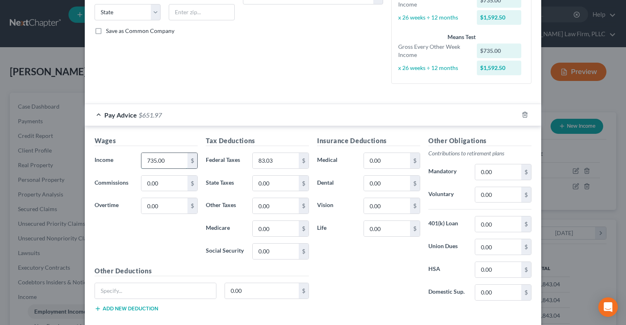
click at [169, 162] on input "735.00" at bounding box center [164, 160] width 46 height 15
type input "697.68"
type input "10"
type input "19.83"
type input "10.12"
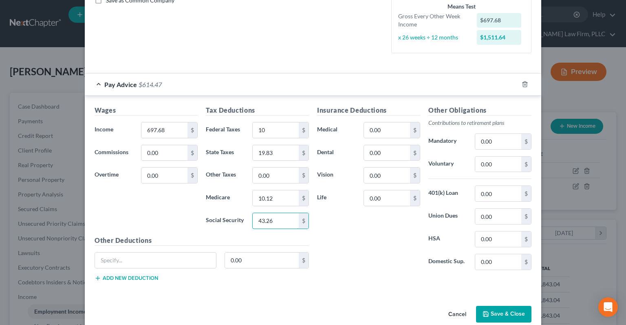
scroll to position [207, 0]
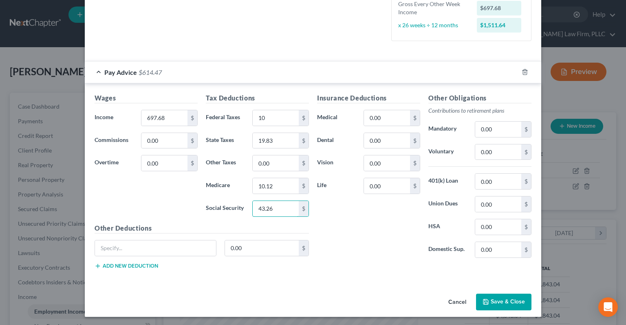
type input "43.26"
click at [483, 298] on button "Save & Close" at bounding box center [503, 302] width 55 height 17
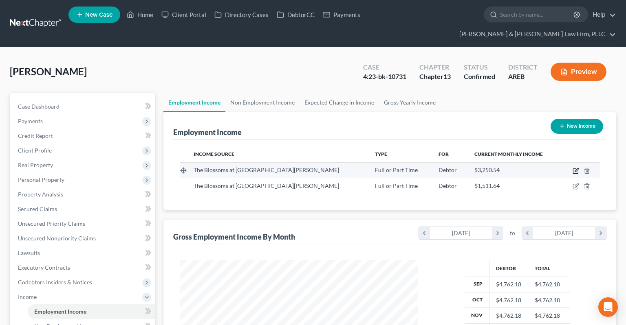
click at [575, 168] on icon "button" at bounding box center [576, 170] width 4 height 4
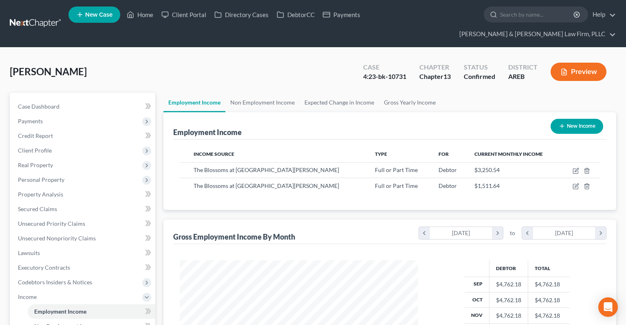
select select "0"
select select "2"
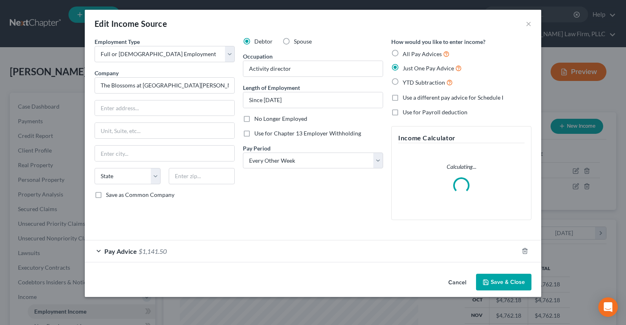
click at [163, 248] on span "$1,141.50" at bounding box center [152, 252] width 28 height 8
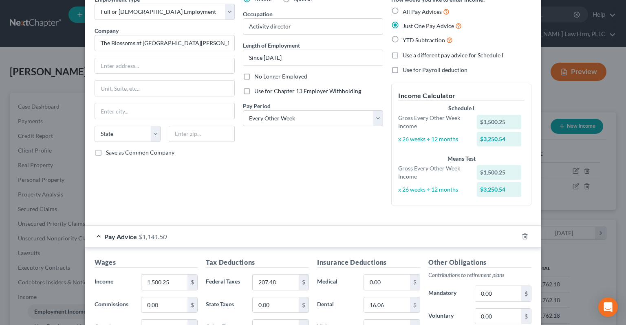
scroll to position [0, 0]
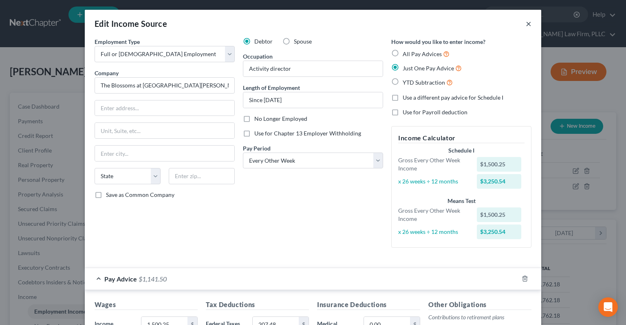
click at [527, 27] on button "×" at bounding box center [528, 24] width 6 height 10
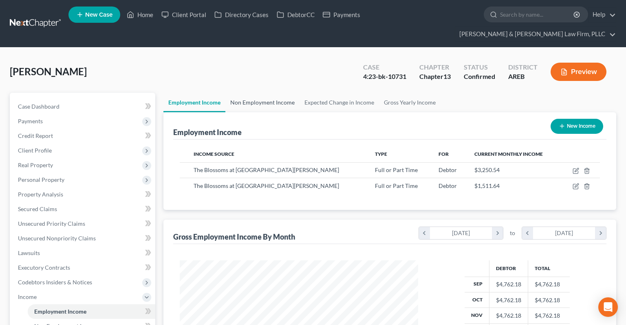
click at [265, 93] on link "Non Employment Income" at bounding box center [262, 103] width 74 height 20
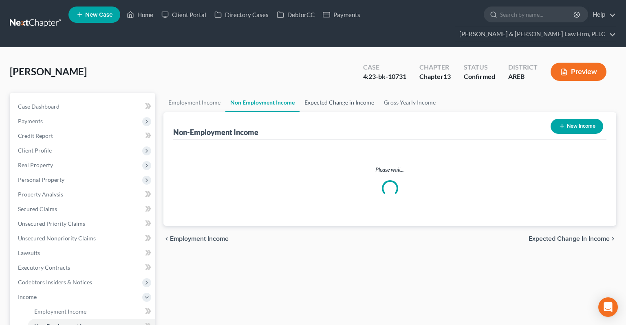
click at [318, 93] on link "Expected Change in Income" at bounding box center [338, 103] width 79 height 20
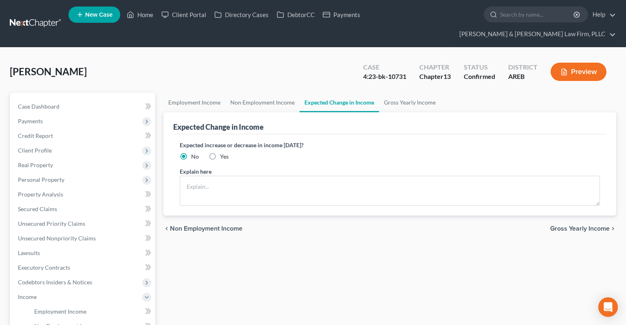
click at [261, 112] on div "Expected Change in Income" at bounding box center [389, 123] width 433 height 22
click at [262, 93] on link "Non Employment Income" at bounding box center [262, 103] width 74 height 20
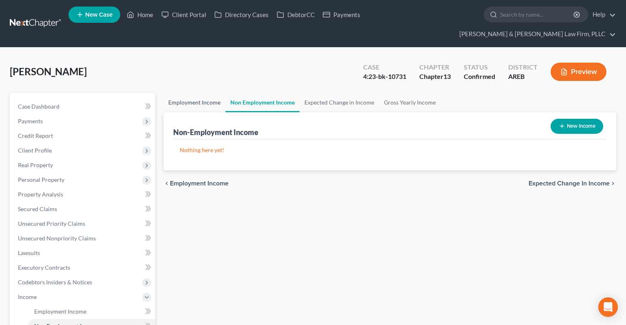
click at [194, 93] on link "Employment Income" at bounding box center [194, 103] width 62 height 20
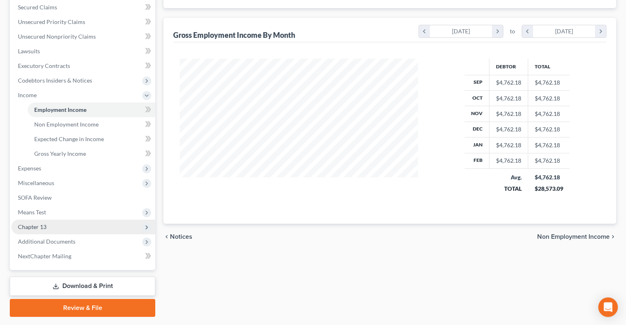
scroll to position [209, 0]
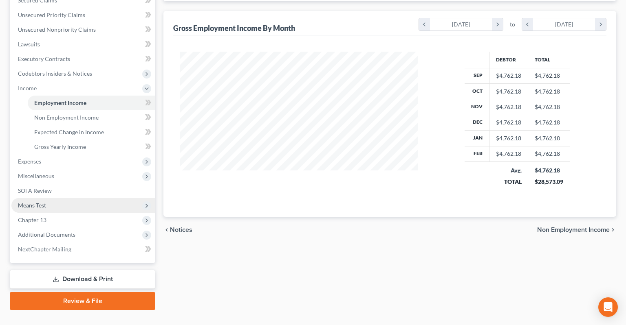
click at [61, 198] on span "Means Test" at bounding box center [83, 205] width 144 height 15
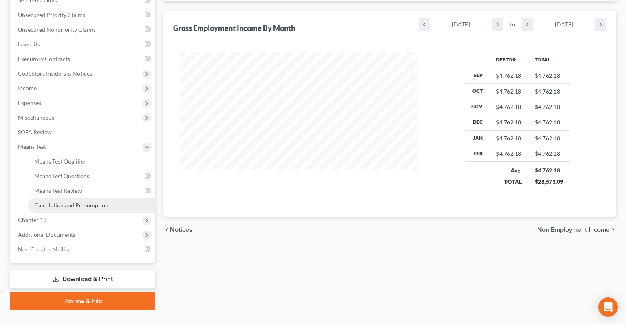
click at [72, 202] on span "Calculation and Presumption" at bounding box center [71, 205] width 74 height 7
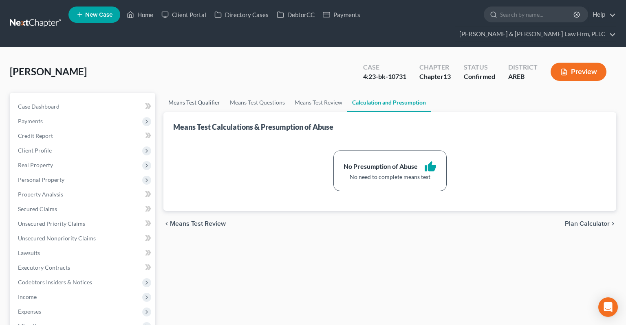
click at [189, 93] on link "Means Test Qualifier" at bounding box center [193, 103] width 61 height 20
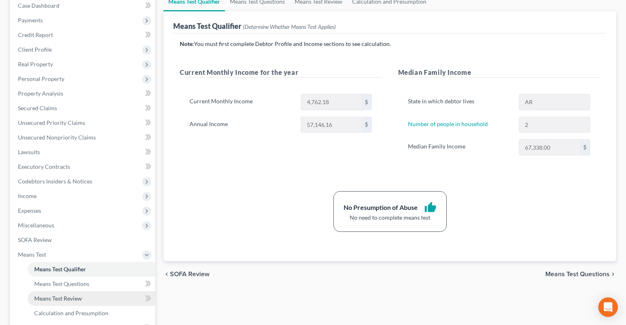
scroll to position [129, 0]
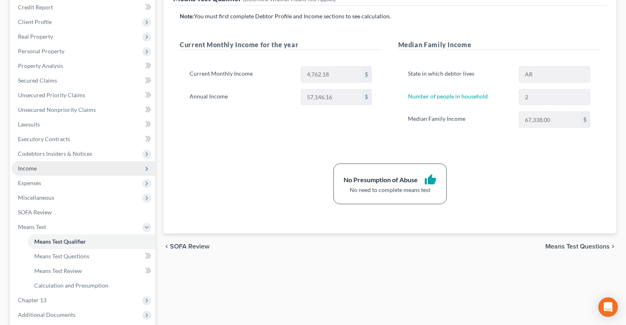
click at [81, 161] on span "Income" at bounding box center [83, 168] width 144 height 15
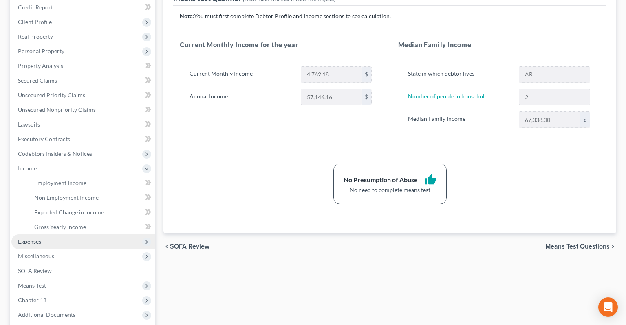
click at [94, 235] on span "Expenses" at bounding box center [83, 242] width 144 height 15
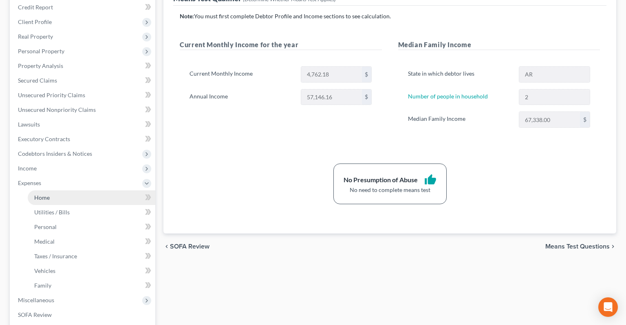
click at [82, 191] on link "Home" at bounding box center [91, 198] width 127 height 15
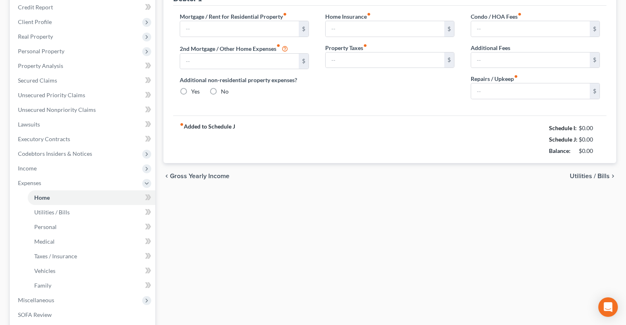
type input "830.00"
type input "0.00"
radio input "true"
type input "0.00"
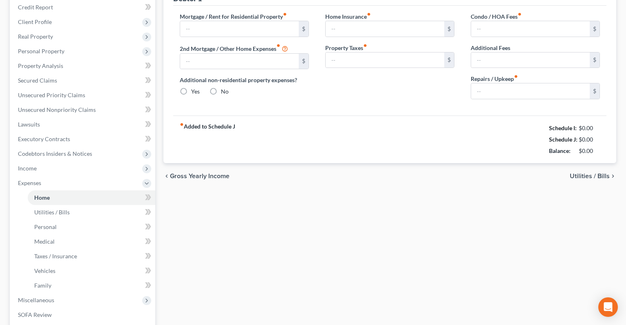
type input "0.00"
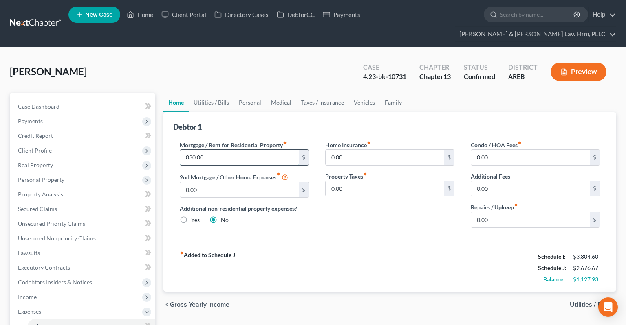
click at [257, 150] on input "830.00" at bounding box center [239, 157] width 119 height 15
click at [209, 93] on link "Utilities / Bills" at bounding box center [211, 103] width 45 height 20
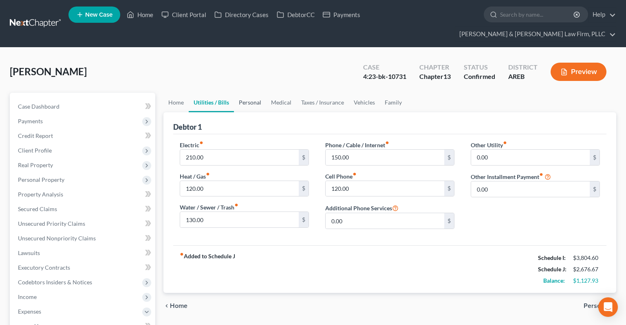
click at [258, 93] on link "Personal" at bounding box center [250, 103] width 32 height 20
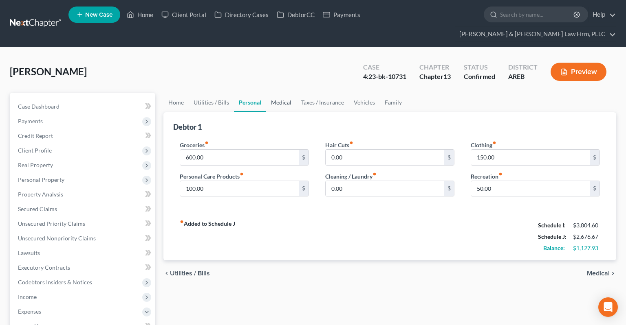
click at [292, 93] on link "Medical" at bounding box center [281, 103] width 30 height 20
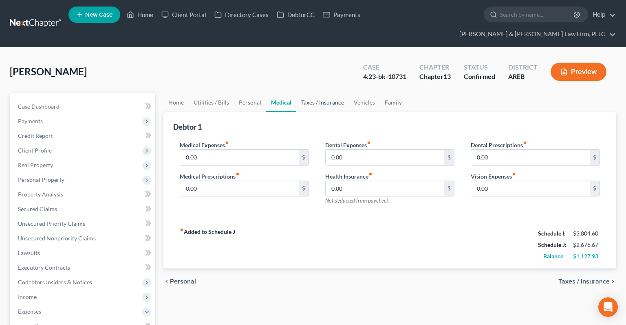
click at [323, 93] on link "Taxes / Insurance" at bounding box center [322, 103] width 53 height 20
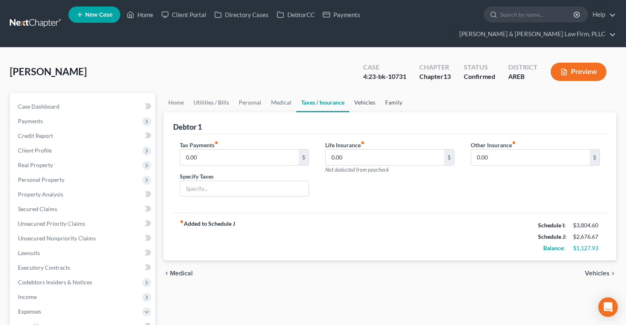
drag, startPoint x: 356, startPoint y: 95, endPoint x: 384, endPoint y: 96, distance: 27.7
click at [356, 95] on link "Vehicles" at bounding box center [364, 103] width 31 height 20
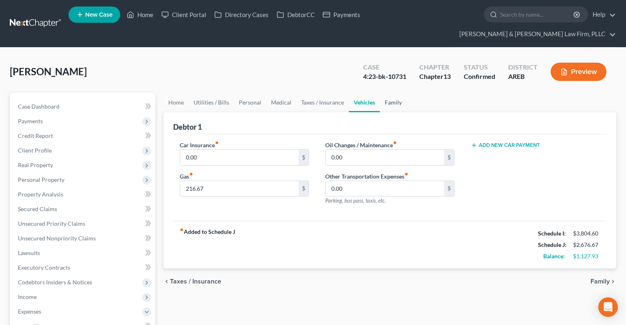
click at [396, 93] on link "Family" at bounding box center [393, 103] width 27 height 20
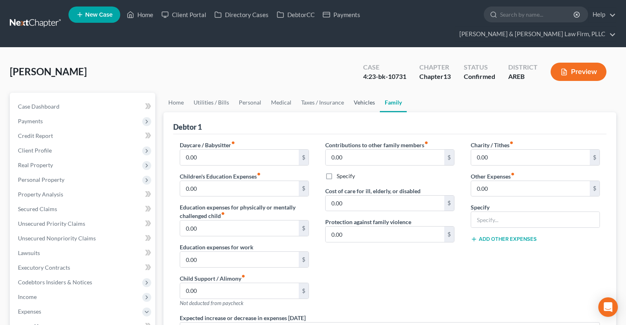
click at [354, 93] on link "Vehicles" at bounding box center [364, 103] width 31 height 20
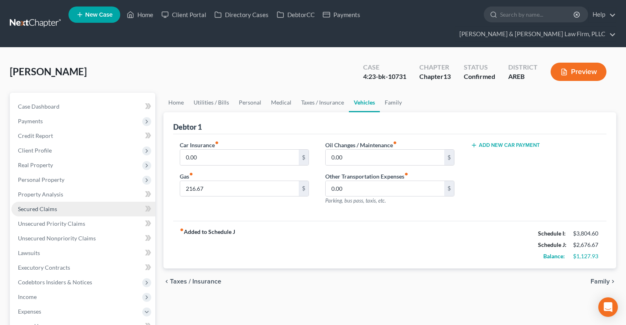
click at [70, 202] on link "Secured Claims" at bounding box center [83, 209] width 144 height 15
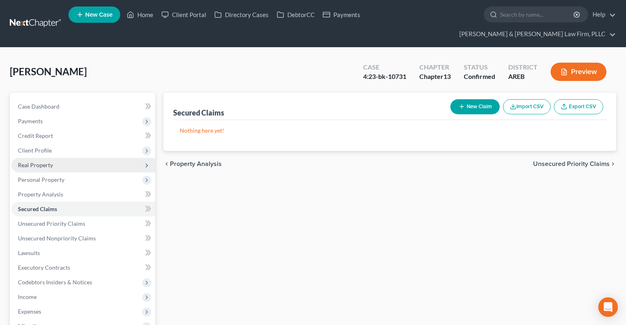
click at [52, 162] on span "Real Property" at bounding box center [35, 165] width 35 height 7
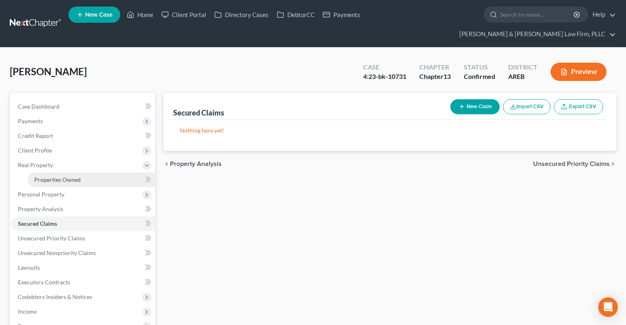
click at [84, 173] on link "Properties Owned" at bounding box center [91, 180] width 127 height 15
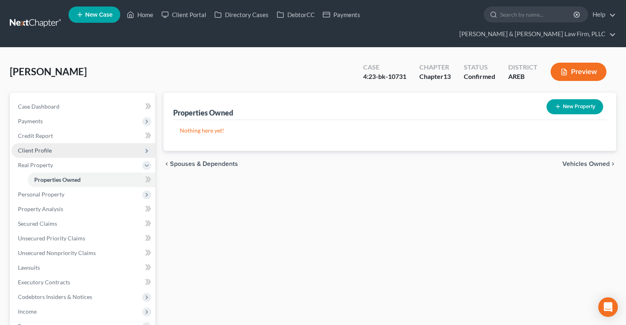
click at [70, 143] on span "Client Profile" at bounding box center [83, 150] width 144 height 15
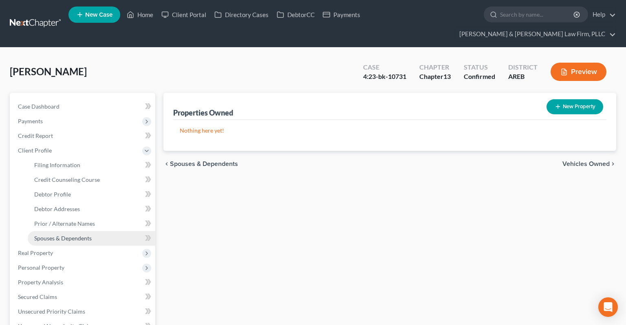
click at [68, 235] on span "Spouses & Dependents" at bounding box center [62, 238] width 57 height 7
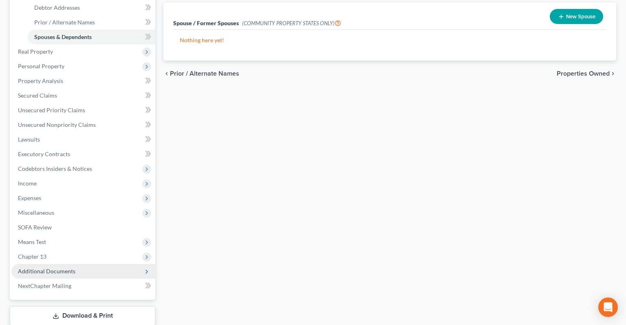
scroll to position [215, 0]
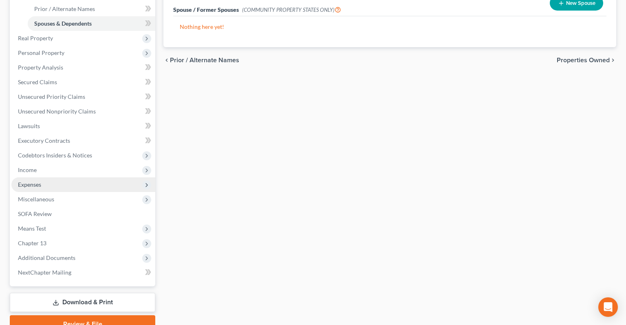
click at [68, 178] on span "Expenses" at bounding box center [83, 185] width 144 height 15
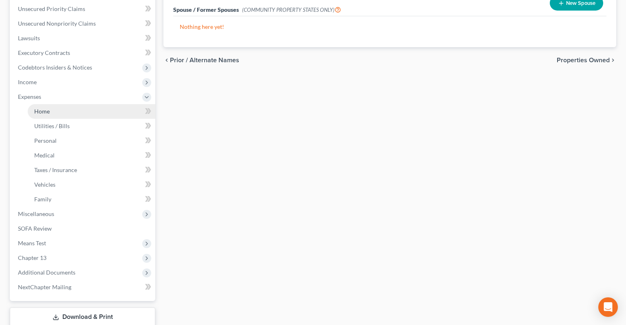
click at [64, 104] on link "Home" at bounding box center [91, 111] width 127 height 15
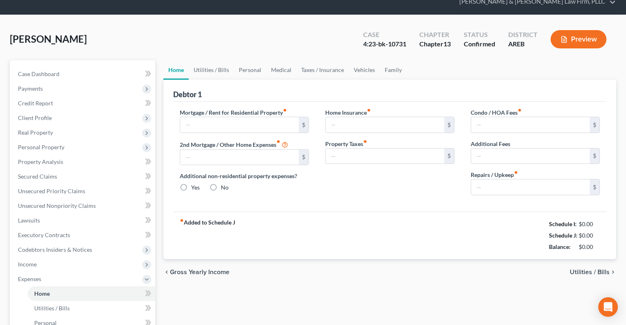
type input "830.00"
type input "0.00"
radio input "true"
type input "0.00"
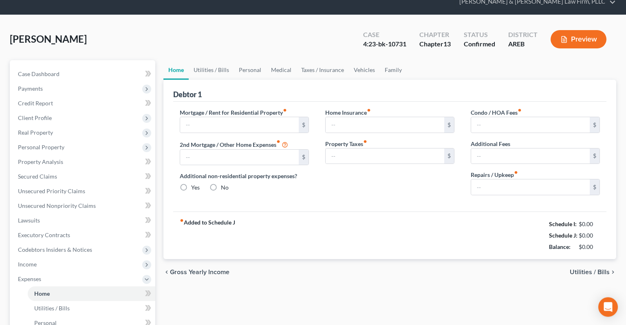
type input "0.00"
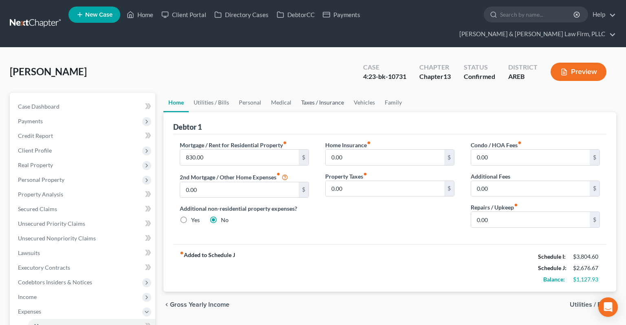
click at [345, 93] on link "Taxes / Insurance" at bounding box center [322, 103] width 53 height 20
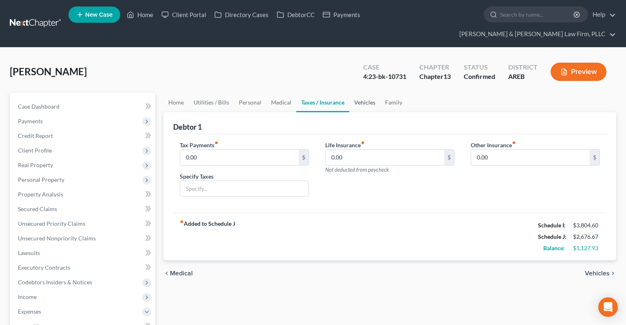
click at [368, 93] on link "Vehicles" at bounding box center [364, 103] width 31 height 20
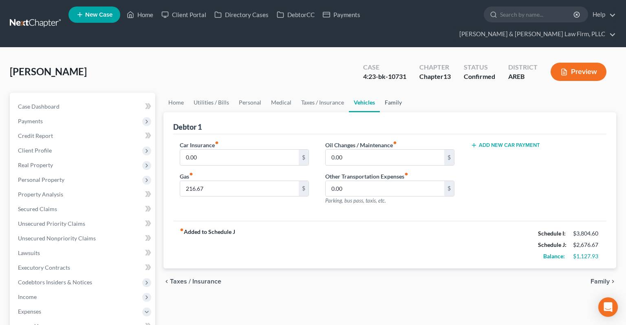
click at [384, 94] on link "Family" at bounding box center [393, 103] width 27 height 20
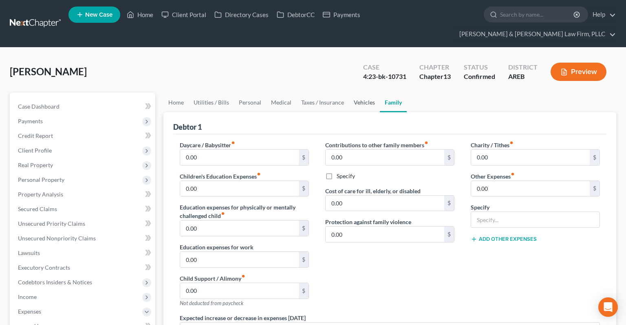
click at [367, 93] on link "Vehicles" at bounding box center [364, 103] width 31 height 20
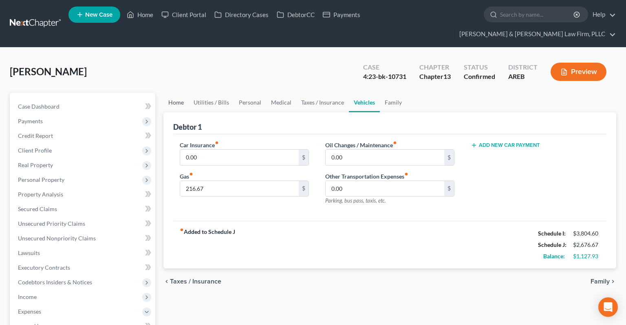
drag, startPoint x: 170, startPoint y: 91, endPoint x: 190, endPoint y: 97, distance: 20.4
click at [170, 93] on link "Home" at bounding box center [175, 103] width 25 height 20
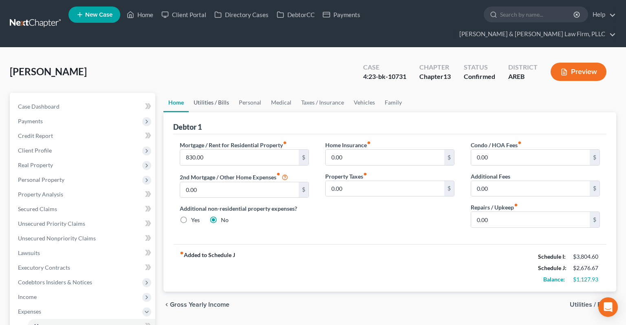
drag, startPoint x: 211, startPoint y: 90, endPoint x: 230, endPoint y: 92, distance: 18.8
click at [211, 93] on link "Utilities / Bills" at bounding box center [211, 103] width 45 height 20
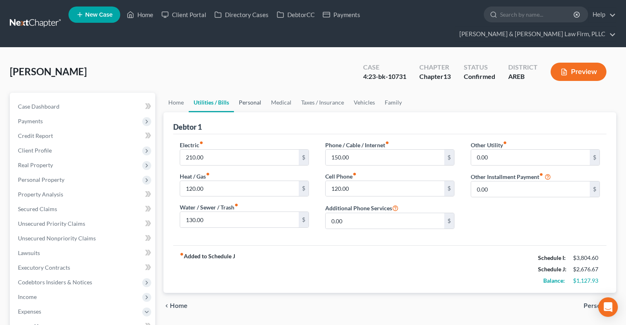
click at [249, 93] on link "Personal" at bounding box center [250, 103] width 32 height 20
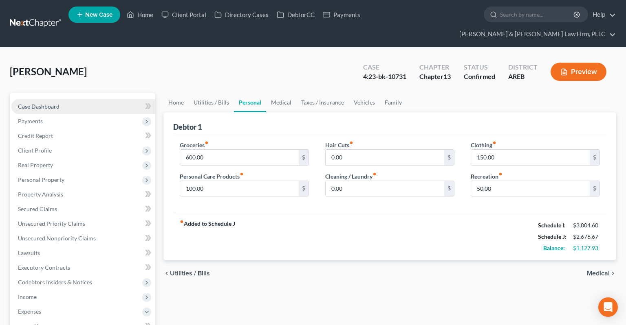
click at [33, 103] on span "Case Dashboard" at bounding box center [39, 106] width 42 height 7
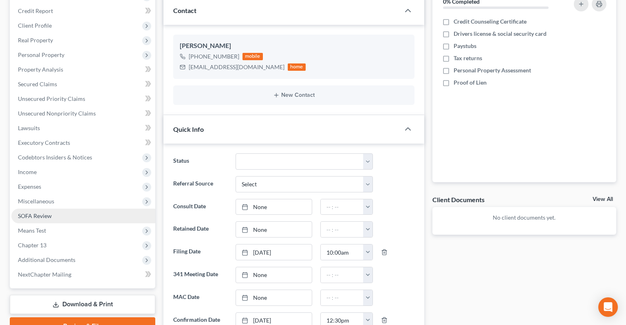
scroll to position [172, 0]
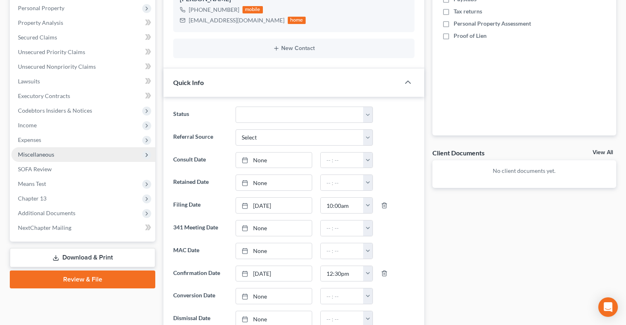
click at [71, 118] on span "Income" at bounding box center [83, 125] width 144 height 15
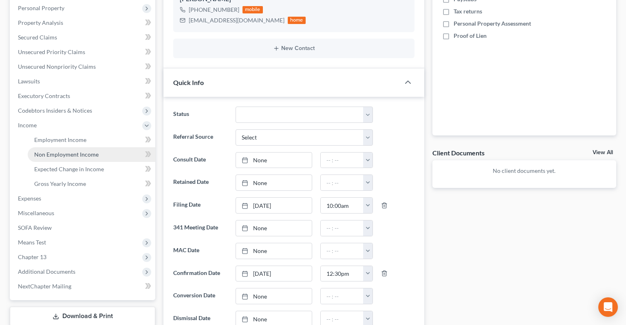
click at [81, 151] on span "Non Employment Income" at bounding box center [66, 154] width 64 height 7
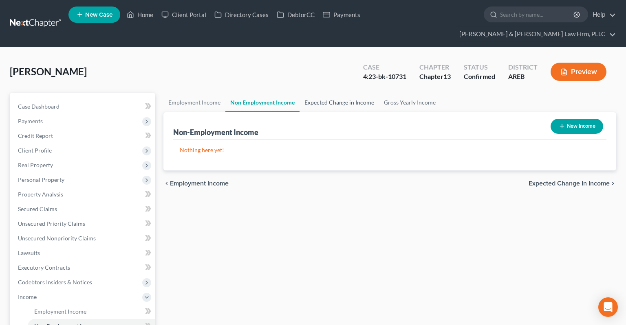
click at [345, 93] on link "Expected Change in Income" at bounding box center [338, 103] width 79 height 20
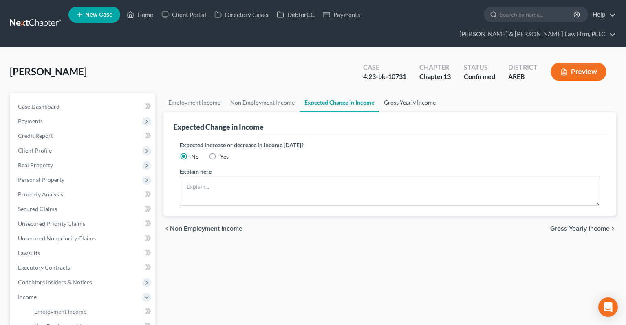
click at [390, 93] on link "Gross Yearly Income" at bounding box center [409, 103] width 61 height 20
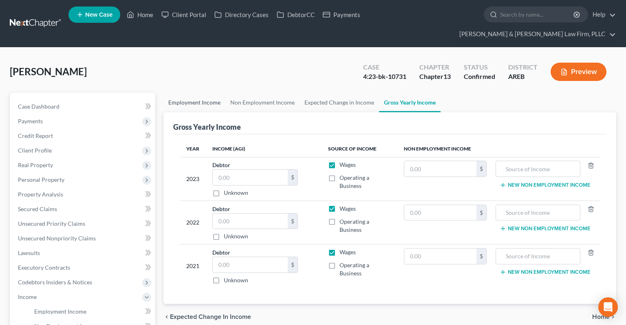
click at [199, 93] on link "Employment Income" at bounding box center [194, 103] width 62 height 20
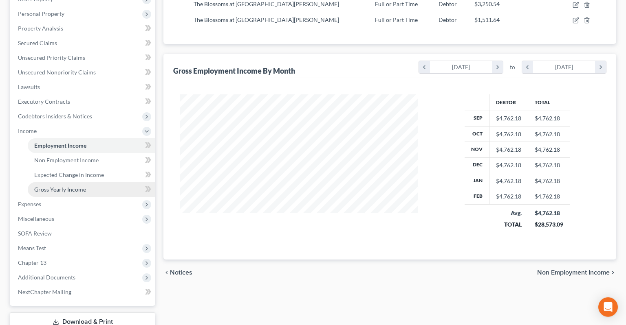
scroll to position [209, 0]
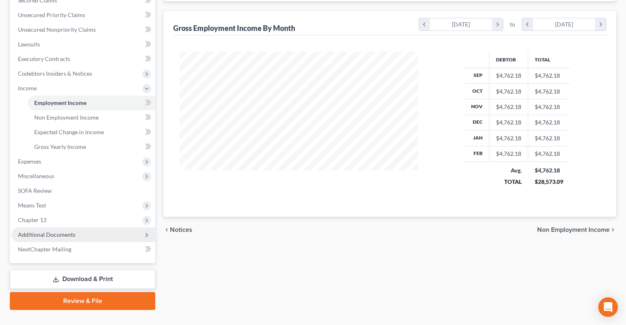
click at [79, 228] on span "Additional Documents" at bounding box center [83, 235] width 144 height 15
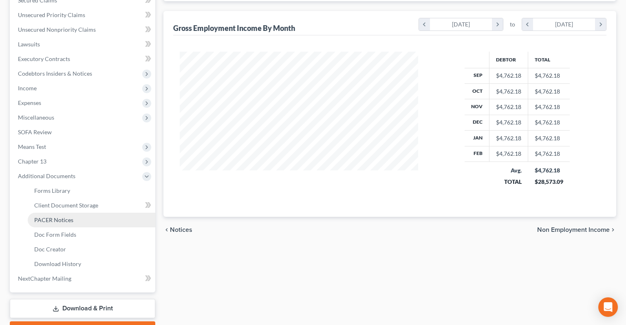
click at [98, 213] on link "PACER Notices" at bounding box center [91, 220] width 127 height 15
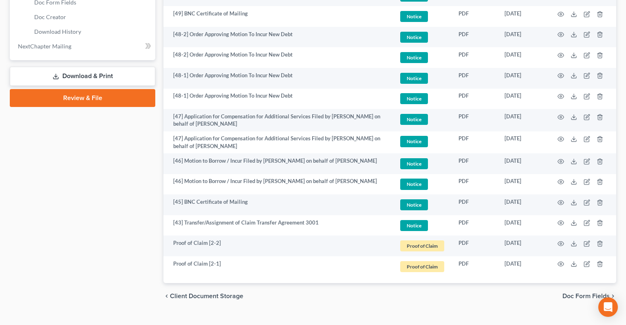
scroll to position [270, 0]
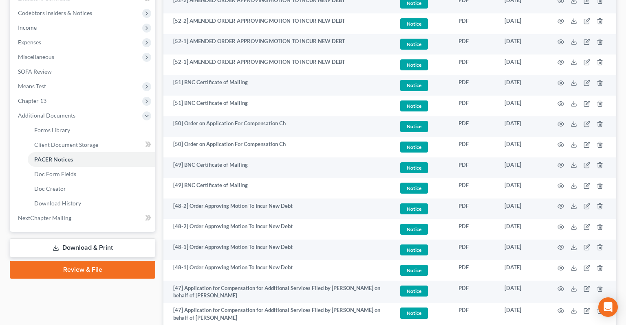
click at [98, 239] on link "Download & Print" at bounding box center [82, 248] width 145 height 19
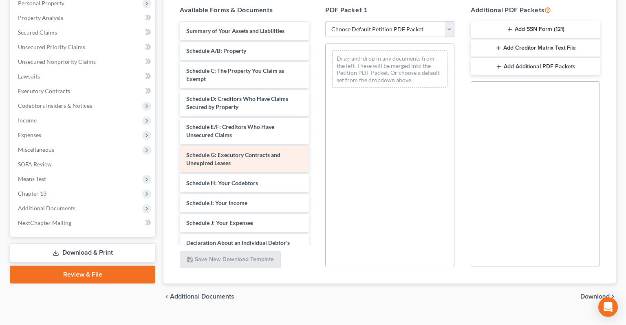
scroll to position [41, 0]
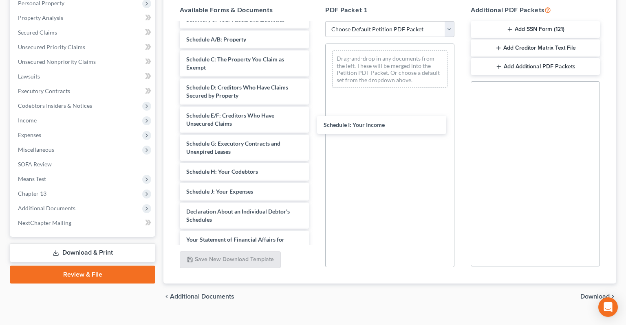
drag, startPoint x: 250, startPoint y: 179, endPoint x: 329, endPoint y: 157, distance: 81.6
click at [315, 125] on div "Schedule I: Your Income Voluntary Petition for Individuals Filing for Bankruptc…" at bounding box center [244, 177] width 142 height 391
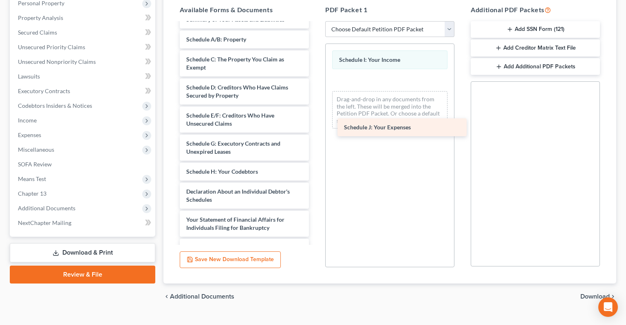
drag, startPoint x: 254, startPoint y: 176, endPoint x: 400, endPoint y: 128, distance: 153.5
click at [315, 125] on div "Schedule J: Your Expenses Voluntary Petition for Individuals Filing for Bankrup…" at bounding box center [244, 167] width 142 height 371
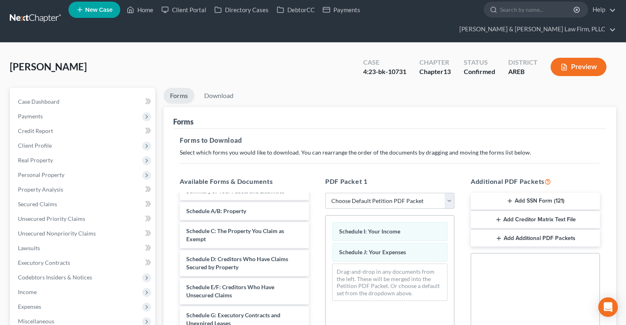
scroll to position [177, 0]
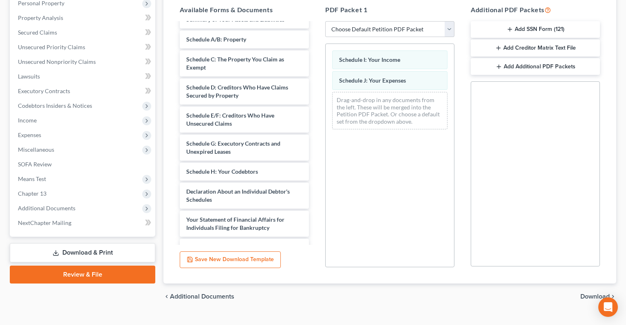
click at [593, 294] on span "Download" at bounding box center [594, 297] width 29 height 7
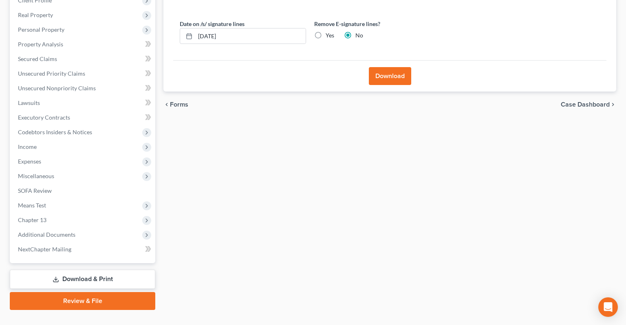
scroll to position [0, 0]
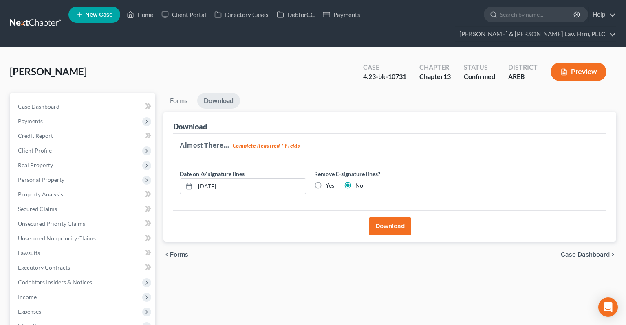
drag, startPoint x: 390, startPoint y: 209, endPoint x: 393, endPoint y: 178, distance: 31.9
click at [390, 217] on button "Download" at bounding box center [390, 226] width 42 height 18
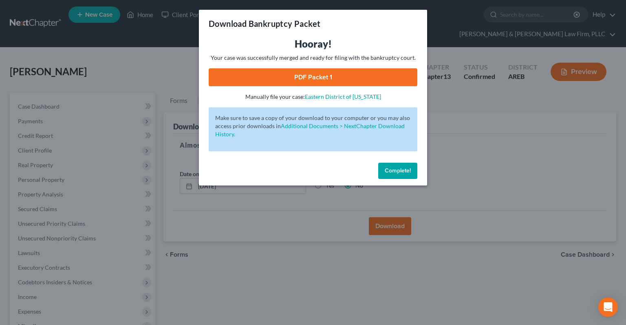
click at [285, 78] on link "PDF Packet 1" at bounding box center [313, 77] width 209 height 18
click at [403, 169] on span "Complete!" at bounding box center [397, 170] width 26 height 7
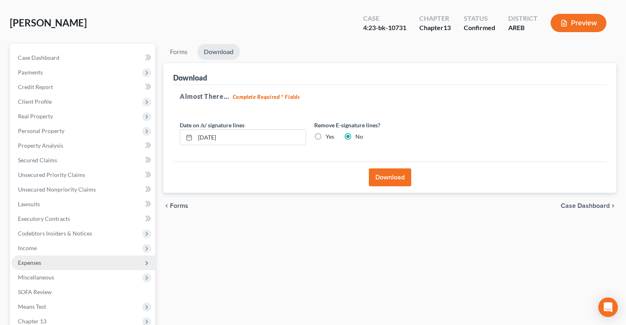
scroll to position [86, 0]
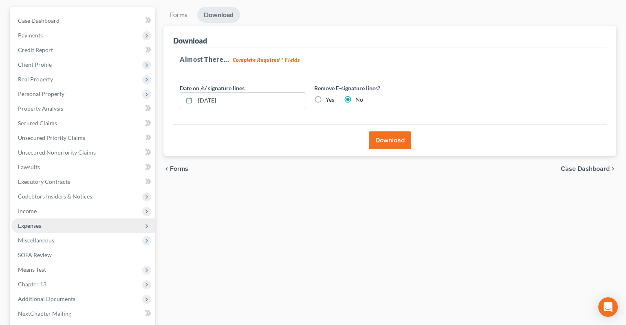
click at [87, 219] on span "Expenses" at bounding box center [83, 226] width 144 height 15
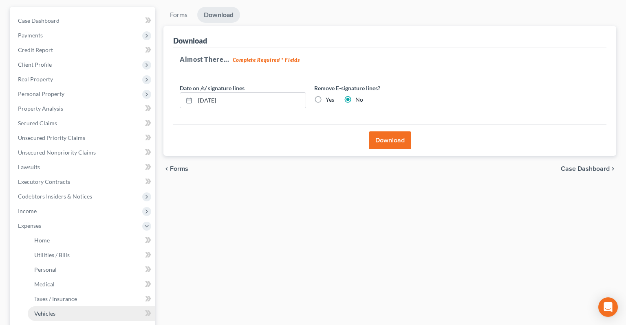
click at [76, 307] on link "Vehicles" at bounding box center [91, 314] width 127 height 15
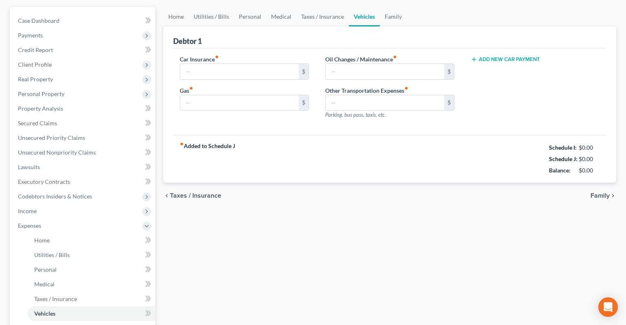
type input "0.00"
type input "216.67"
type input "0.00"
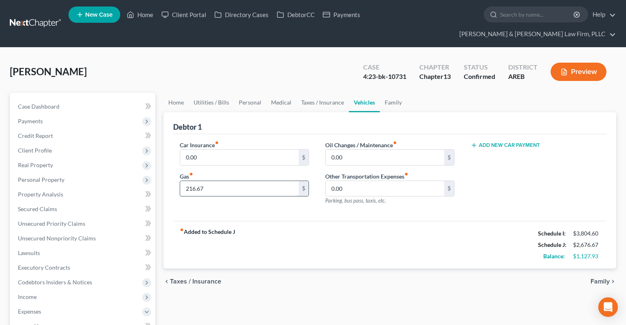
drag, startPoint x: 231, startPoint y: 171, endPoint x: 282, endPoint y: 167, distance: 51.1
click at [180, 181] on input "216.67" at bounding box center [239, 188] width 119 height 15
drag, startPoint x: 244, startPoint y: 172, endPoint x: 238, endPoint y: 164, distance: 9.9
click at [180, 181] on input "216.67" at bounding box center [239, 188] width 119 height 15
type input "541"
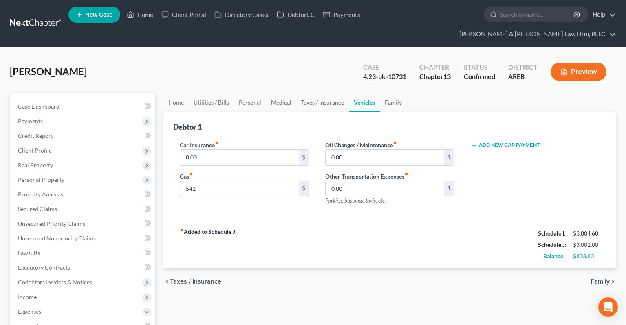
click at [345, 222] on div "fiber_manual_record Added to Schedule J Schedule I: $3,804.60 Schedule J: $3,00…" at bounding box center [389, 245] width 433 height 48
click at [325, 93] on link "Taxes / Insurance" at bounding box center [322, 103] width 53 height 20
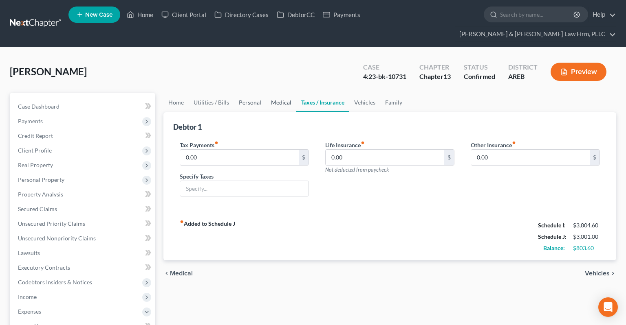
drag, startPoint x: 259, startPoint y: 82, endPoint x: 278, endPoint y: 87, distance: 20.2
click at [258, 93] on link "Personal" at bounding box center [250, 103] width 32 height 20
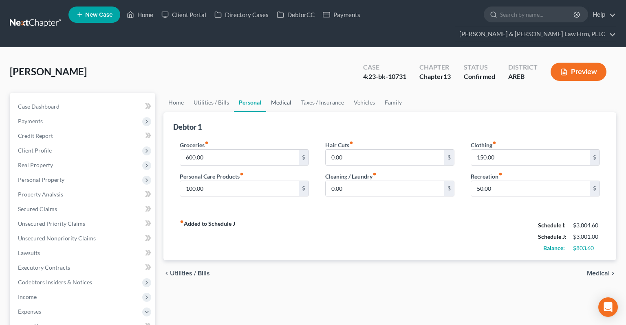
click at [278, 93] on link "Medical" at bounding box center [281, 103] width 30 height 20
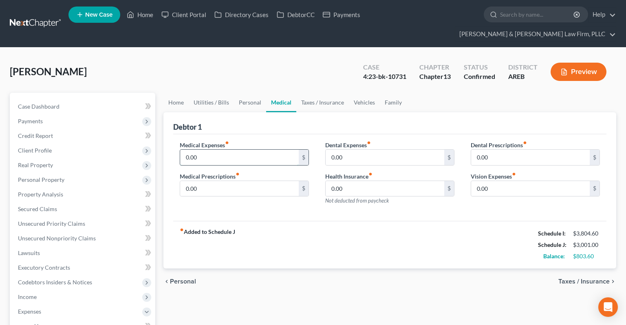
click at [217, 150] on input "0.00" at bounding box center [239, 157] width 119 height 15
type input "150"
drag, startPoint x: 250, startPoint y: 86, endPoint x: 246, endPoint y: 97, distance: 12.3
click at [250, 93] on link "Personal" at bounding box center [250, 103] width 32 height 20
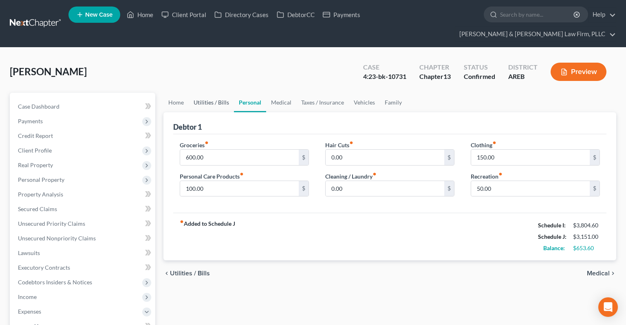
click at [217, 93] on link "Utilities / Bills" at bounding box center [211, 103] width 45 height 20
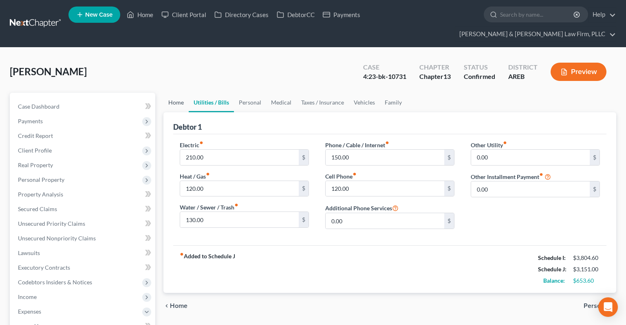
click at [165, 93] on link "Home" at bounding box center [175, 103] width 25 height 20
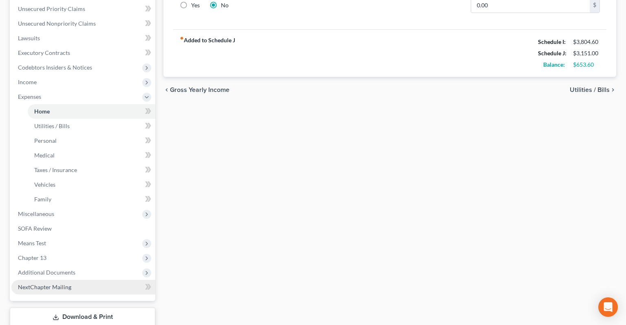
scroll to position [253, 0]
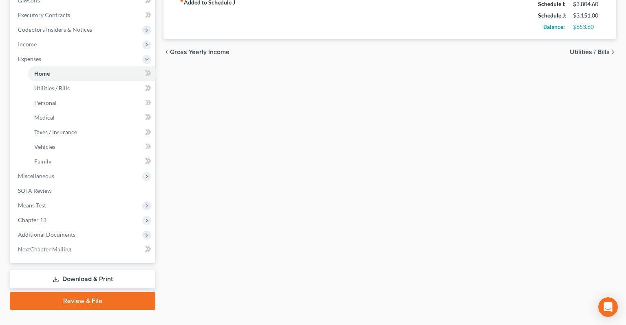
drag, startPoint x: 89, startPoint y: 263, endPoint x: 240, endPoint y: 192, distance: 166.9
click at [90, 270] on link "Download & Print" at bounding box center [82, 279] width 145 height 19
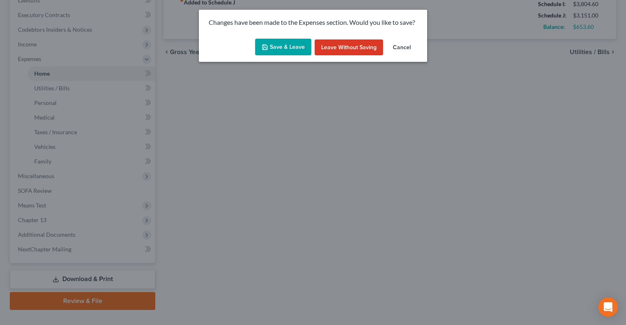
click at [285, 48] on button "Save & Leave" at bounding box center [283, 47] width 56 height 17
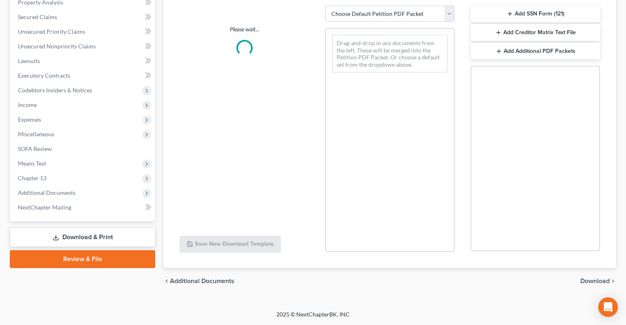
scroll to position [177, 0]
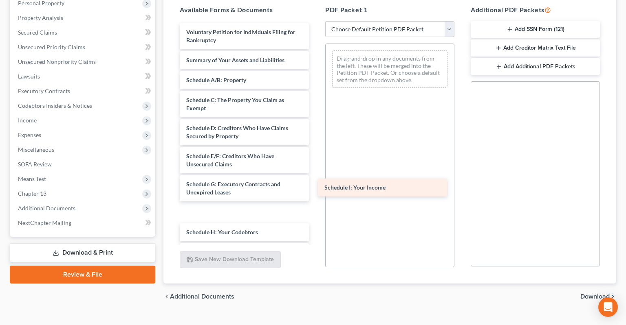
drag, startPoint x: 234, startPoint y: 221, endPoint x: 371, endPoint y: 187, distance: 141.1
click at [315, 184] on div "Schedule I: Your Income Voluntary Petition for Individuals Filing for Bankruptc…" at bounding box center [244, 228] width 142 height 411
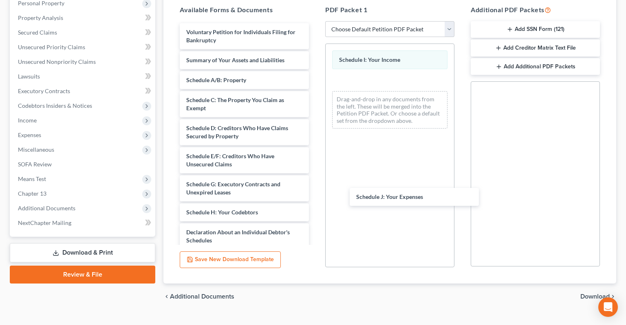
drag, startPoint x: 234, startPoint y: 214, endPoint x: 397, endPoint y: 180, distance: 166.4
click at [315, 193] on div "Schedule J: Your Expenses Voluntary Petition for Individuals Filing for Bankrup…" at bounding box center [244, 208] width 142 height 371
click at [602, 294] on span "Download" at bounding box center [594, 297] width 29 height 7
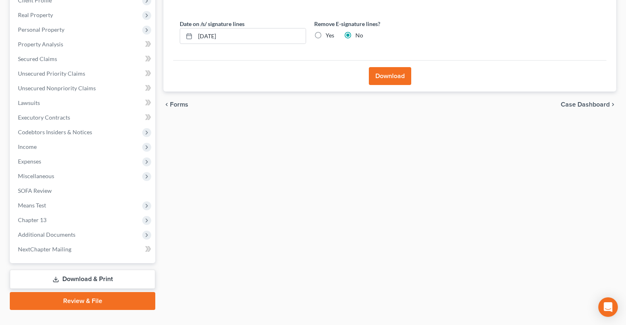
scroll to position [0, 0]
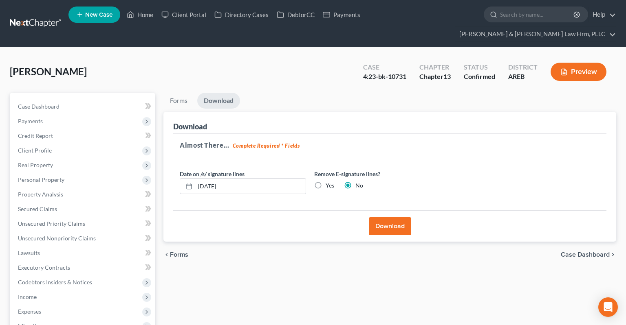
click at [395, 217] on button "Download" at bounding box center [390, 226] width 42 height 18
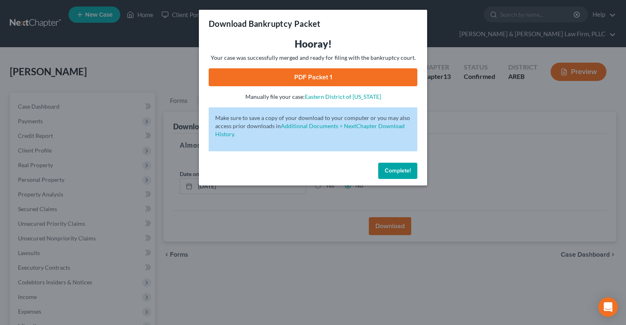
click at [328, 77] on link "PDF Packet 1" at bounding box center [313, 77] width 209 height 18
click at [389, 171] on span "Complete!" at bounding box center [397, 170] width 26 height 7
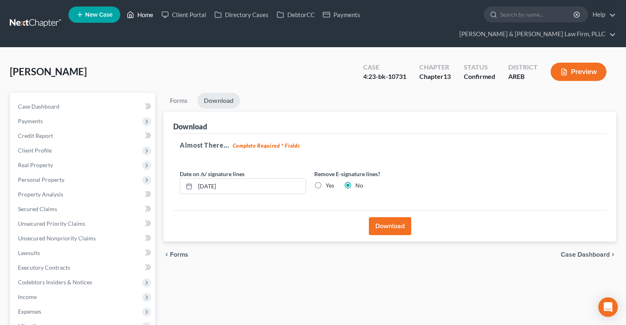
click at [137, 14] on link "Home" at bounding box center [140, 14] width 35 height 15
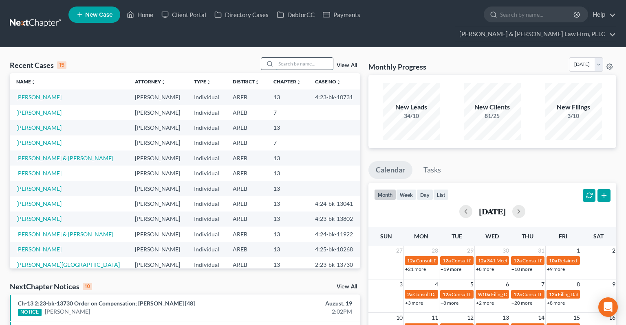
click at [305, 58] on input "search" at bounding box center [304, 64] width 57 height 12
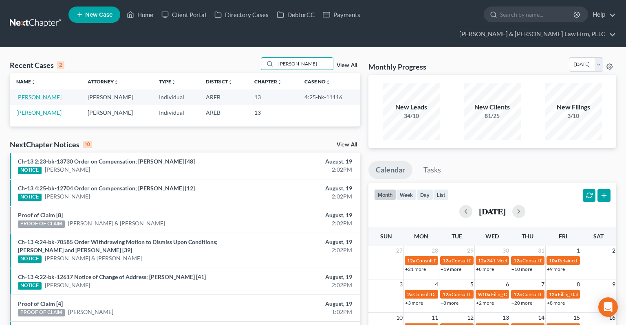
type input "[PERSON_NAME]"
click at [52, 94] on link "[PERSON_NAME]" at bounding box center [38, 97] width 45 height 7
select select "4"
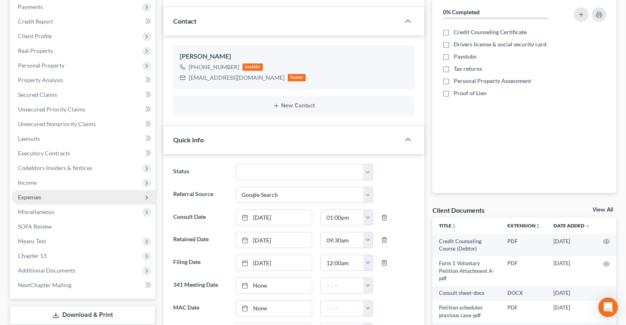
scroll to position [129, 0]
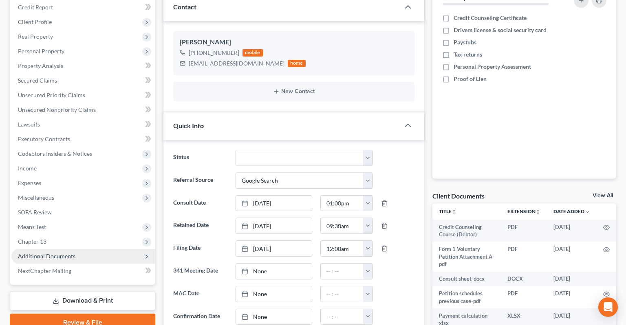
click at [90, 249] on span "Additional Documents" at bounding box center [83, 256] width 144 height 15
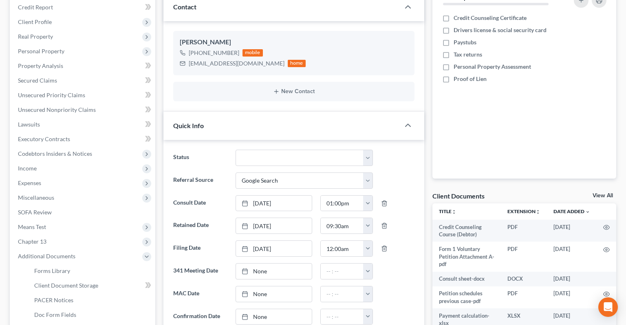
scroll to position [172, 0]
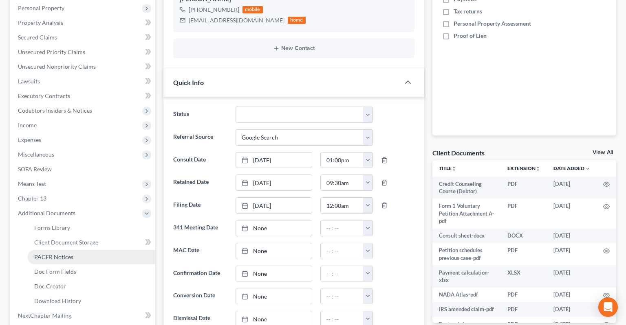
click at [86, 250] on link "PACER Notices" at bounding box center [91, 257] width 127 height 15
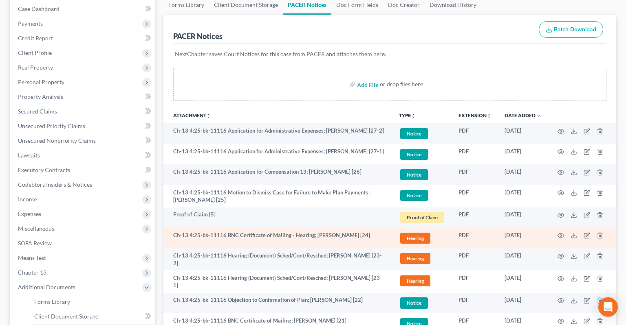
scroll to position [129, 0]
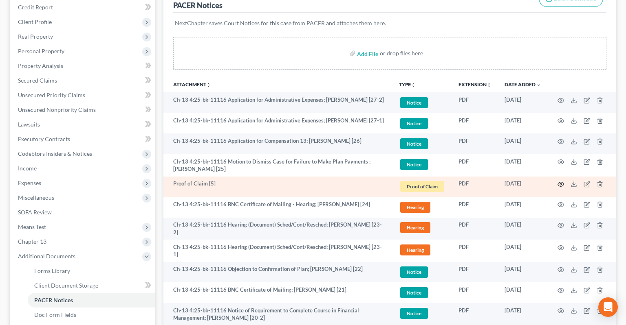
click at [558, 182] on icon "button" at bounding box center [561, 184] width 6 height 4
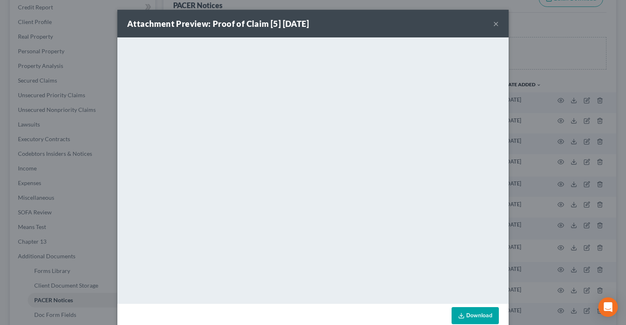
drag, startPoint x: 498, startPoint y: 24, endPoint x: 604, endPoint y: 58, distance: 111.0
click at [498, 24] on button "×" at bounding box center [496, 24] width 6 height 10
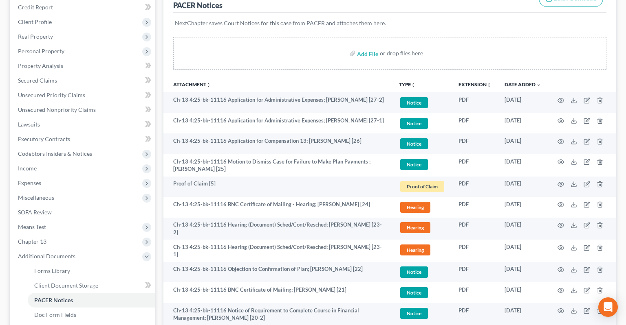
scroll to position [0, 0]
